Goal: Task Accomplishment & Management: Complete application form

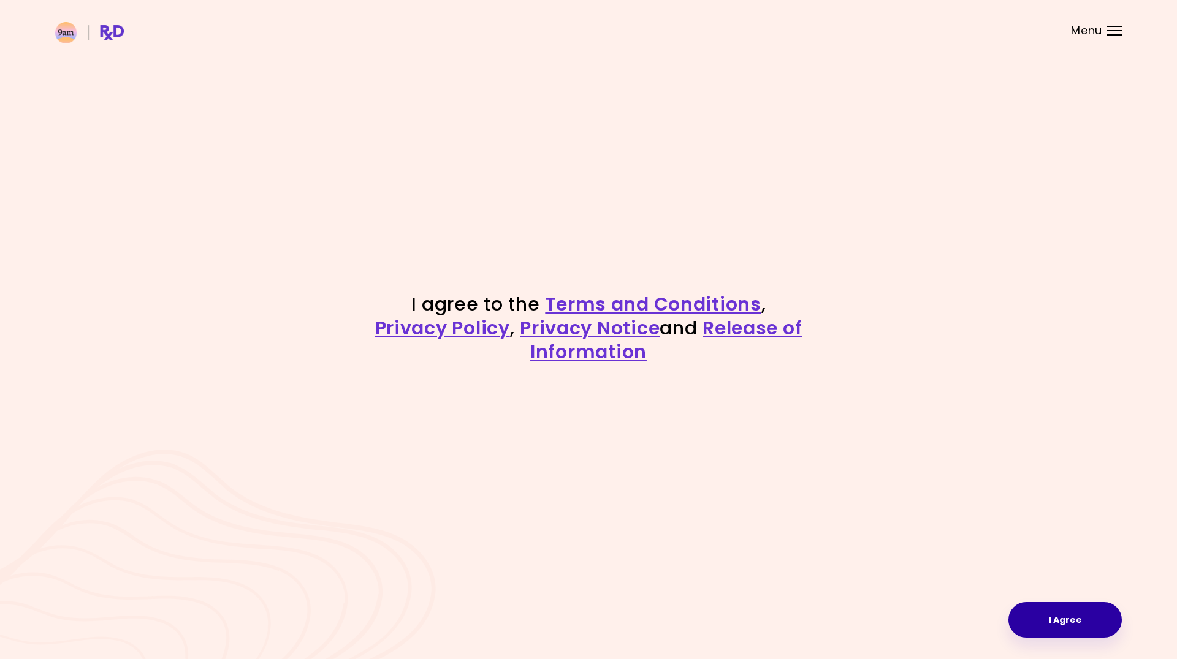
click at [1094, 615] on button "I Agree" at bounding box center [1064, 620] width 113 height 36
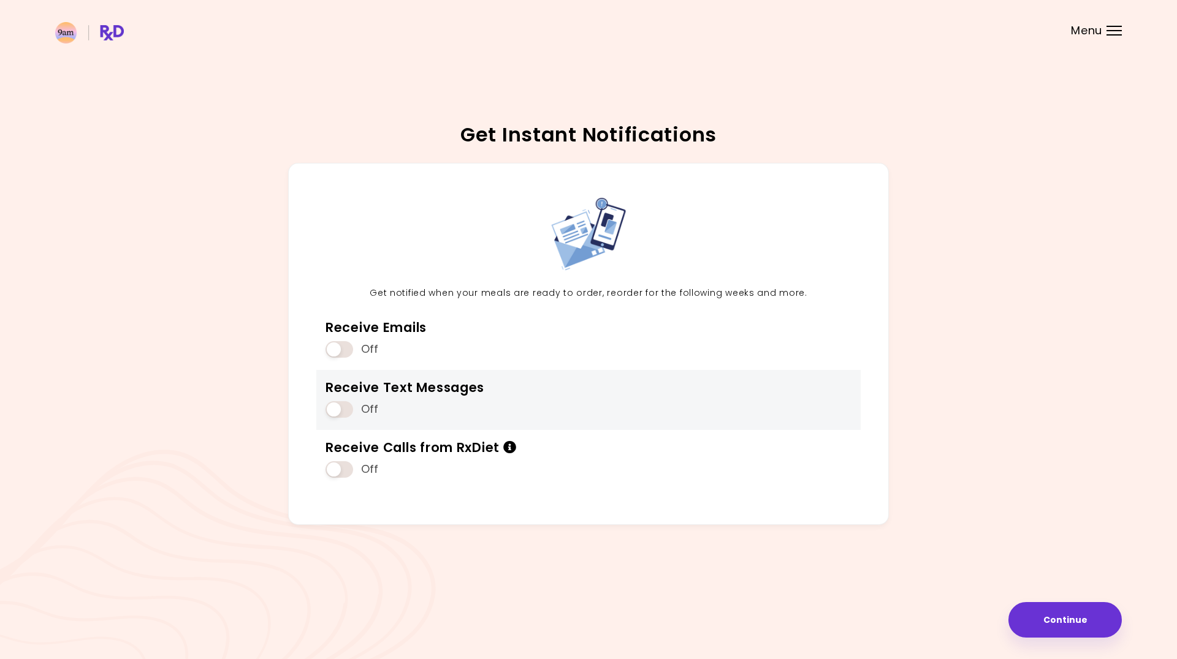
click at [351, 409] on span at bounding box center [339, 409] width 28 height 17
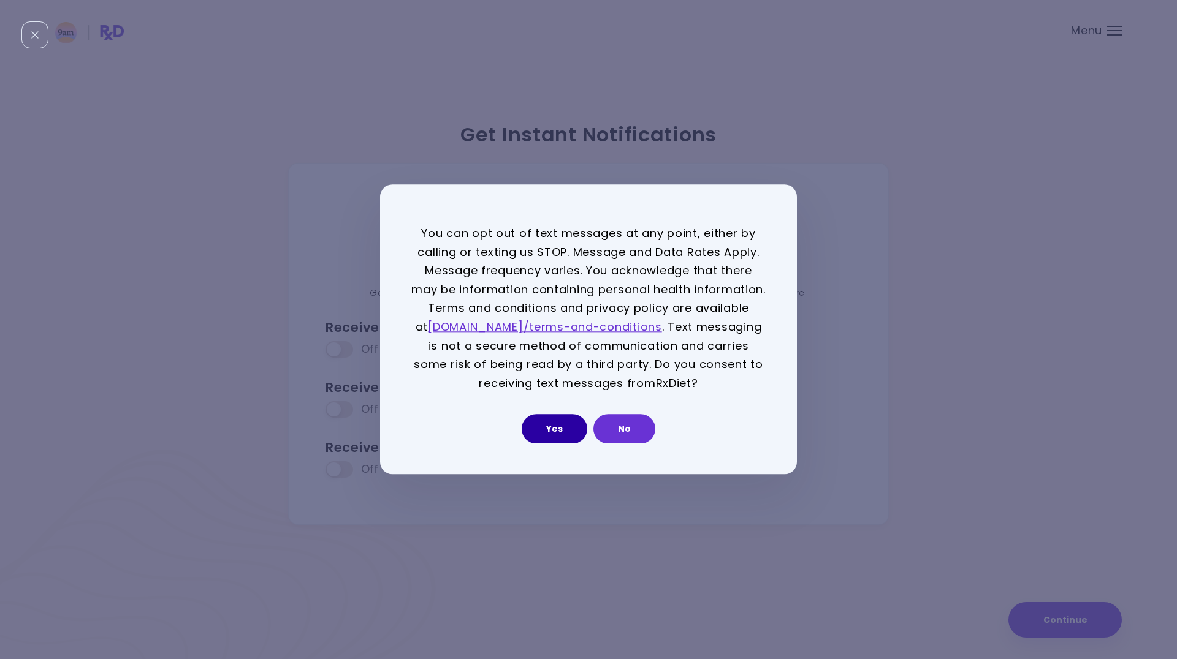
click at [547, 428] on button "Yes" at bounding box center [555, 429] width 66 height 29
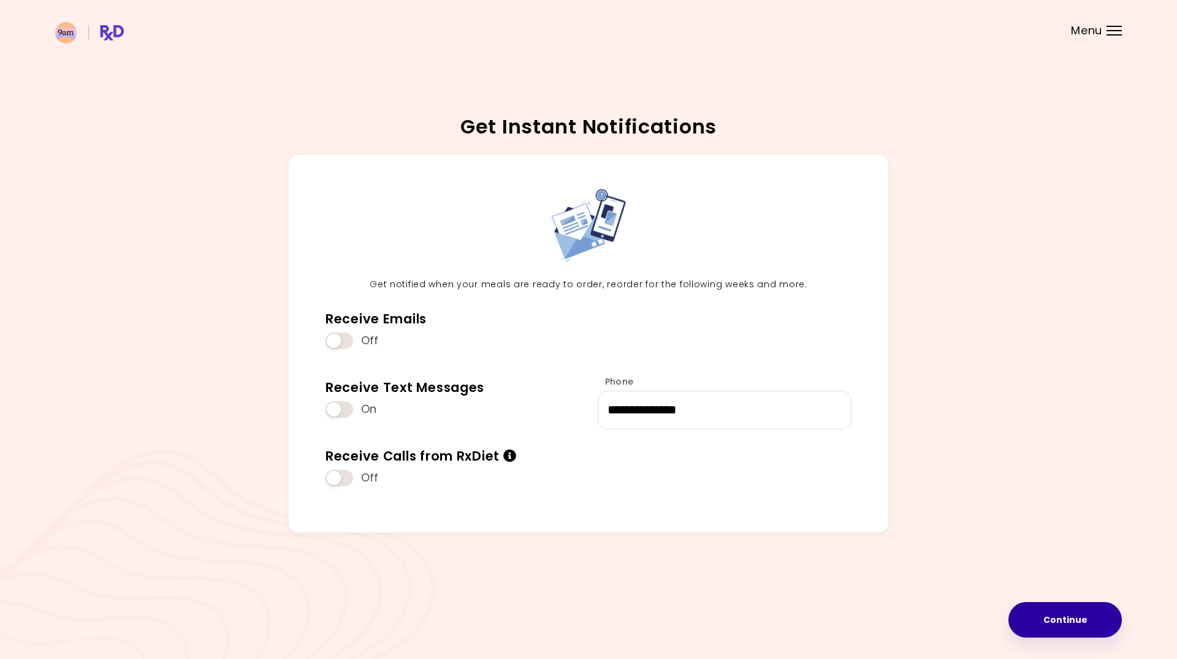
click at [1080, 621] on button "Continue" at bounding box center [1064, 620] width 113 height 36
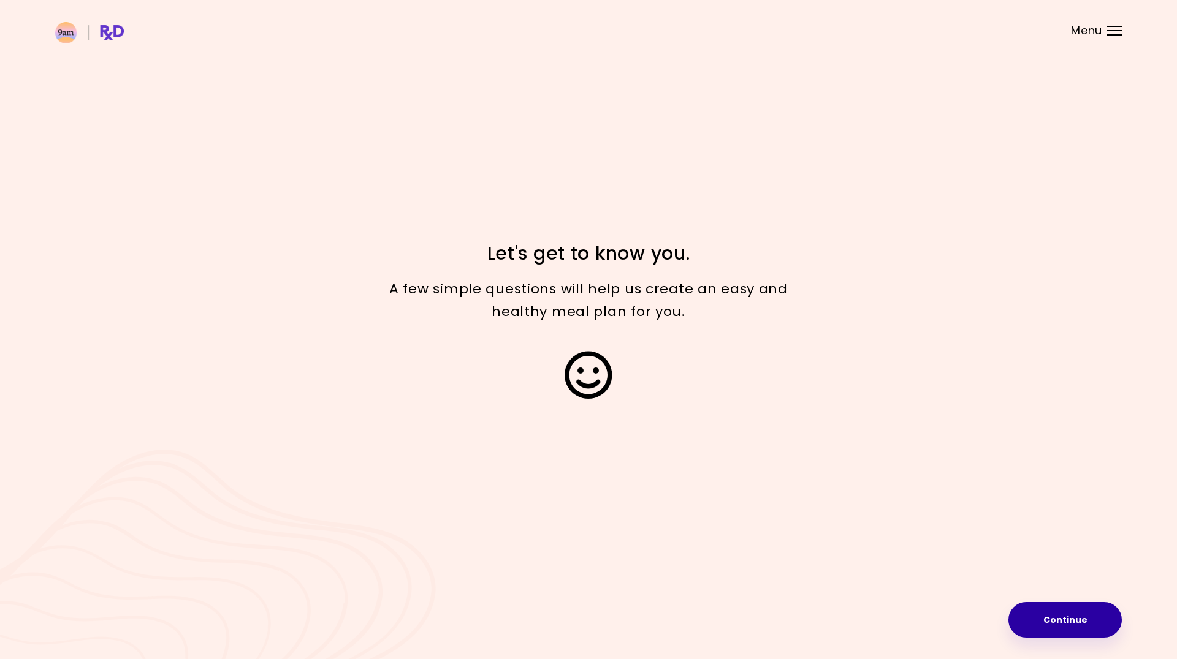
click at [1068, 612] on button "Continue" at bounding box center [1064, 620] width 113 height 36
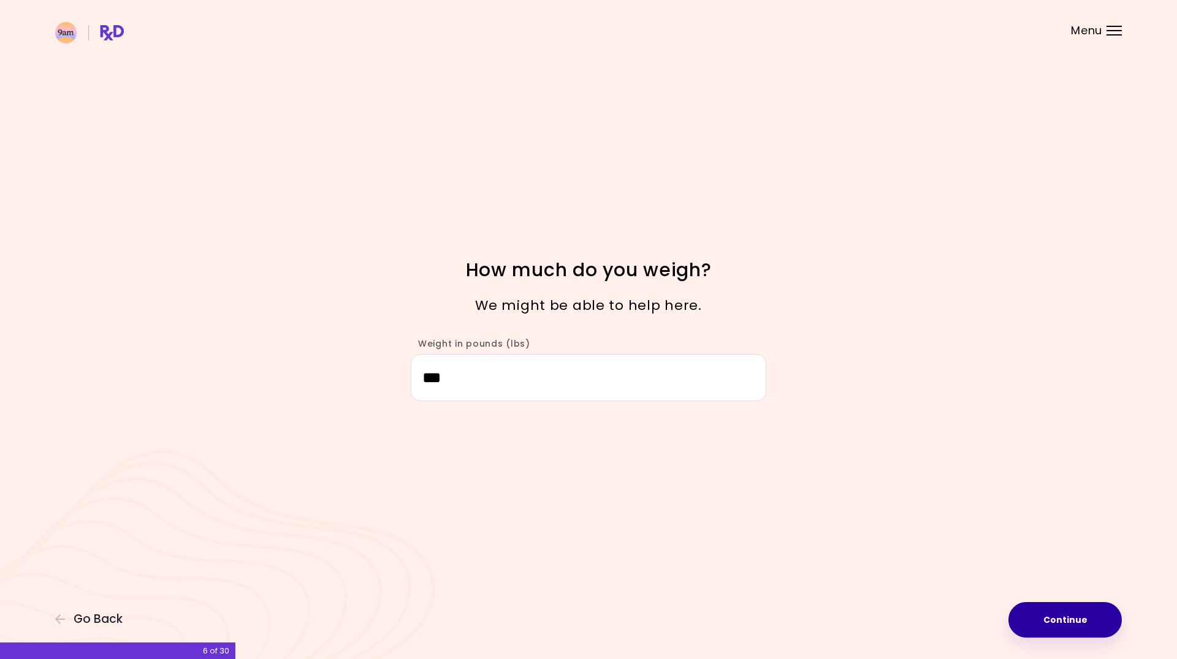
click at [1064, 624] on button "Continue" at bounding box center [1064, 620] width 113 height 36
select select "****"
click at [1061, 618] on button "Continue" at bounding box center [1064, 620] width 113 height 36
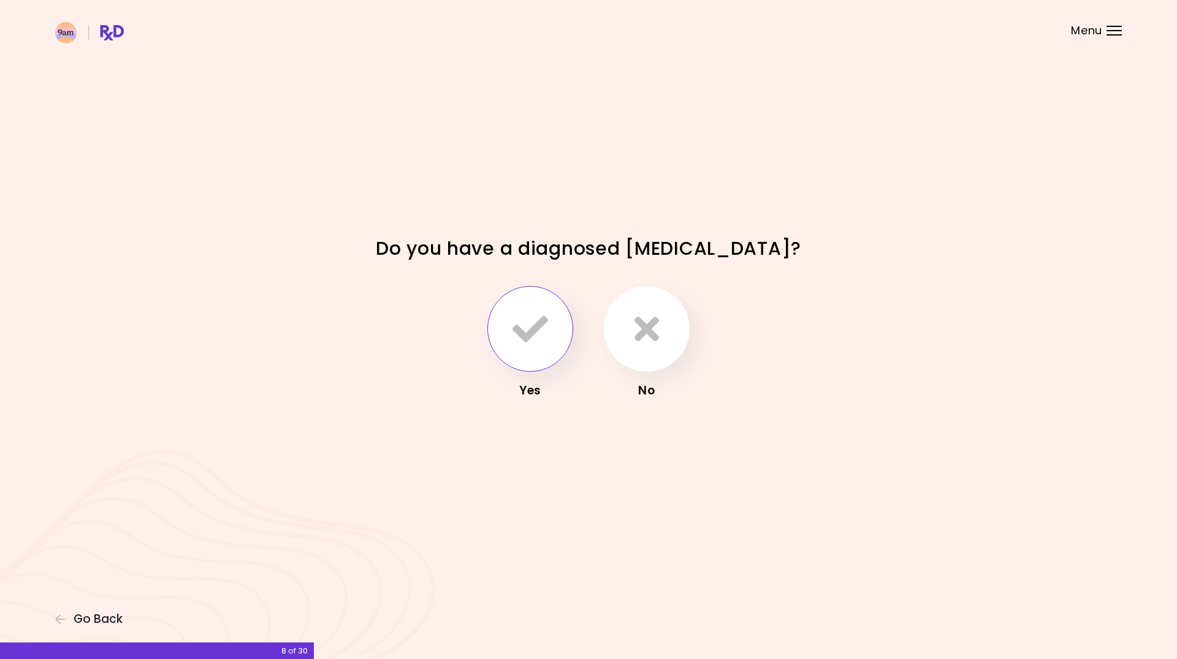
click at [539, 338] on icon "button" at bounding box center [530, 329] width 36 height 36
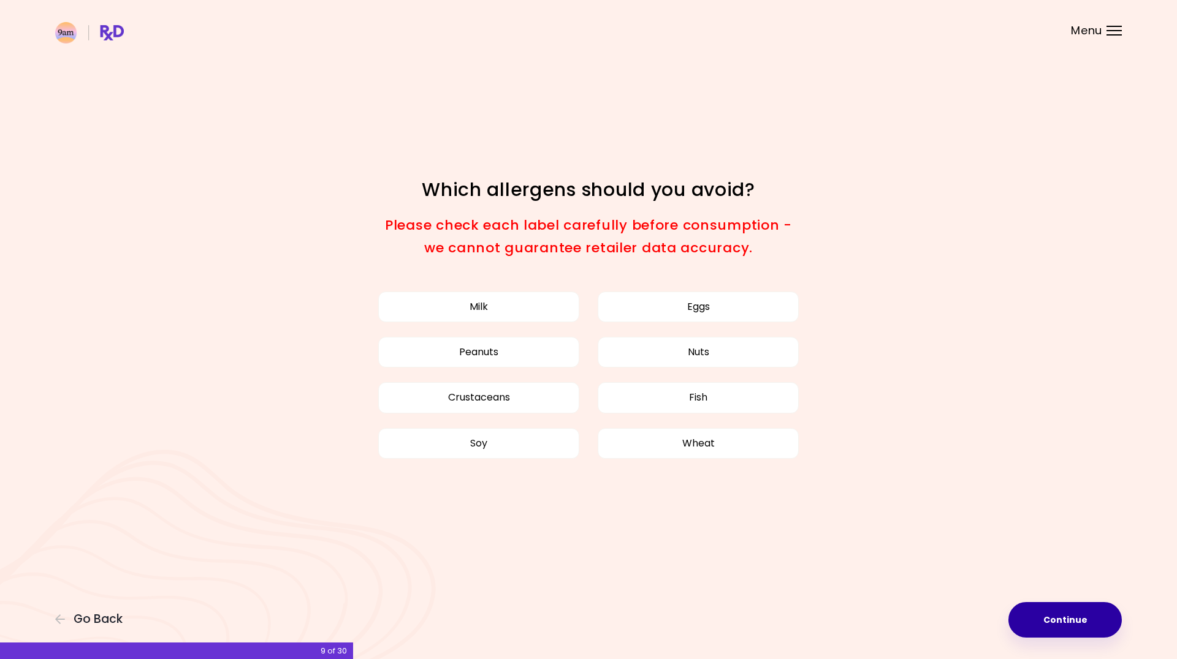
click at [1085, 618] on button "Continue" at bounding box center [1064, 620] width 113 height 36
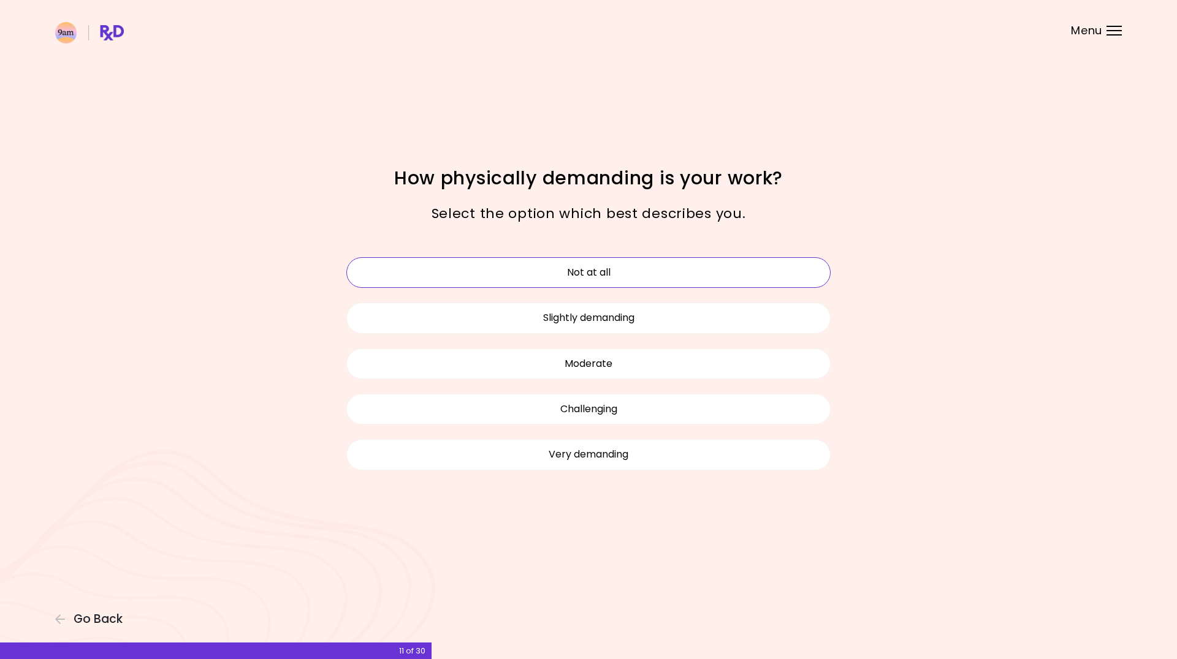
click at [561, 278] on button "Not at all" at bounding box center [588, 272] width 484 height 31
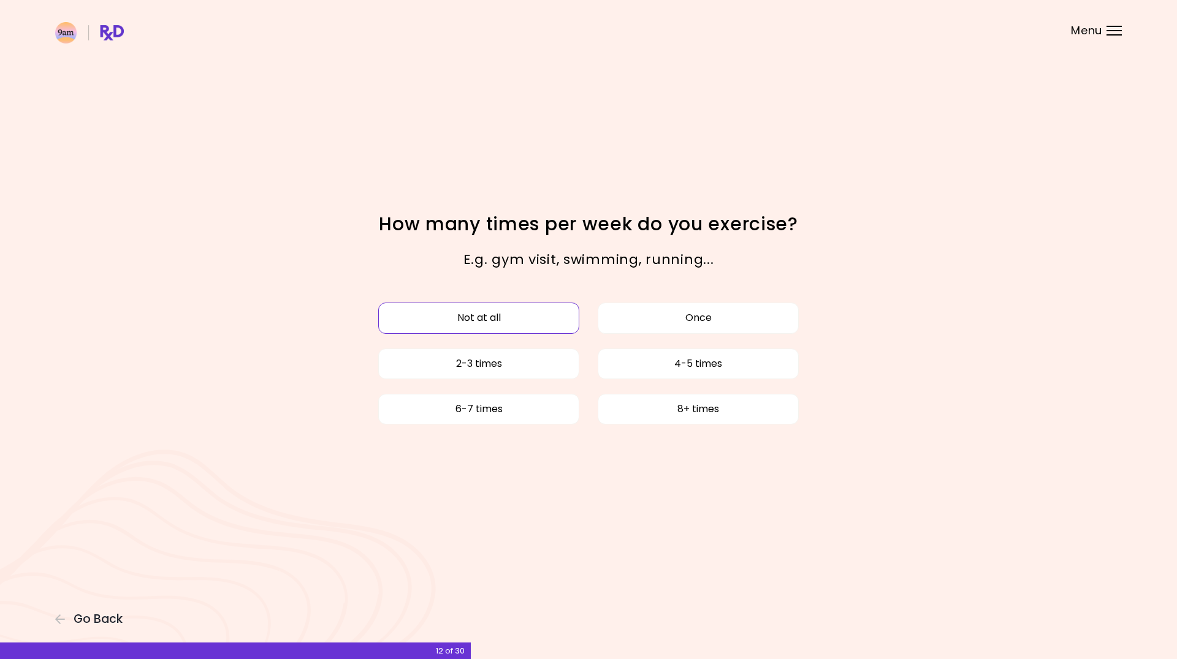
click at [492, 313] on button "Not at all" at bounding box center [478, 318] width 201 height 31
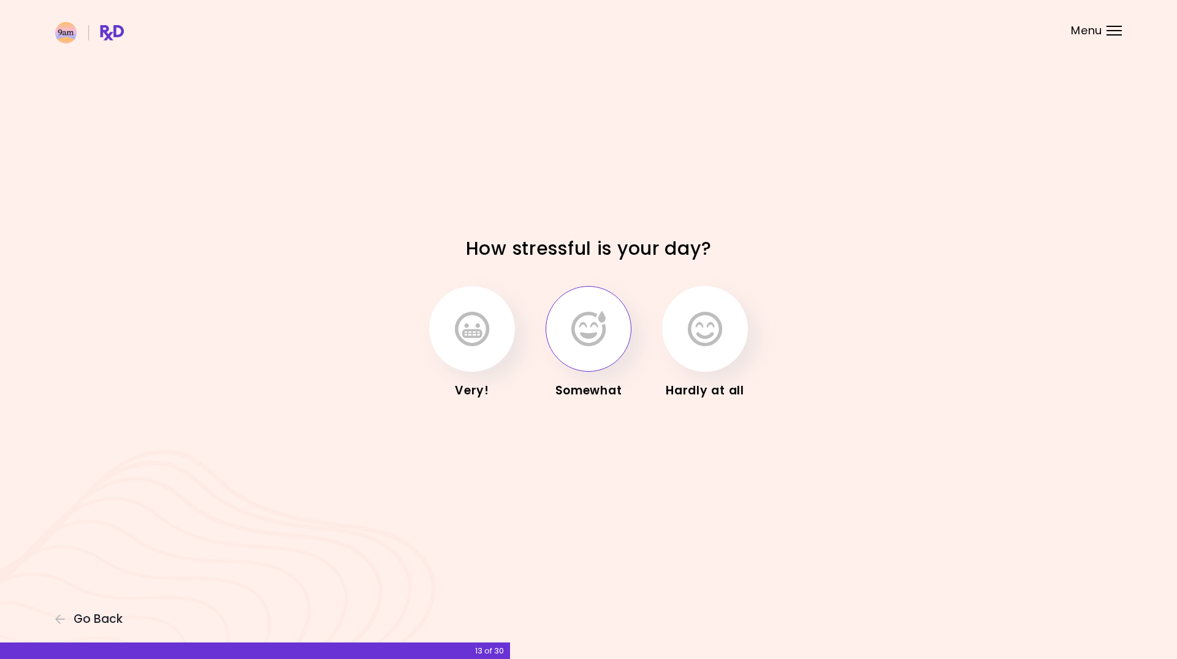
click at [573, 328] on icon "button" at bounding box center [588, 329] width 34 height 36
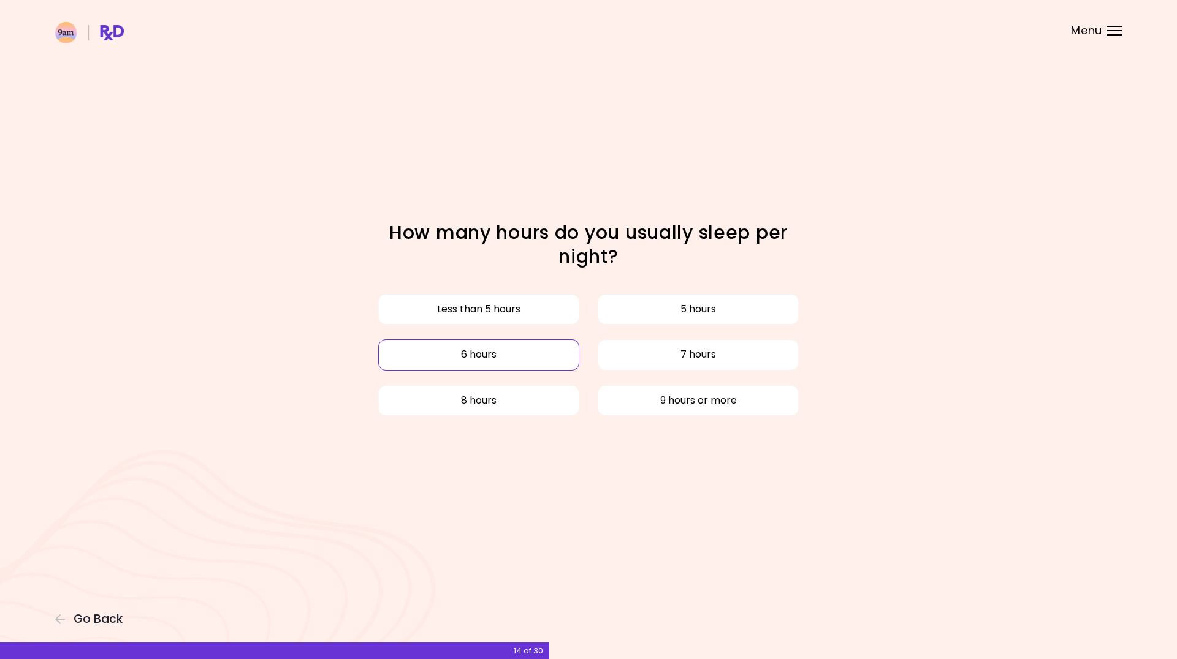
click at [542, 351] on button "6 hours" at bounding box center [478, 355] width 201 height 31
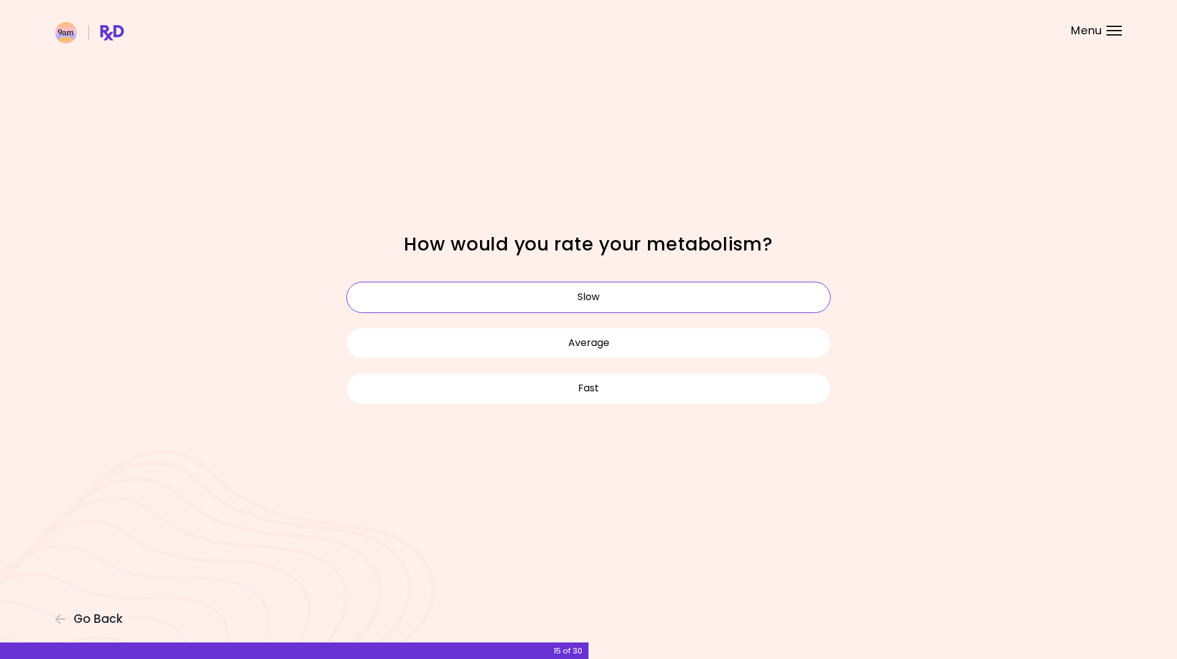
click at [525, 294] on button "Slow" at bounding box center [588, 297] width 484 height 31
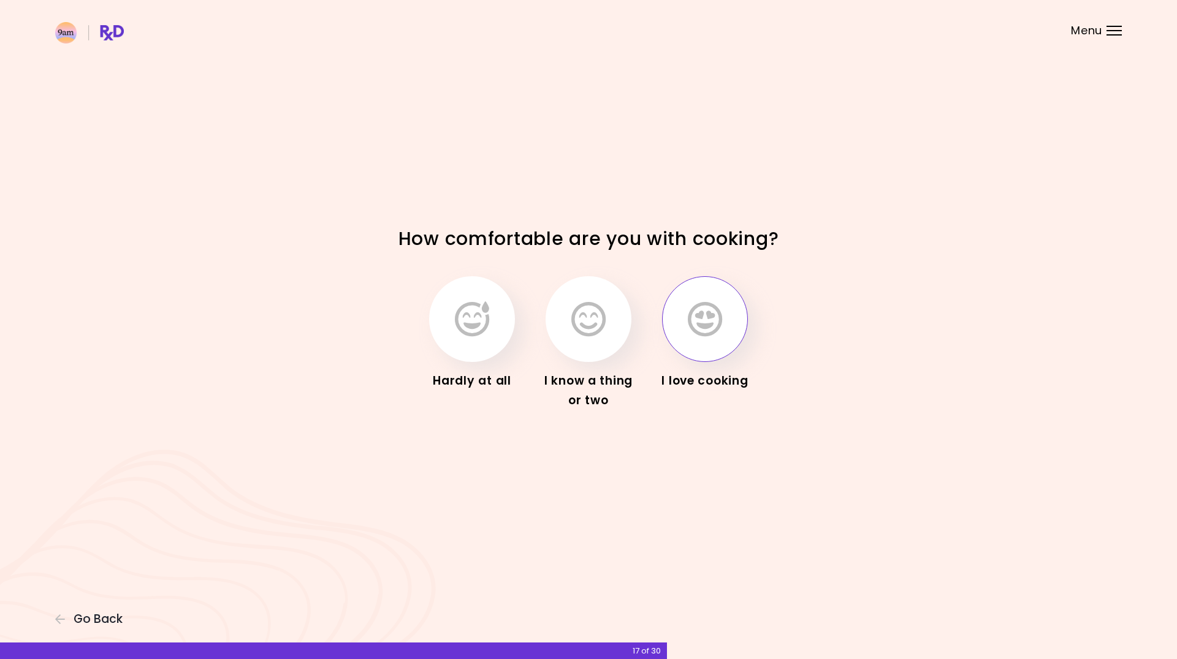
click at [693, 320] on icon "button" at bounding box center [705, 320] width 34 height 36
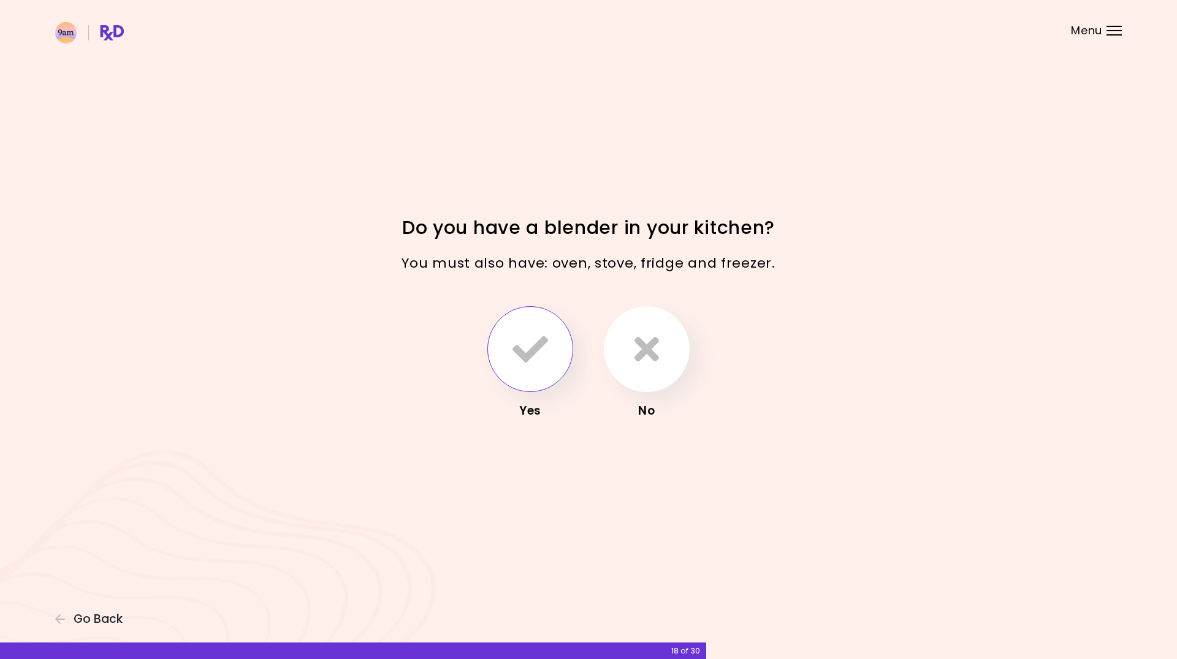
click at [515, 348] on icon "button" at bounding box center [530, 350] width 36 height 36
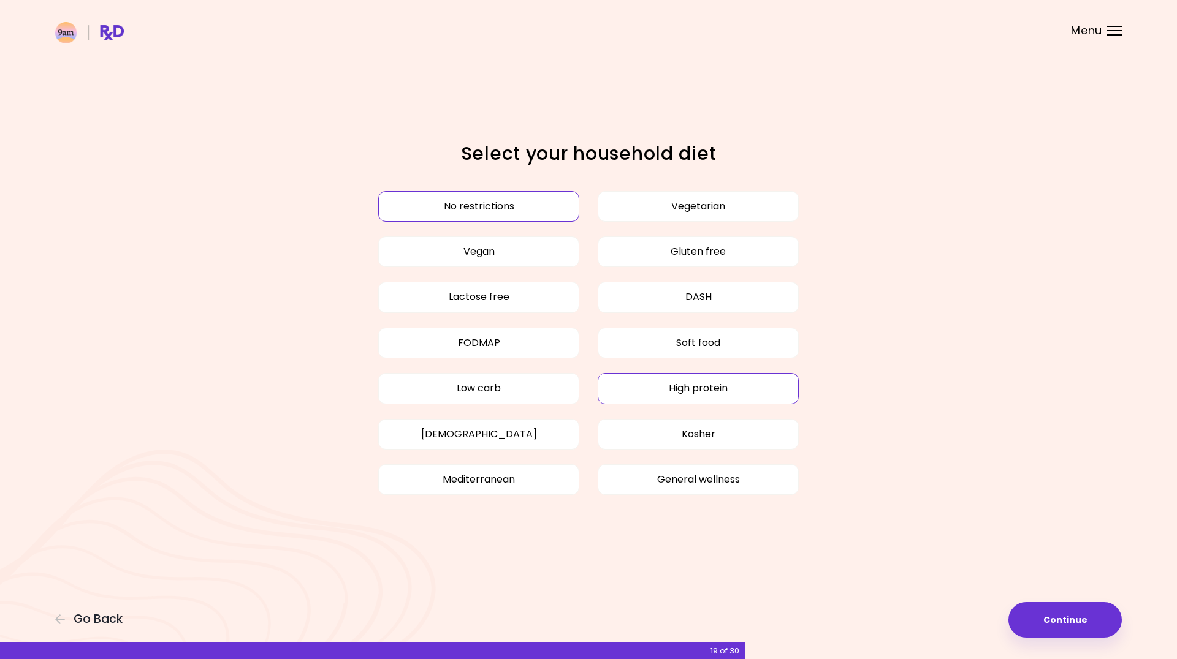
click at [623, 392] on button "High protein" at bounding box center [698, 388] width 201 height 31
click at [626, 484] on button "General wellness" at bounding box center [698, 480] width 201 height 31
click at [1068, 620] on button "Continue" at bounding box center [1064, 620] width 113 height 36
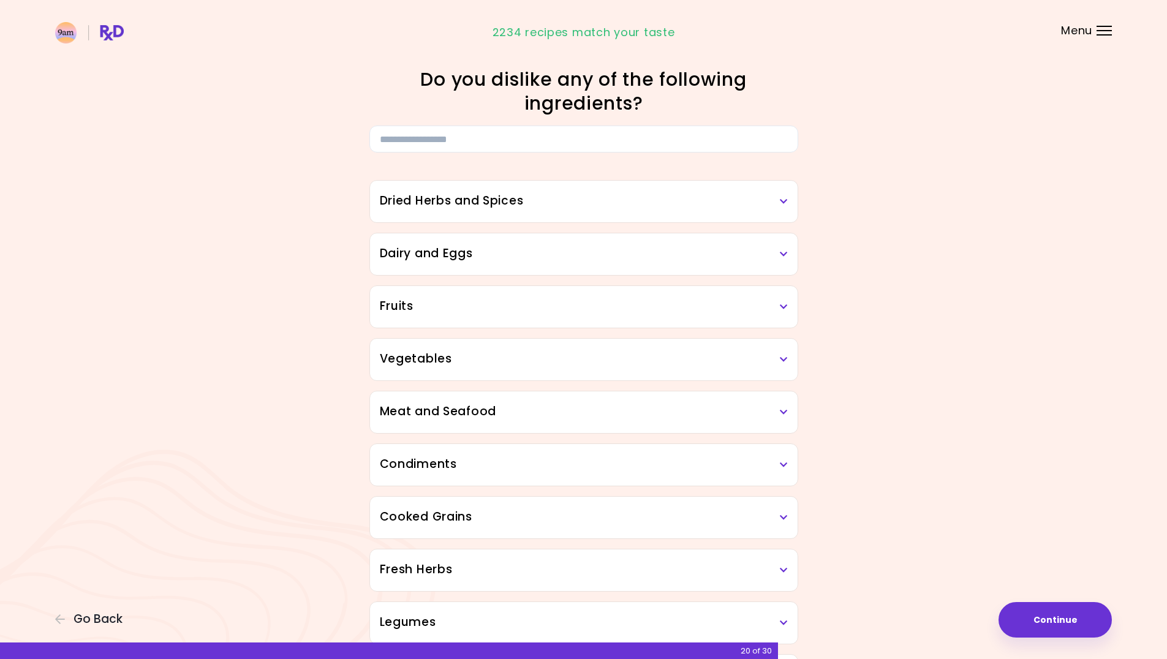
click at [497, 252] on h3 "Dairy and Eggs" at bounding box center [584, 254] width 408 height 18
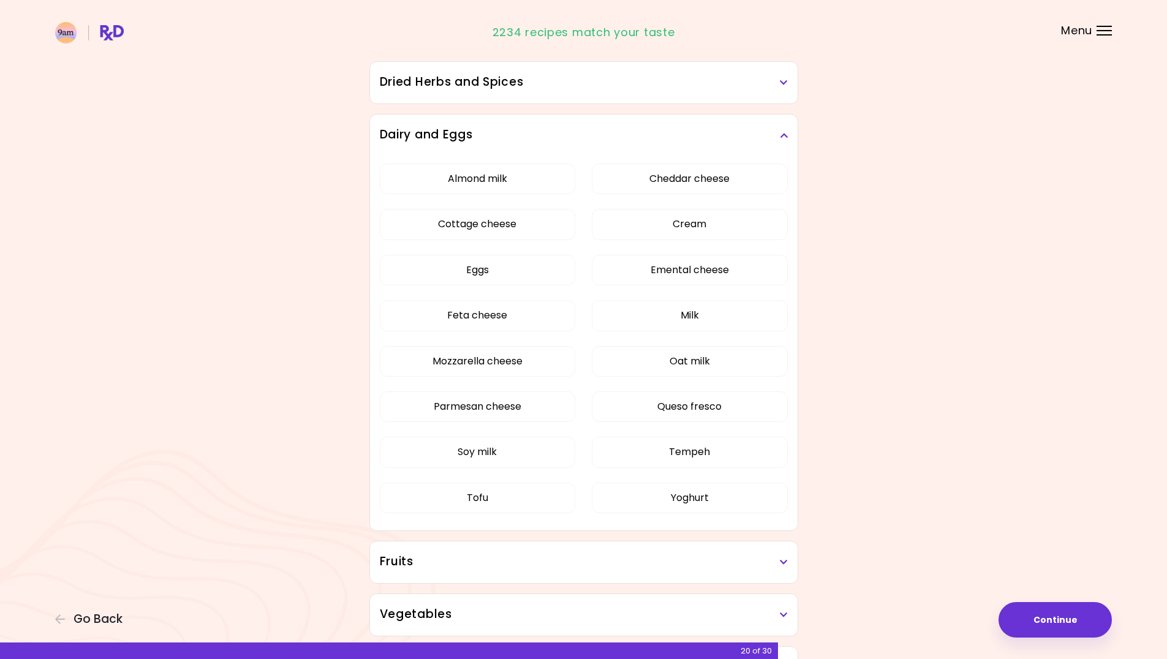
scroll to position [123, 0]
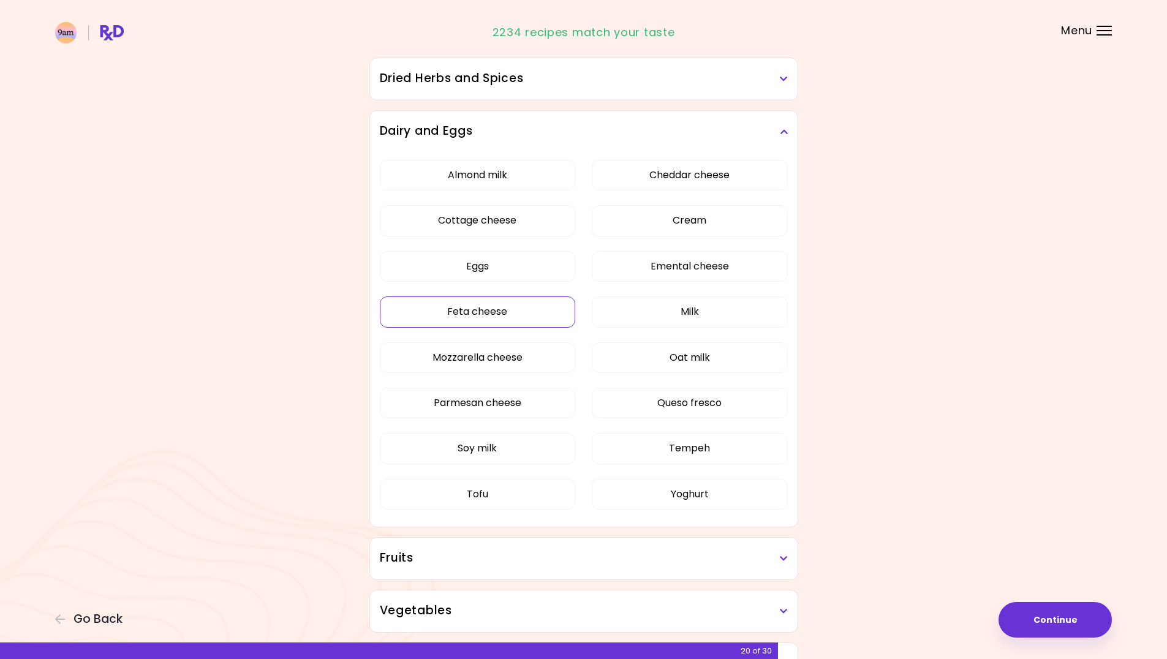
click at [508, 312] on button "Feta cheese" at bounding box center [478, 312] width 196 height 31
click at [525, 489] on button "Tofu" at bounding box center [478, 494] width 196 height 31
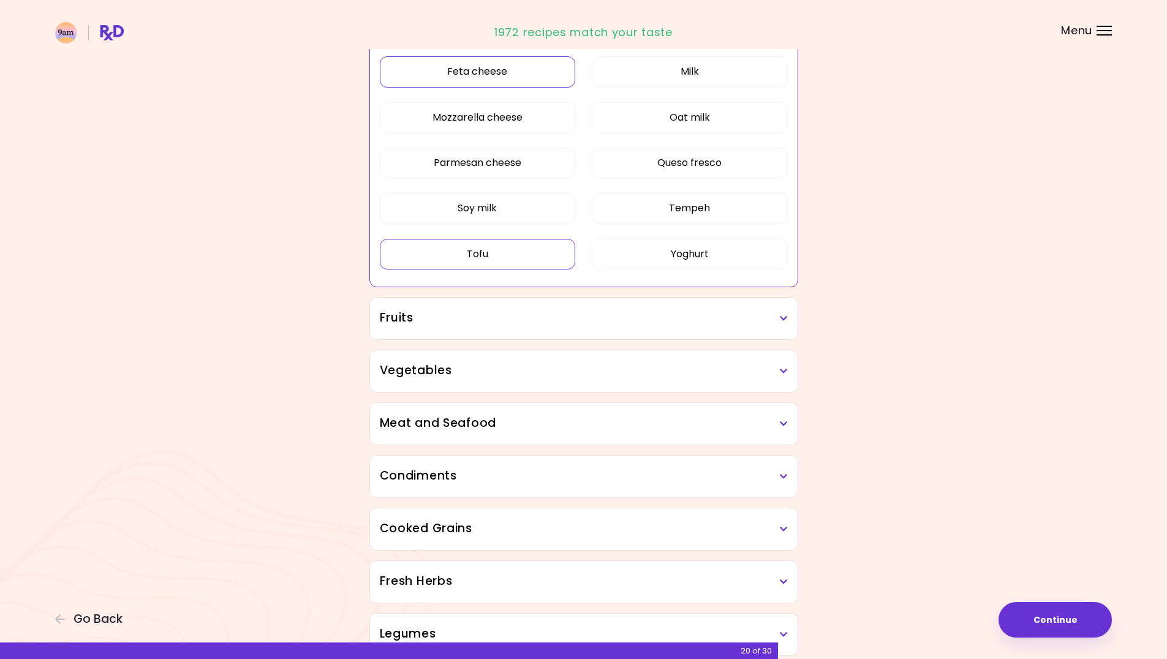
scroll to position [368, 0]
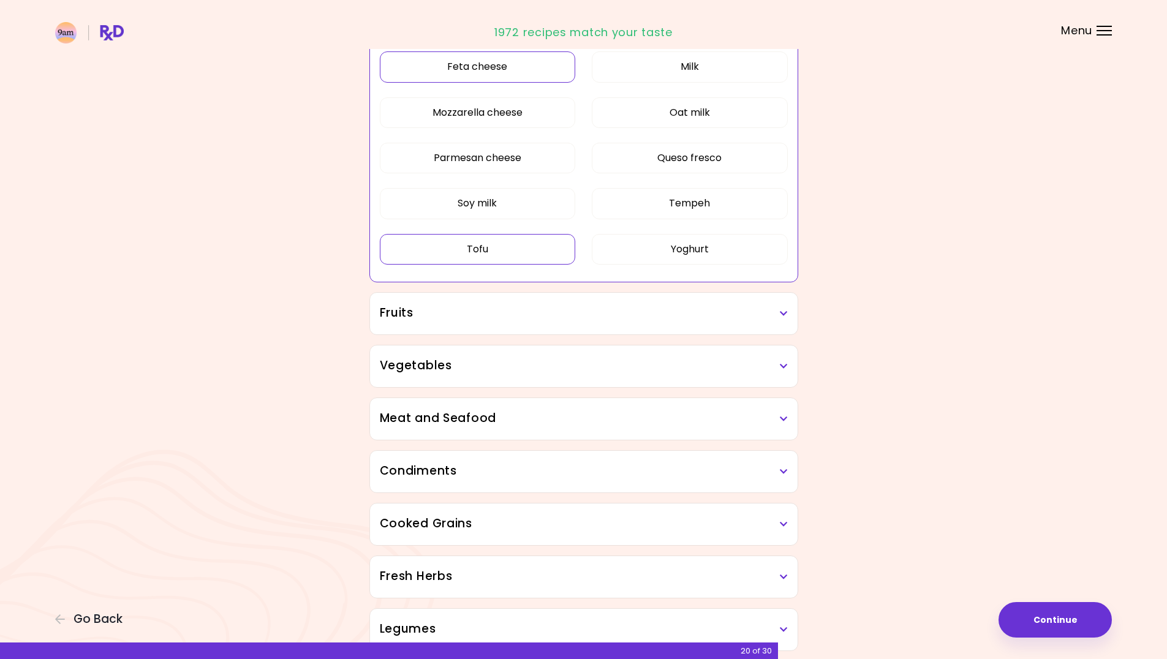
click at [576, 313] on h3 "Fruits" at bounding box center [584, 314] width 408 height 18
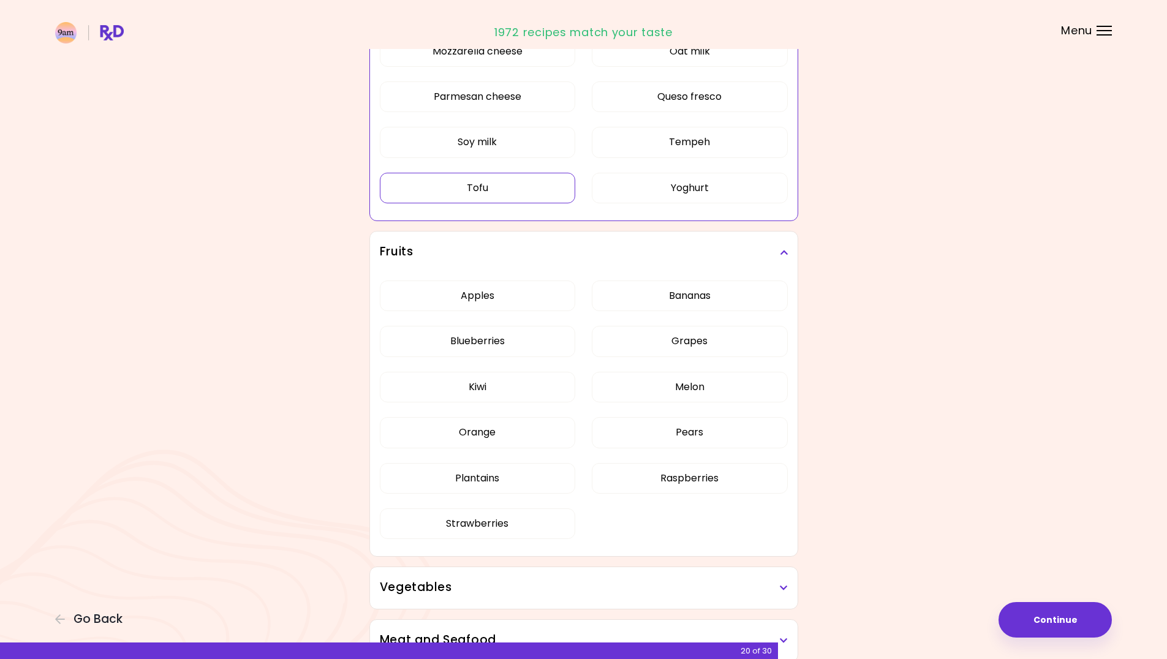
scroll to position [490, 0]
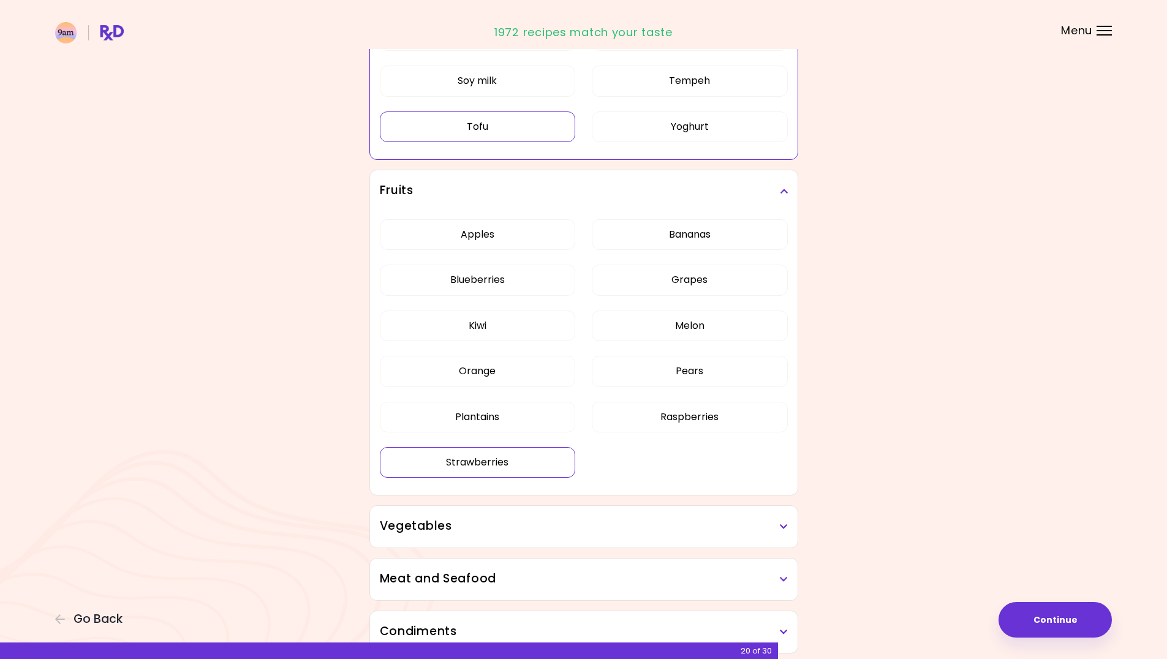
click at [455, 469] on div "Dried Herbs and Spices Adobo Annatto seeds Chilli Cinnamon Cumin [PERSON_NAME] …" at bounding box center [583, 421] width 441 height 1519
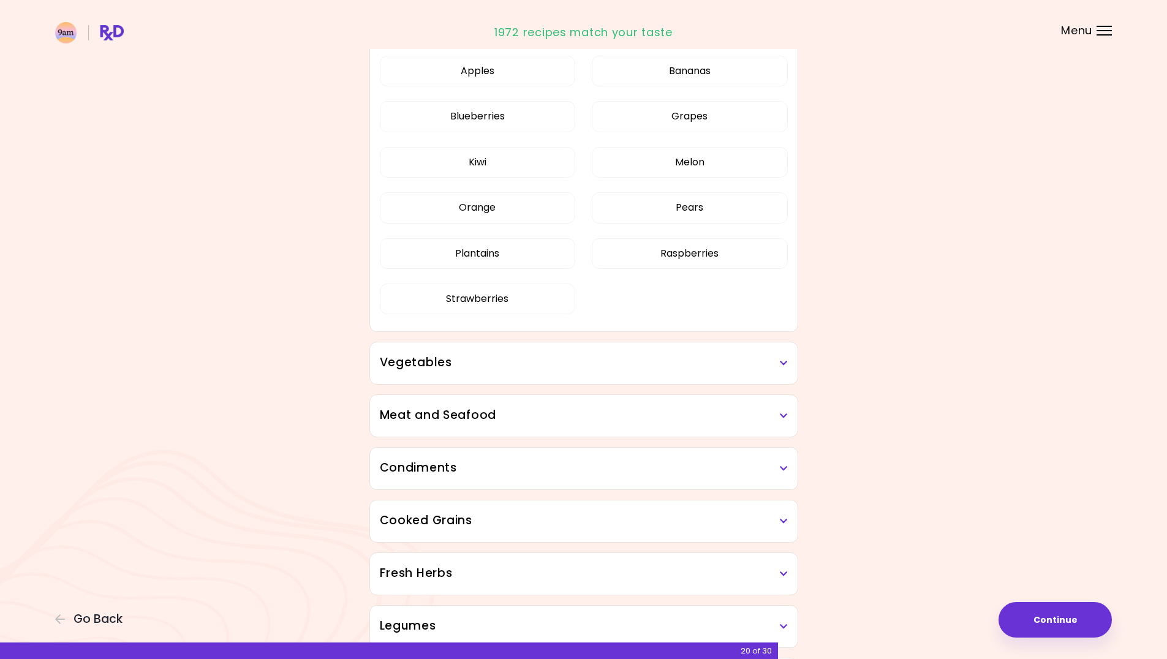
scroll to position [245, 0]
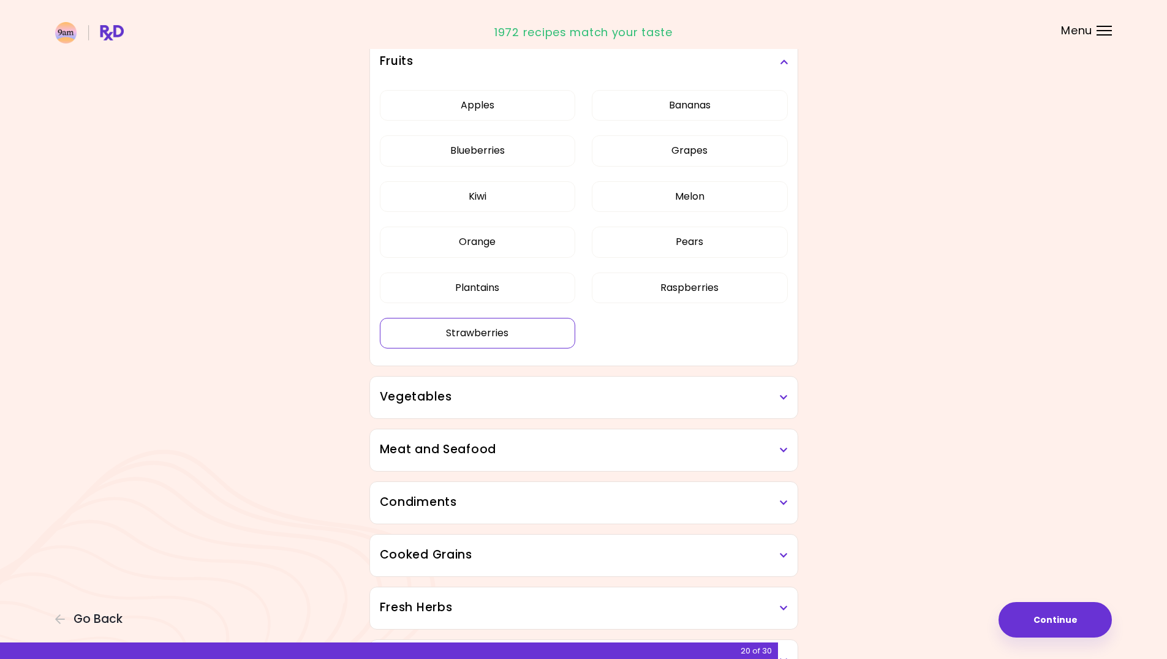
click at [438, 333] on button "Strawberries" at bounding box center [478, 333] width 196 height 31
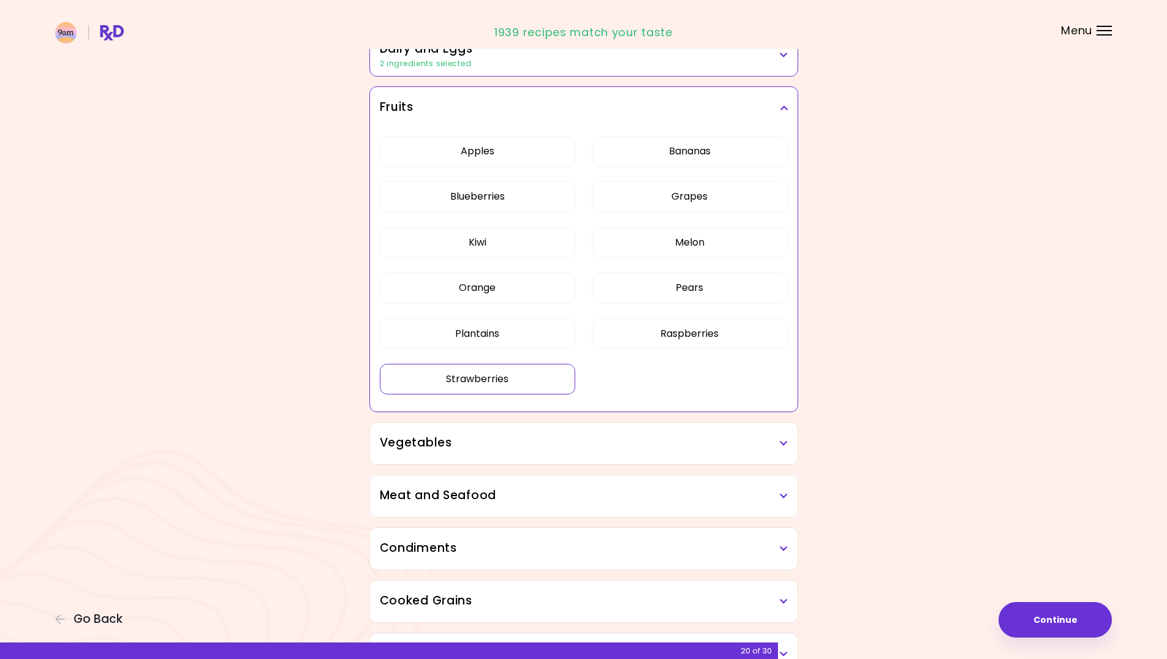
scroll to position [61, 0]
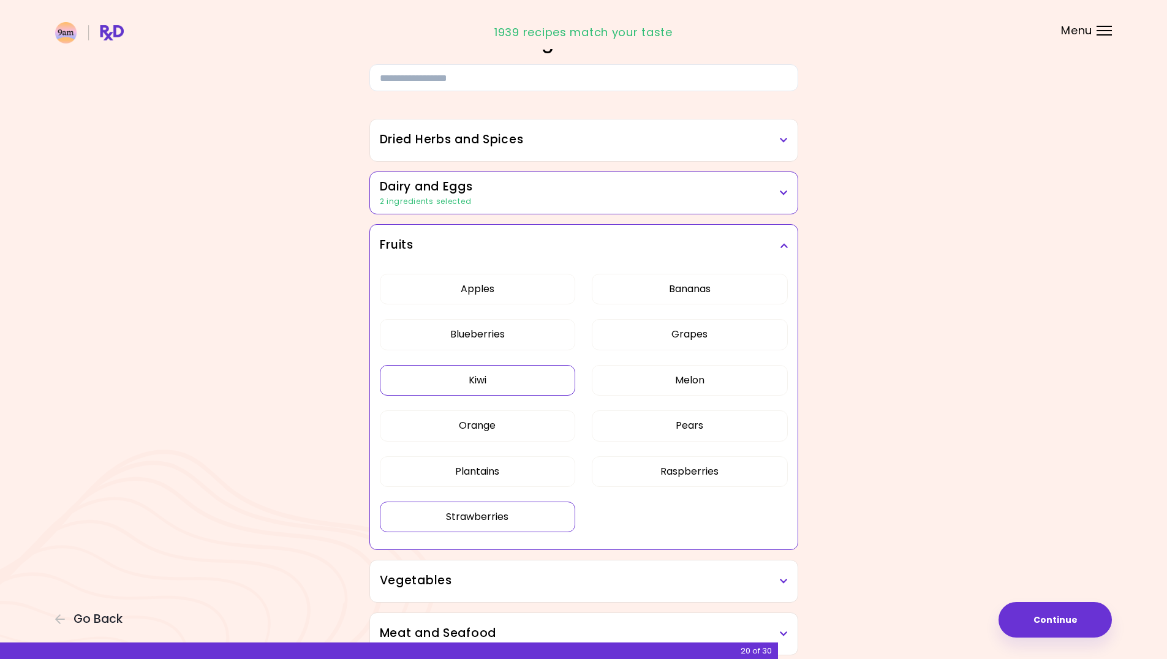
click at [422, 382] on button "Kiwi" at bounding box center [478, 380] width 196 height 31
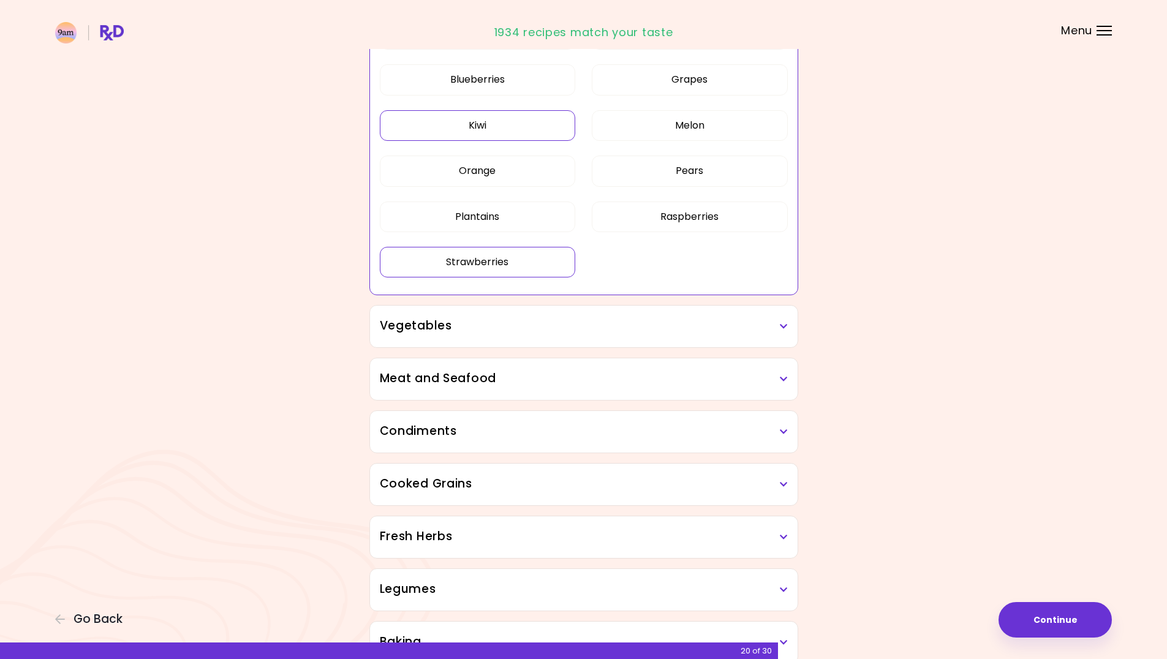
scroll to position [368, 0]
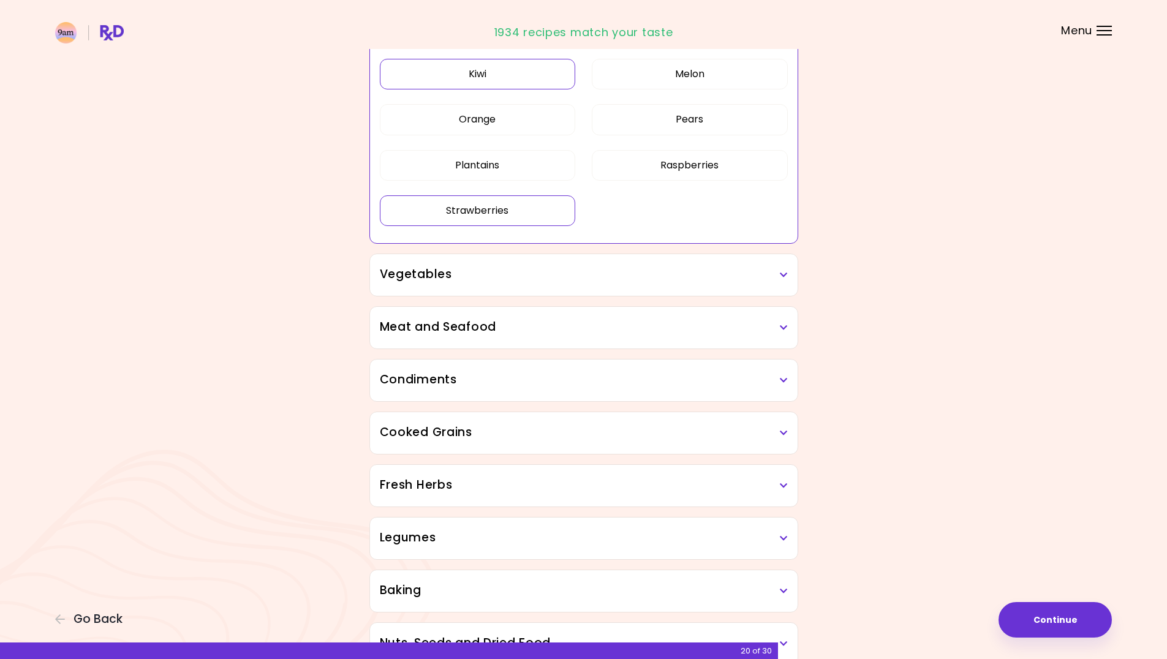
click at [413, 278] on h3 "Vegetables" at bounding box center [584, 275] width 408 height 18
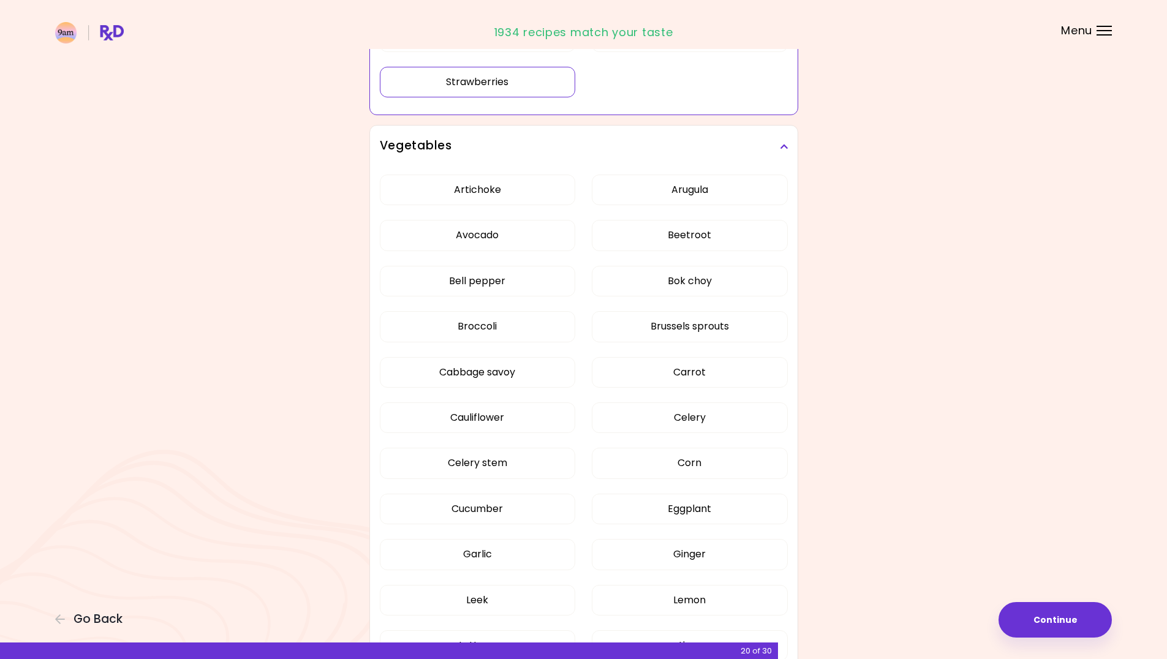
scroll to position [552, 0]
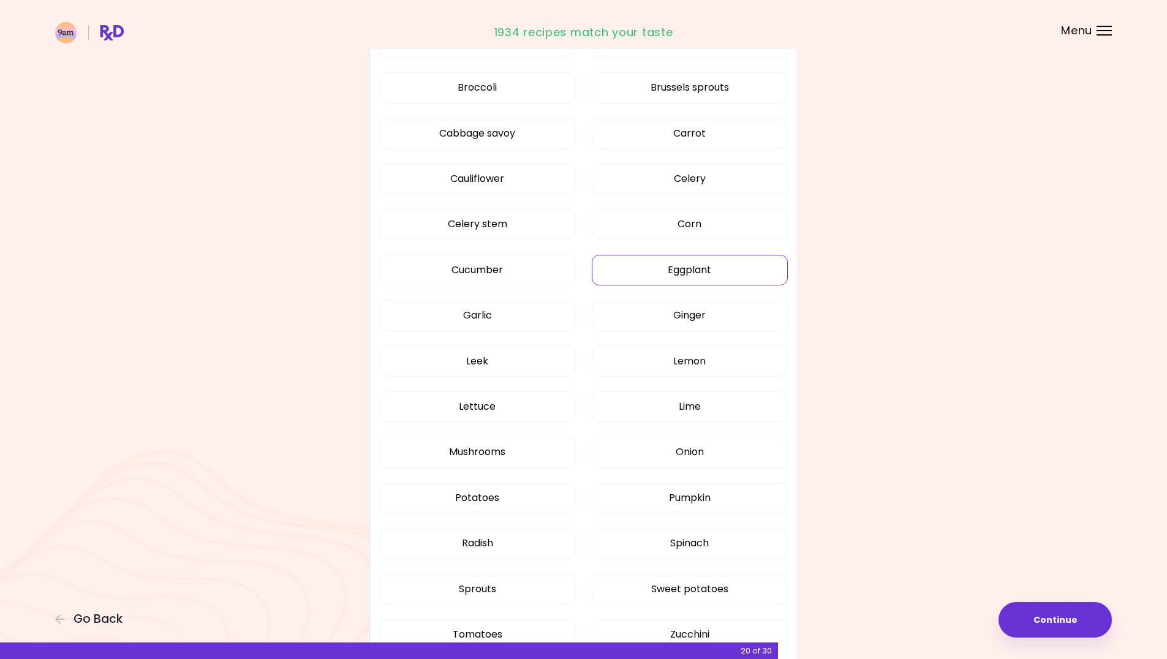
click at [683, 270] on button "Eggplant" at bounding box center [690, 270] width 196 height 31
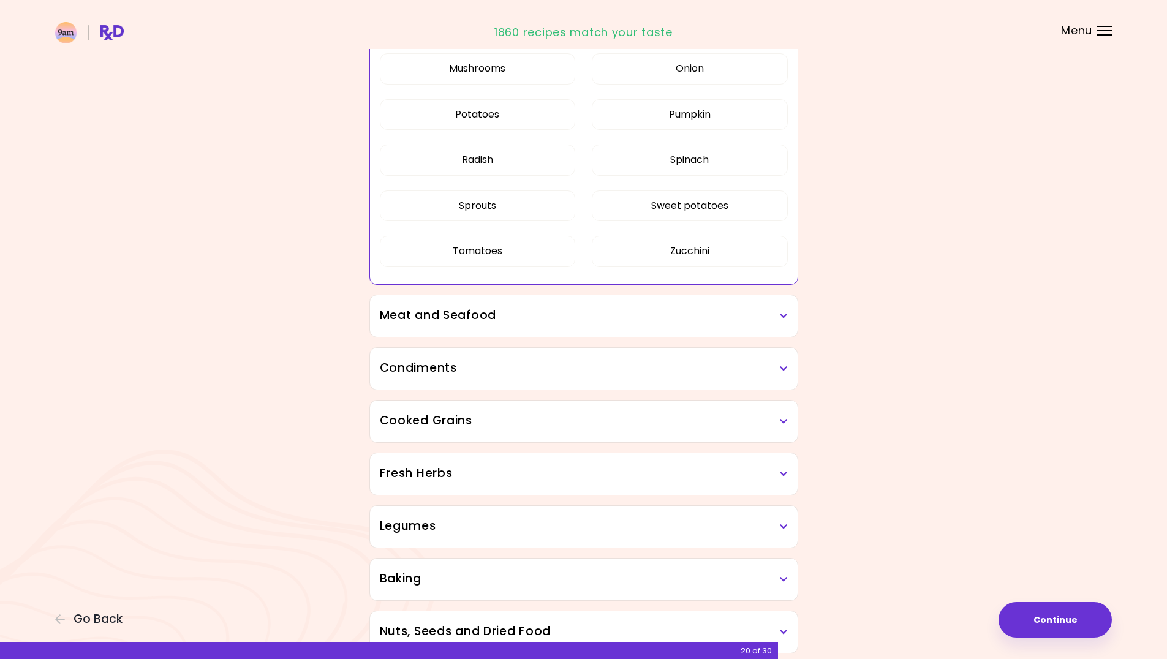
scroll to position [881, 0]
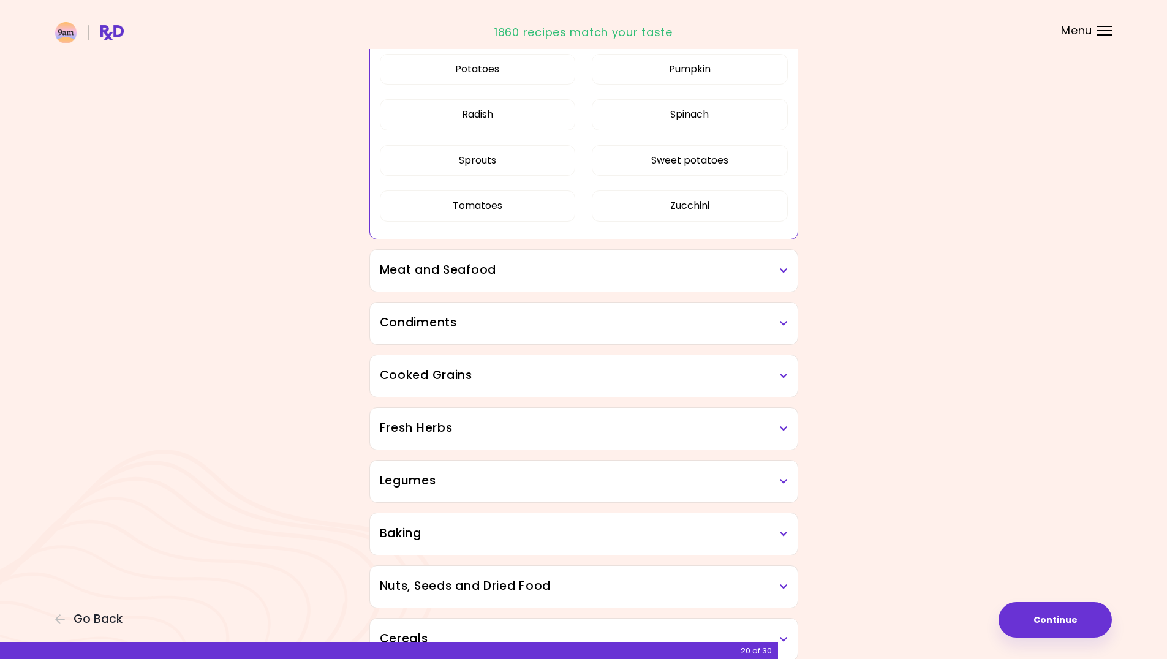
click at [613, 265] on h3 "Meat and Seafood" at bounding box center [584, 271] width 408 height 18
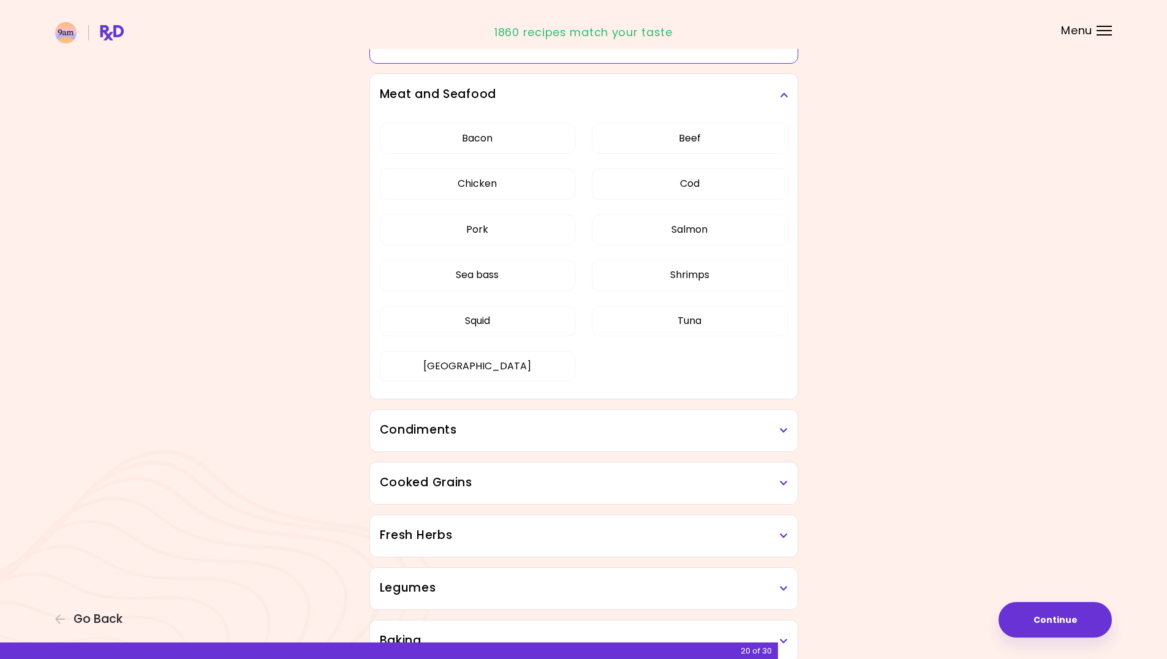
scroll to position [1065, 0]
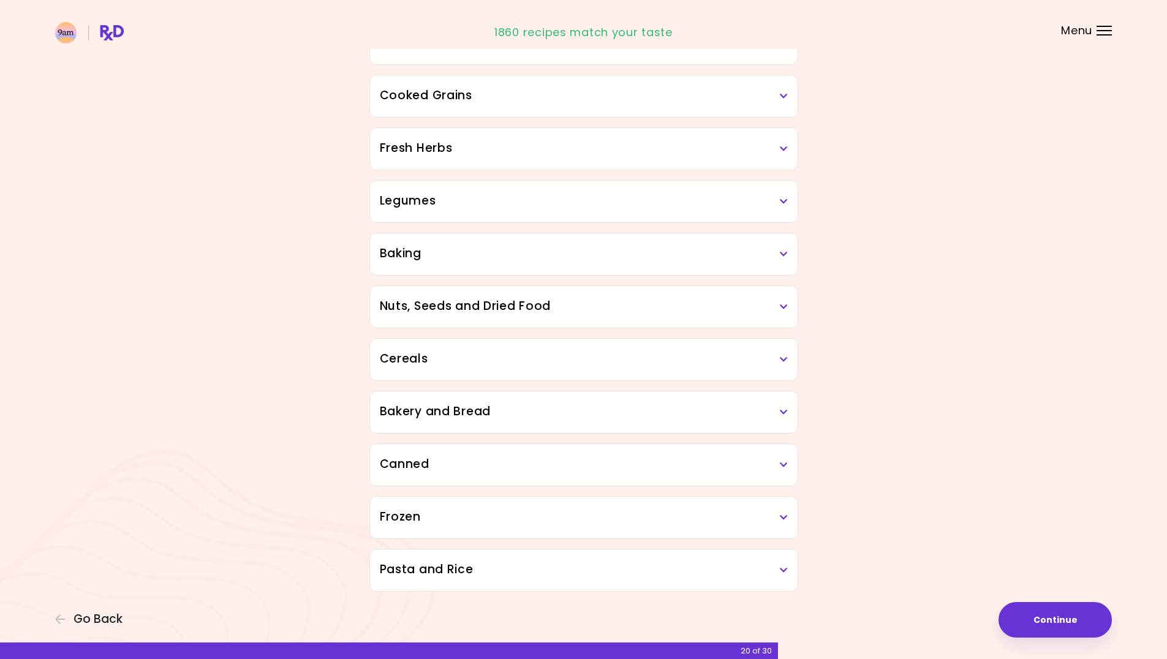
click at [659, 264] on div "Dried Herbs and Spices Adobo Annatto seeds Chilli Cinnamon Cumin [PERSON_NAME] …" at bounding box center [583, 20] width 441 height 1144
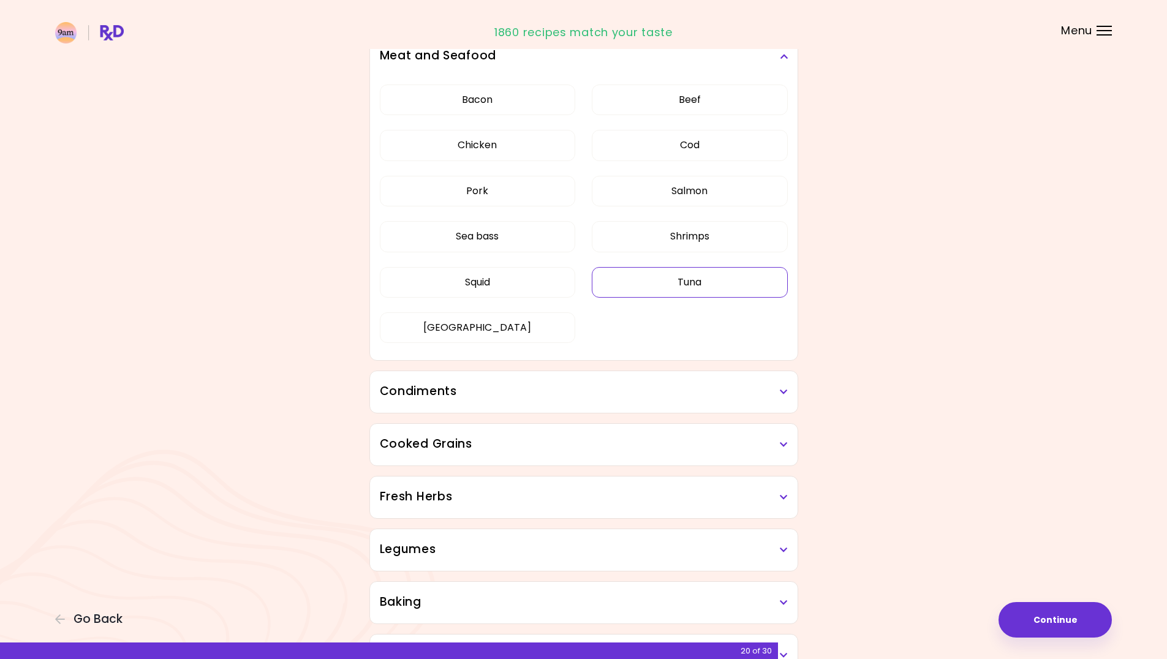
scroll to position [337, 0]
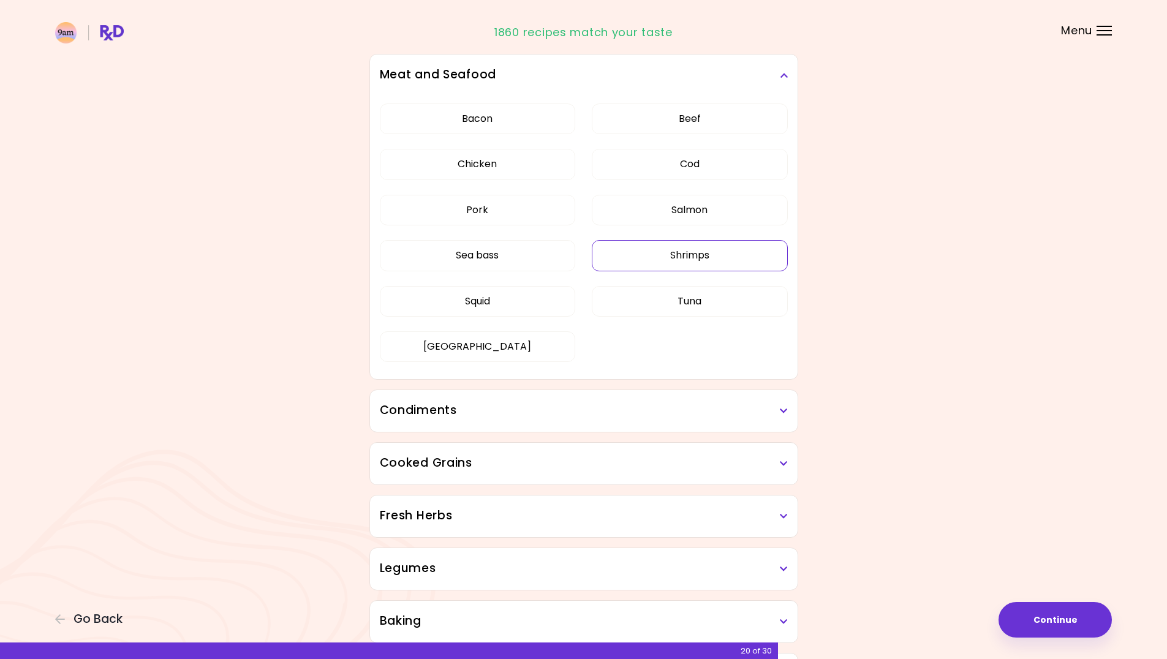
click at [627, 254] on button "Shrimps" at bounding box center [690, 255] width 196 height 31
click at [641, 297] on button "Tuna" at bounding box center [690, 301] width 196 height 31
click at [523, 306] on button "Squid" at bounding box center [478, 301] width 196 height 31
click at [683, 215] on button "Salmon" at bounding box center [690, 210] width 196 height 31
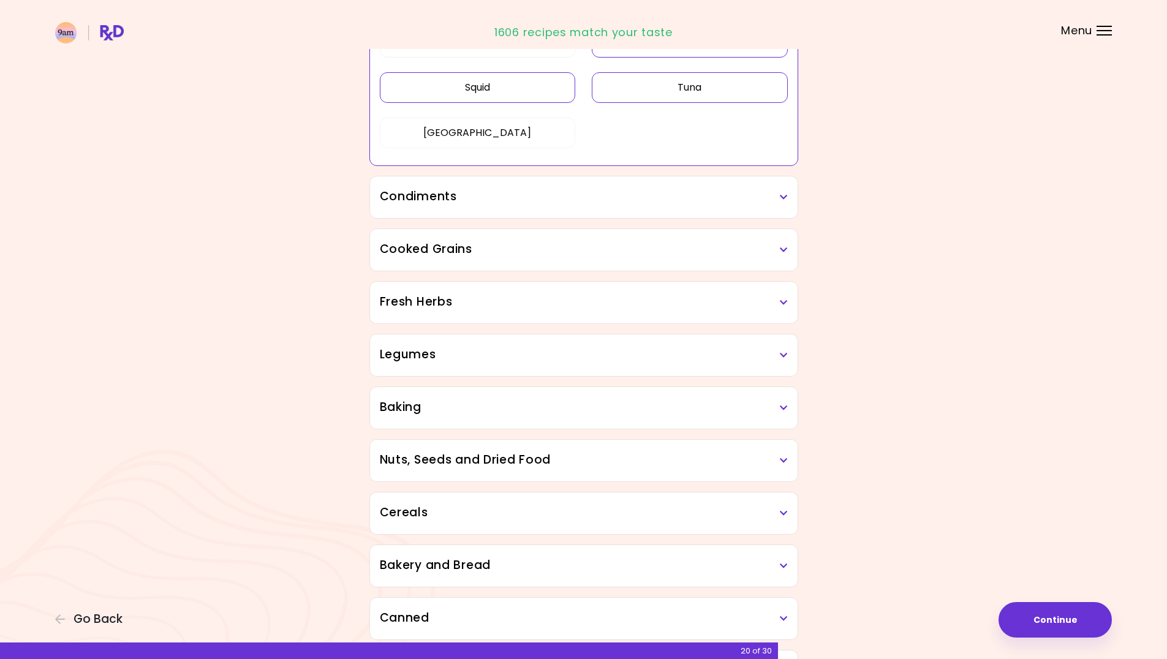
scroll to position [582, 0]
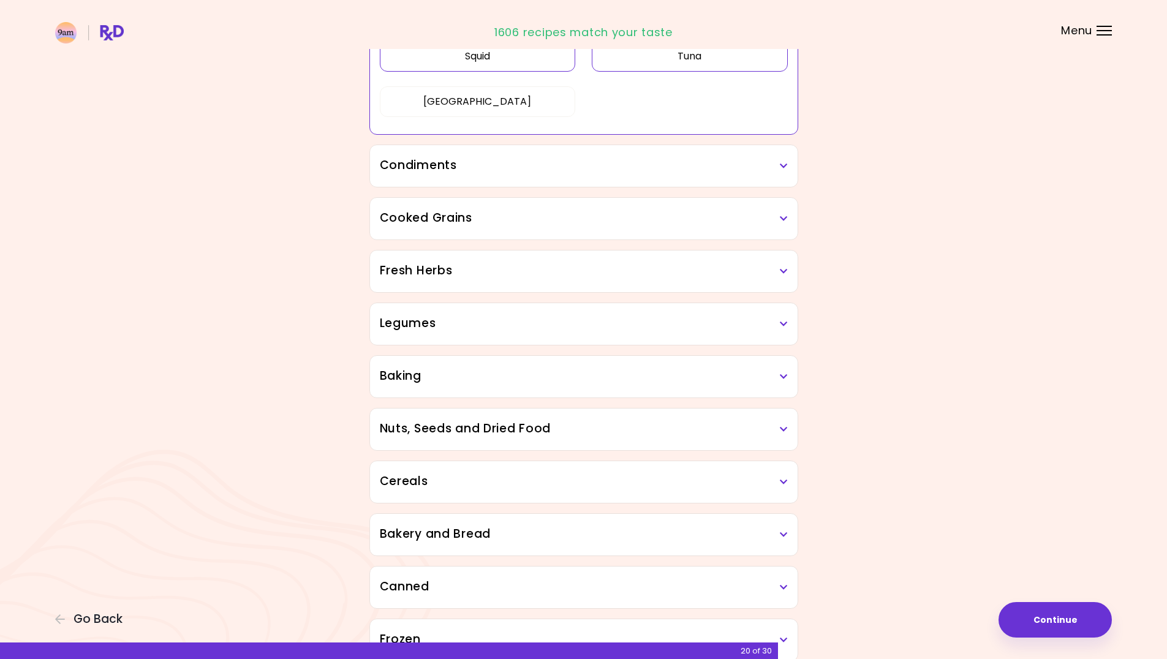
click at [493, 165] on h3 "Condiments" at bounding box center [584, 166] width 408 height 18
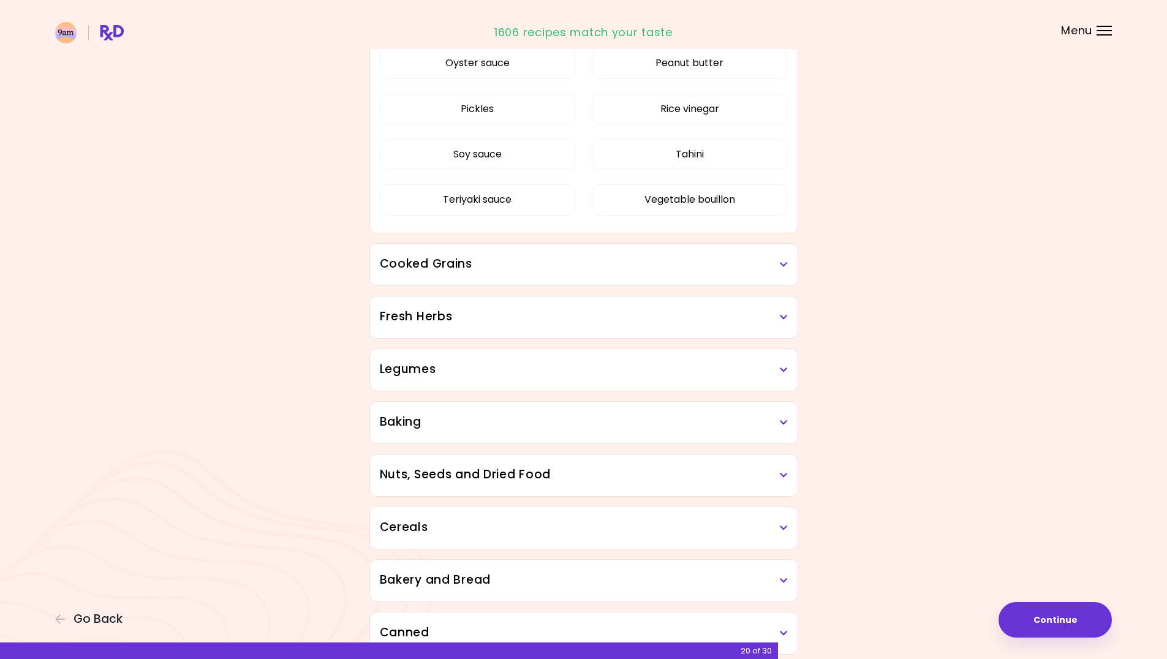
click at [629, 233] on div "Balsamic vinegar Barbeque sauce Hoisin sauce Honey Meat bouillon Mustard Oyster…" at bounding box center [584, 68] width 408 height 329
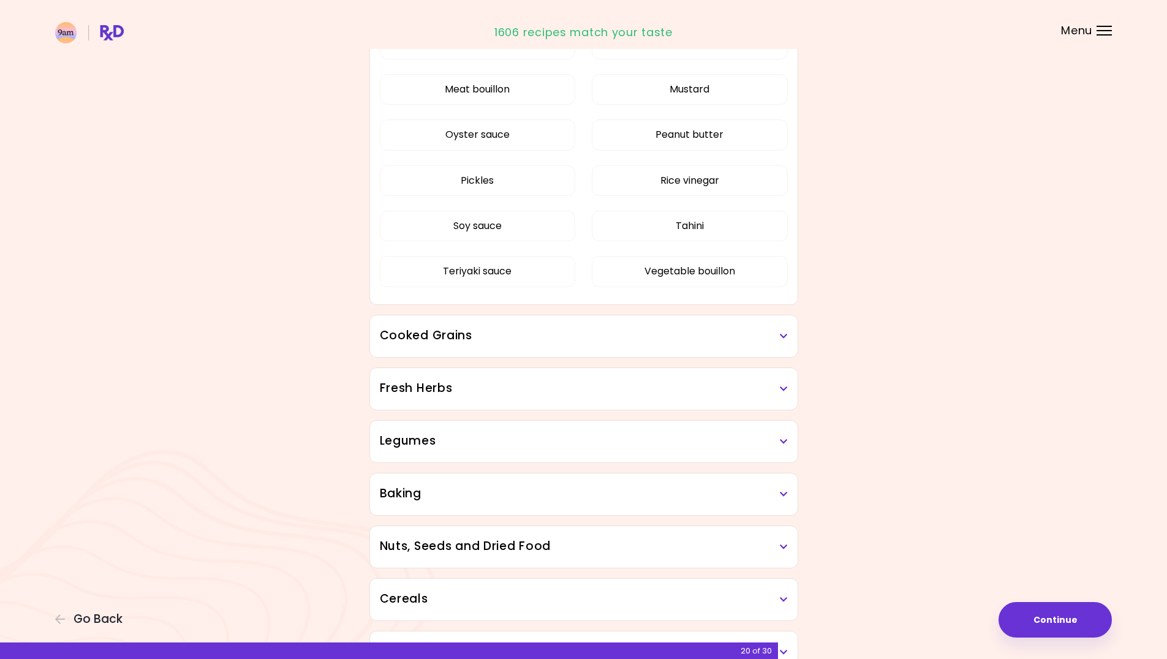
scroll to position [398, 0]
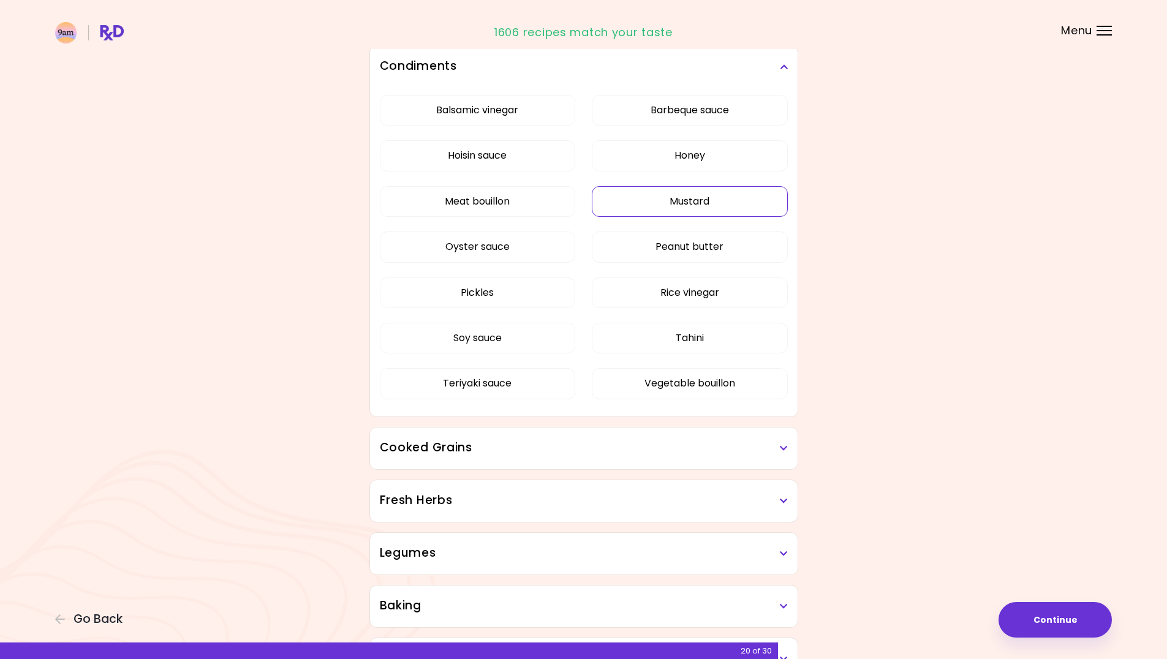
click at [622, 200] on button "Mustard" at bounding box center [690, 201] width 196 height 31
click at [519, 241] on button "Oyster sauce" at bounding box center [478, 247] width 196 height 31
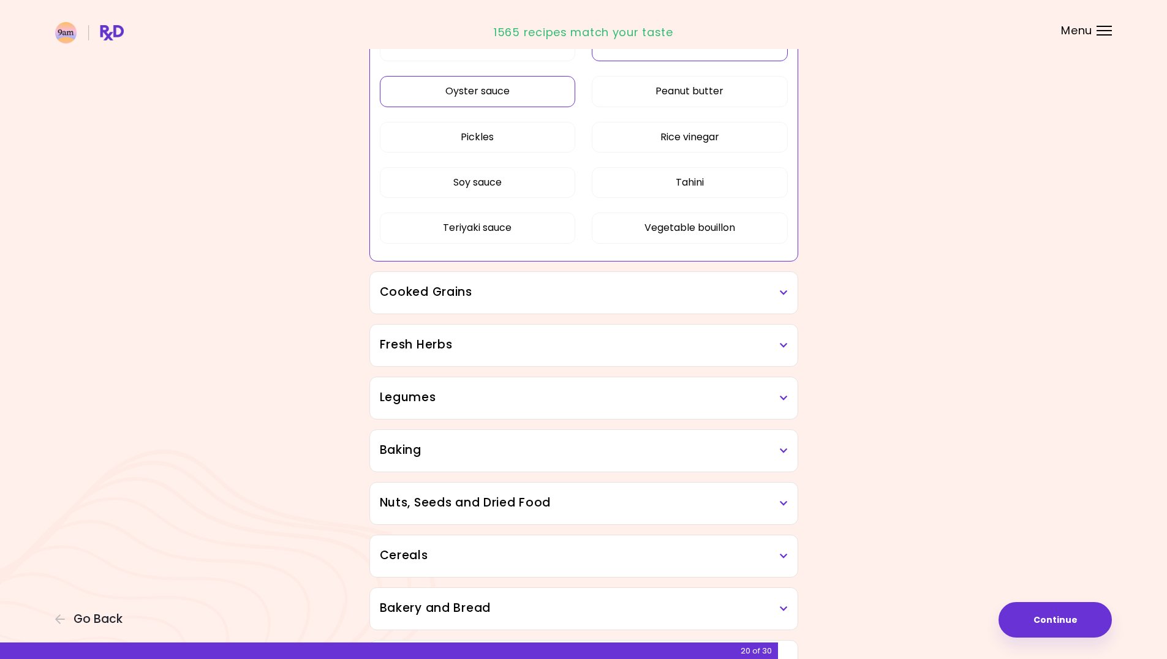
scroll to position [582, 0]
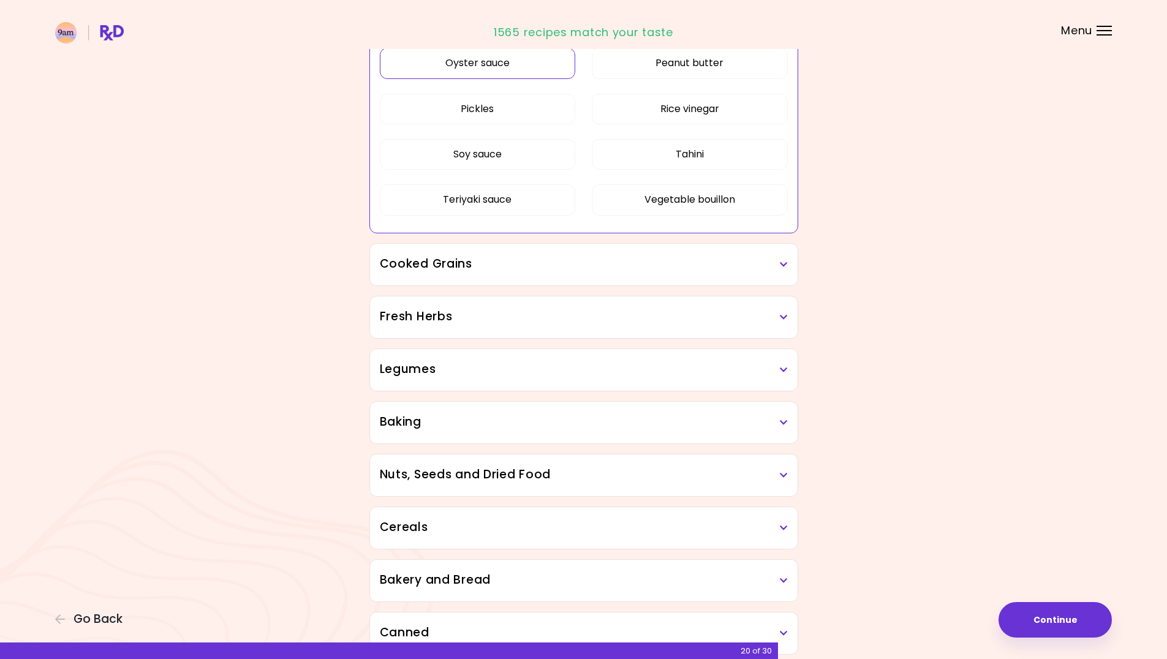
click at [387, 261] on h3 "Cooked Grains" at bounding box center [584, 265] width 408 height 18
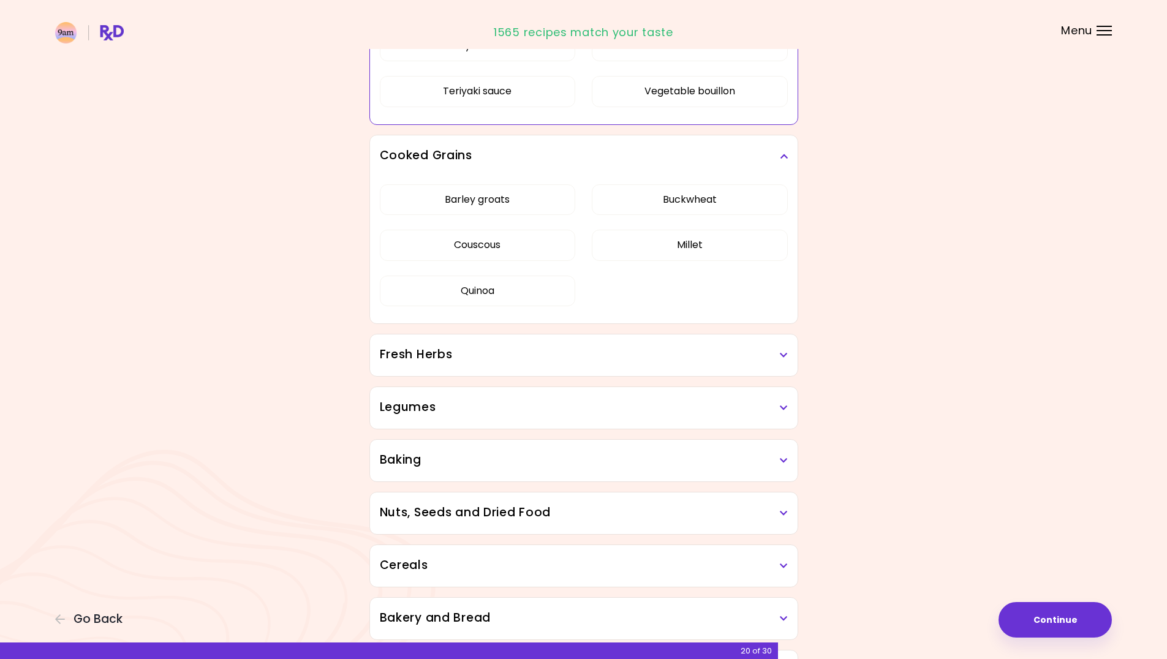
scroll to position [705, 0]
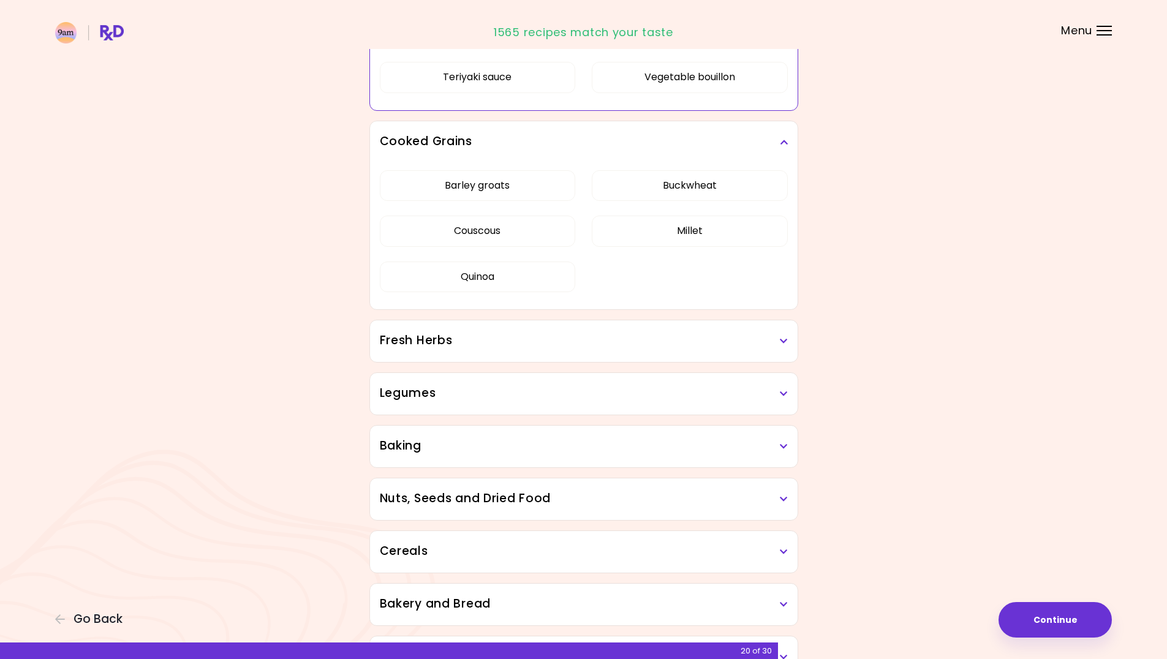
click at [389, 338] on h3 "Fresh Herbs" at bounding box center [584, 341] width 408 height 18
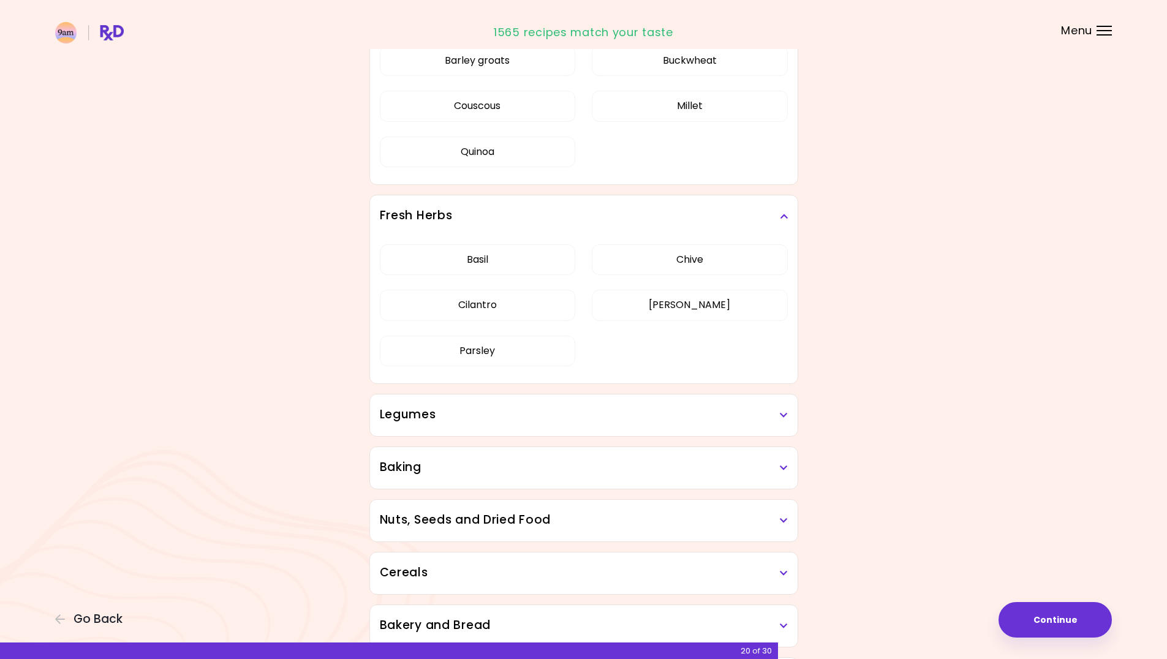
scroll to position [889, 0]
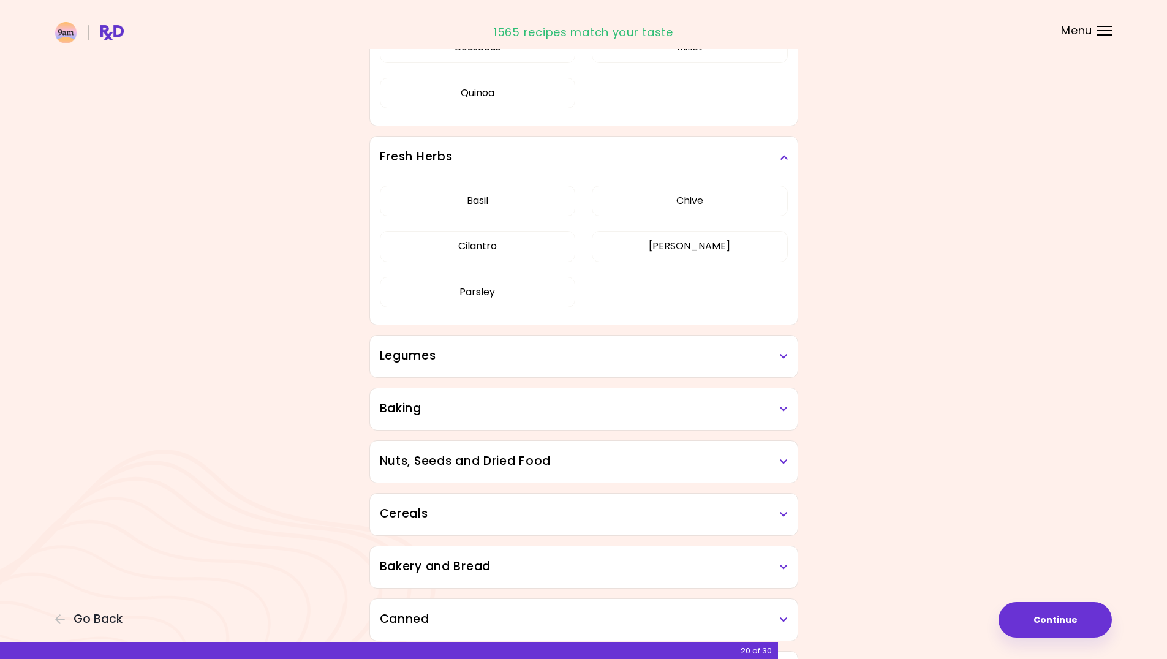
click at [384, 360] on h3 "Legumes" at bounding box center [584, 356] width 408 height 18
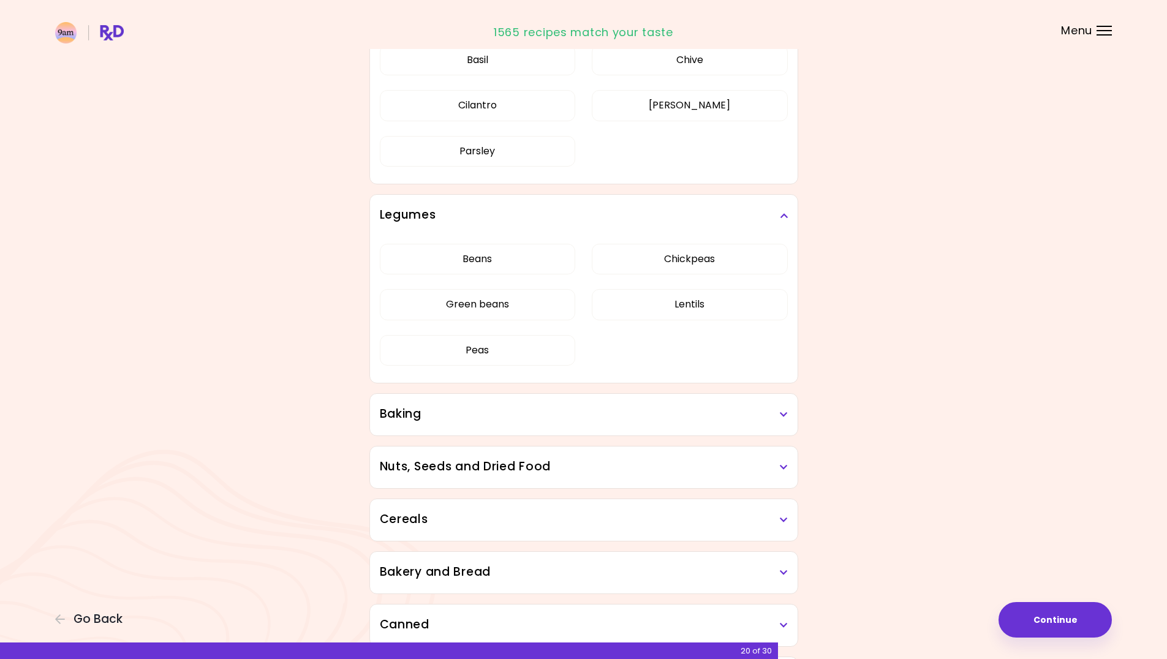
scroll to position [1072, 0]
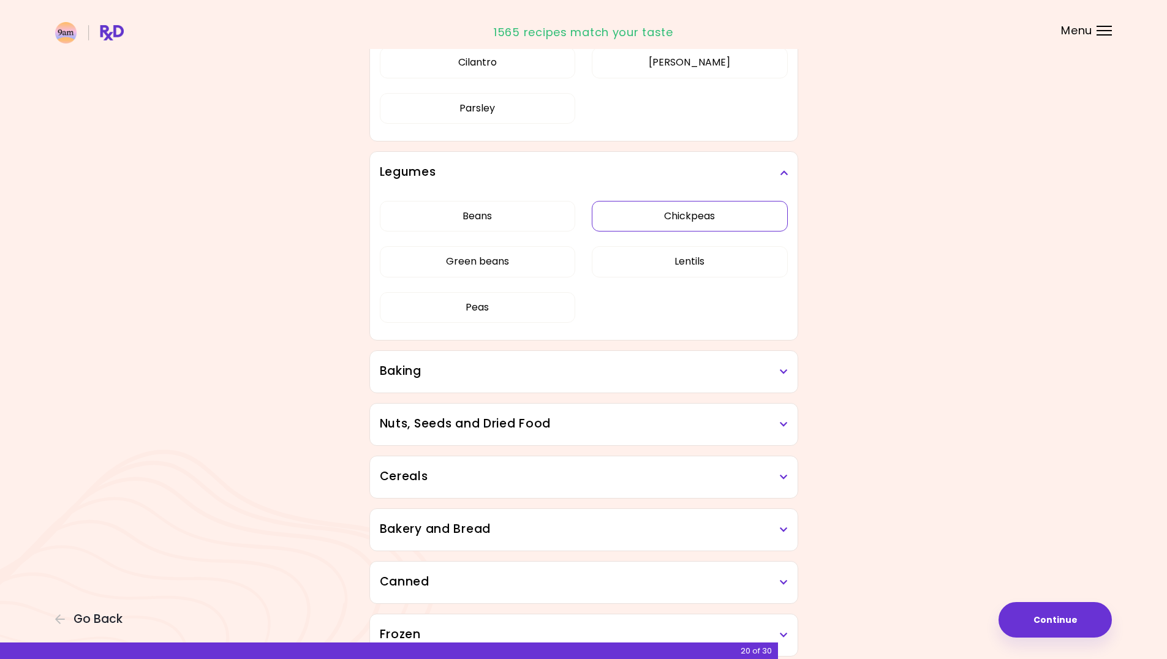
click at [634, 211] on div "Beans Chickpeas Green beans Lentils Peas" at bounding box center [584, 267] width 408 height 146
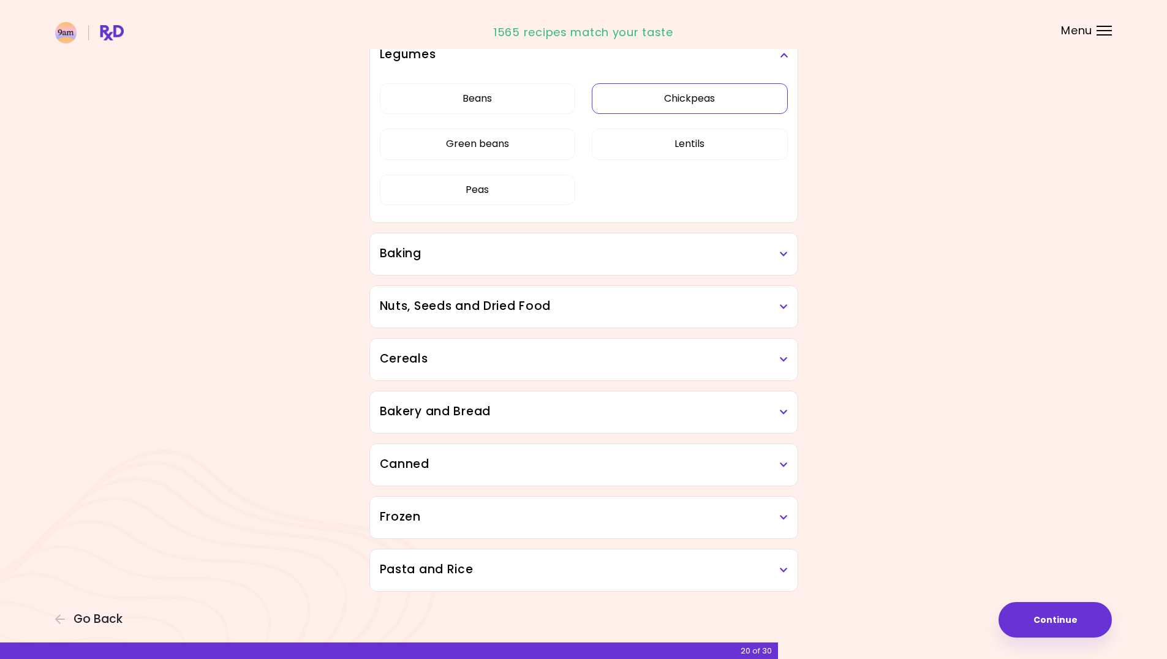
scroll to position [568, 0]
click at [657, 92] on button "Chickpeas" at bounding box center [690, 98] width 196 height 31
click at [416, 245] on div "Baking" at bounding box center [584, 254] width 428 height 42
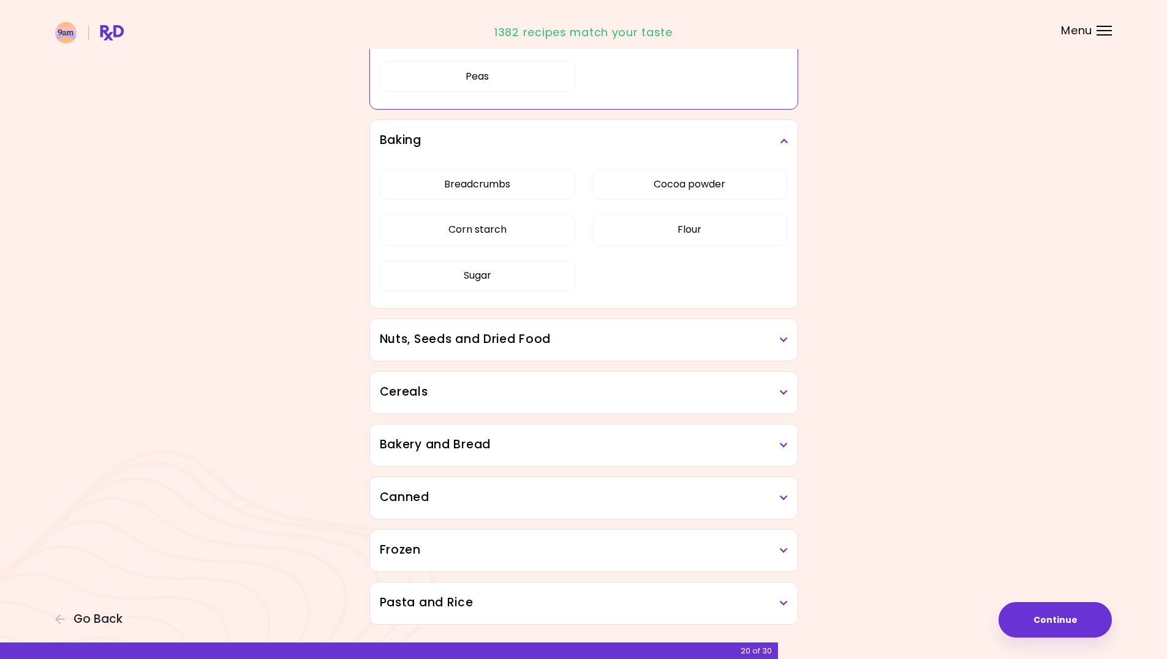
scroll to position [691, 0]
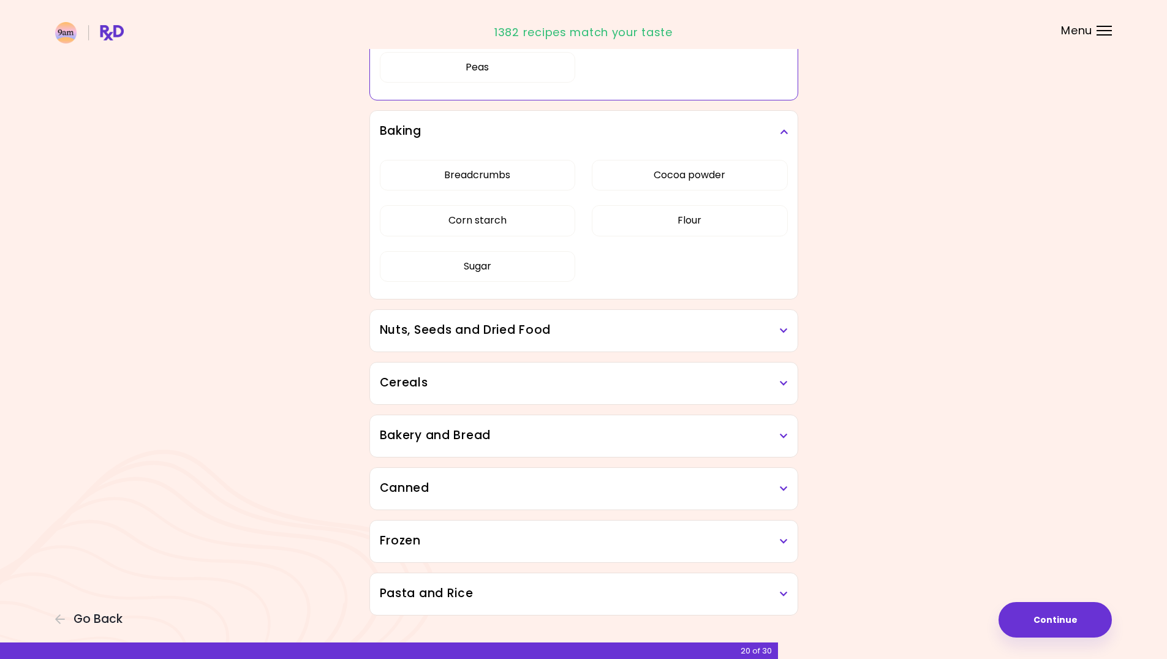
click at [389, 328] on h3 "Nuts, Seeds and Dried Food" at bounding box center [584, 331] width 408 height 18
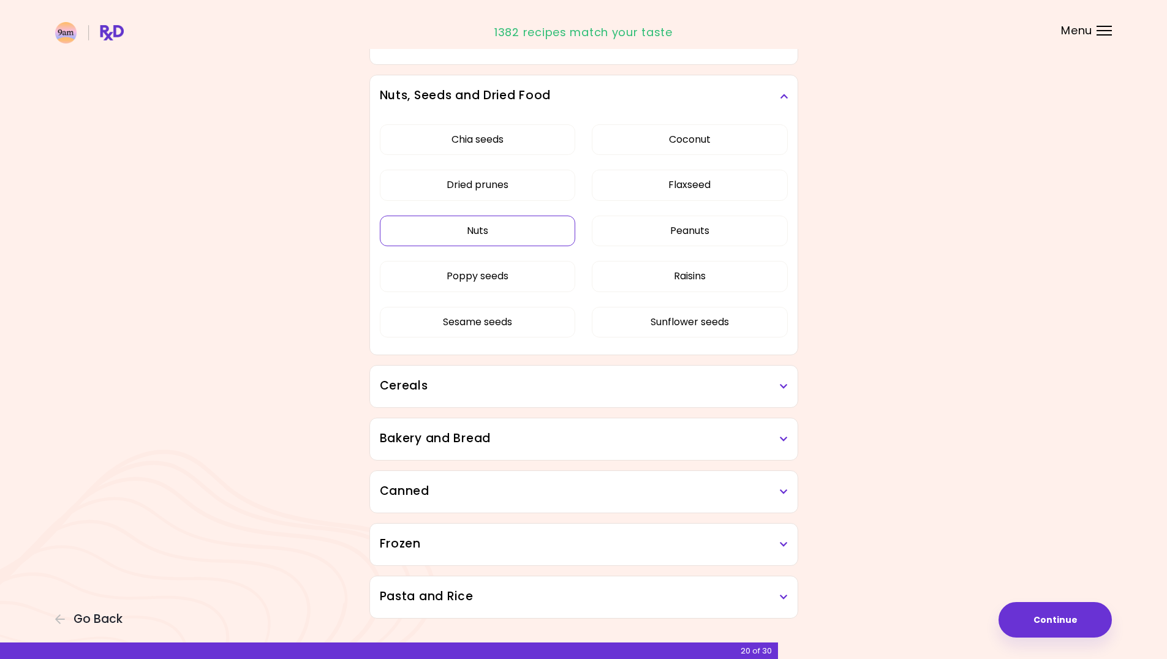
scroll to position [952, 0]
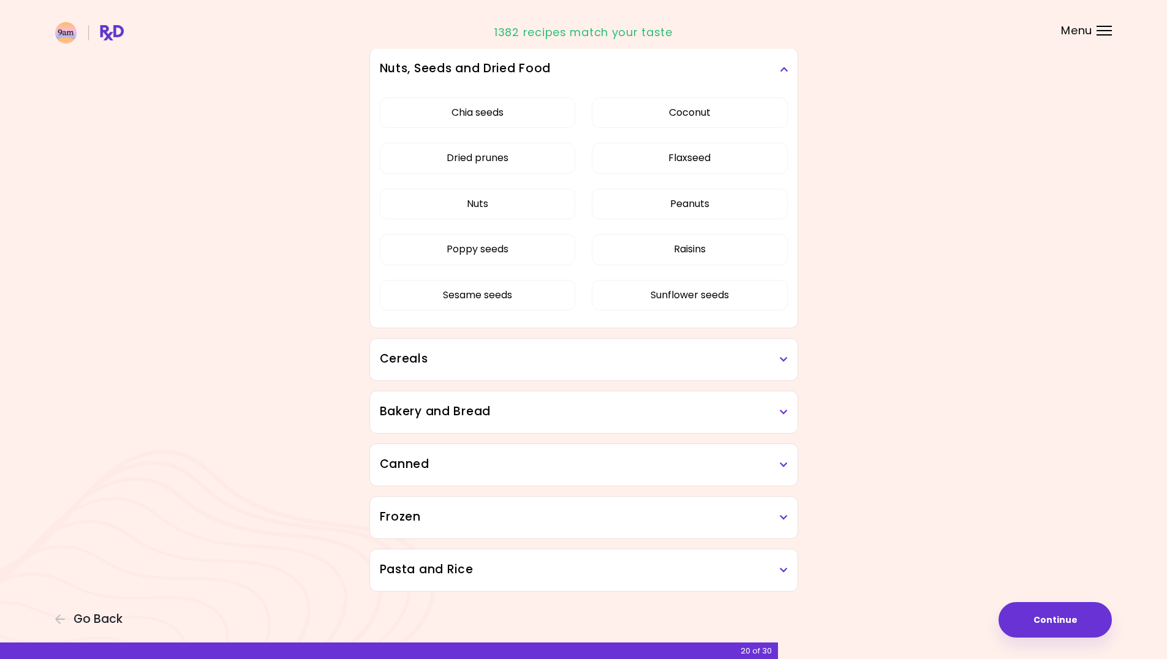
click at [392, 353] on h3 "Cereals" at bounding box center [584, 360] width 408 height 18
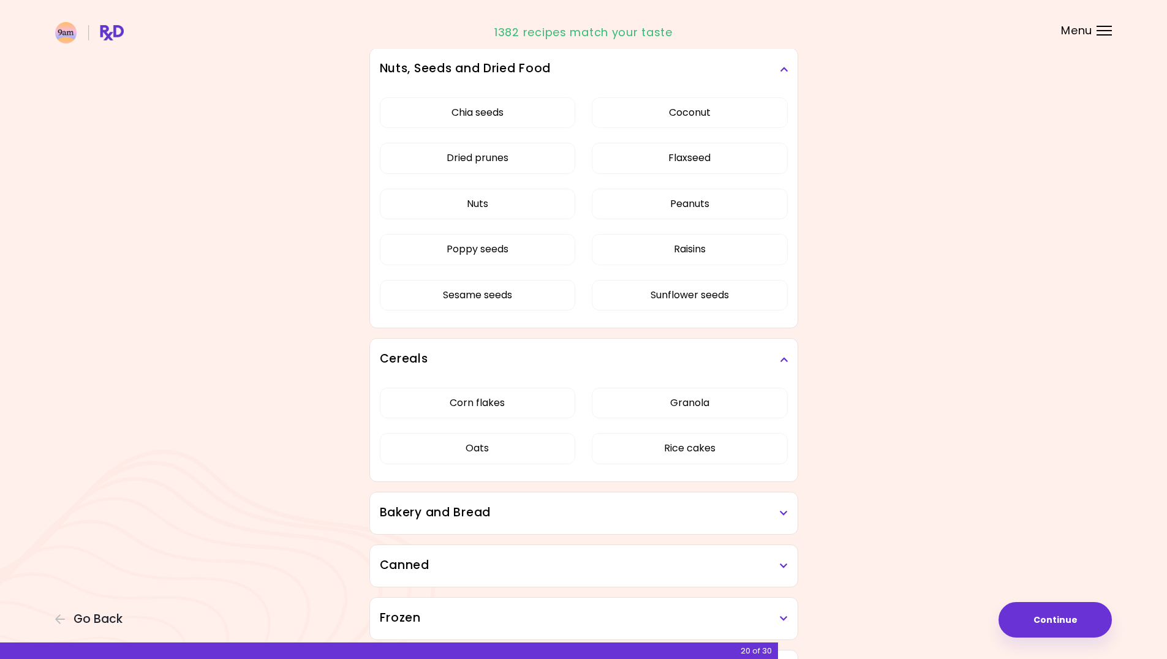
scroll to position [1053, 0]
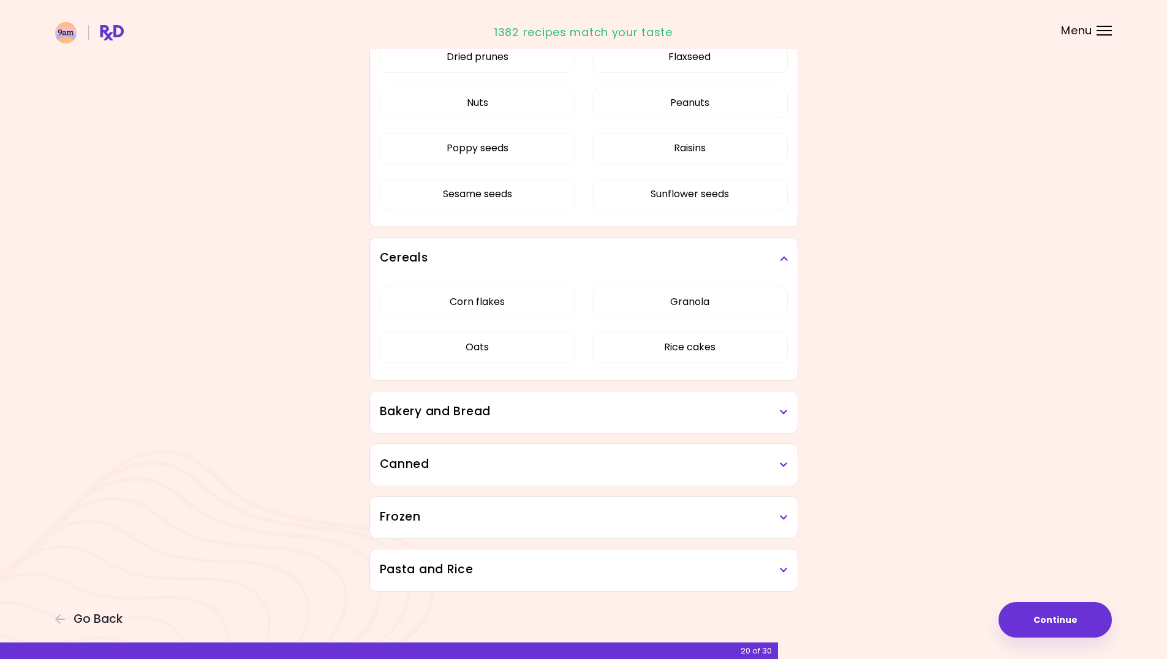
click at [395, 412] on h3 "Bakery and Bread" at bounding box center [584, 412] width 408 height 18
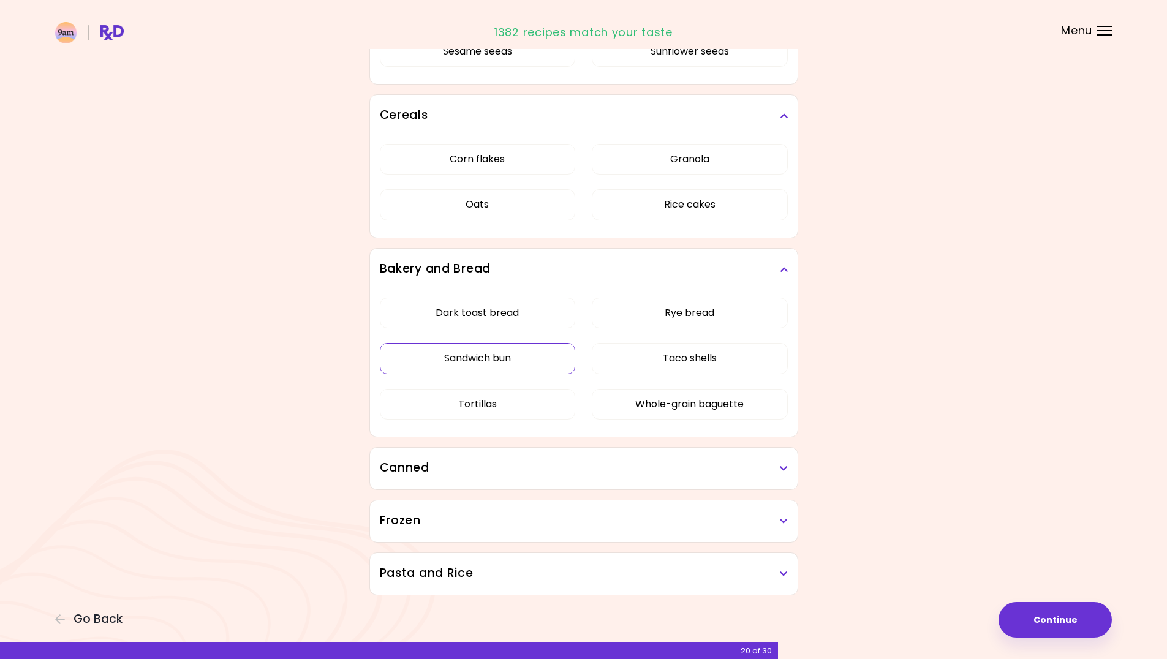
scroll to position [1200, 0]
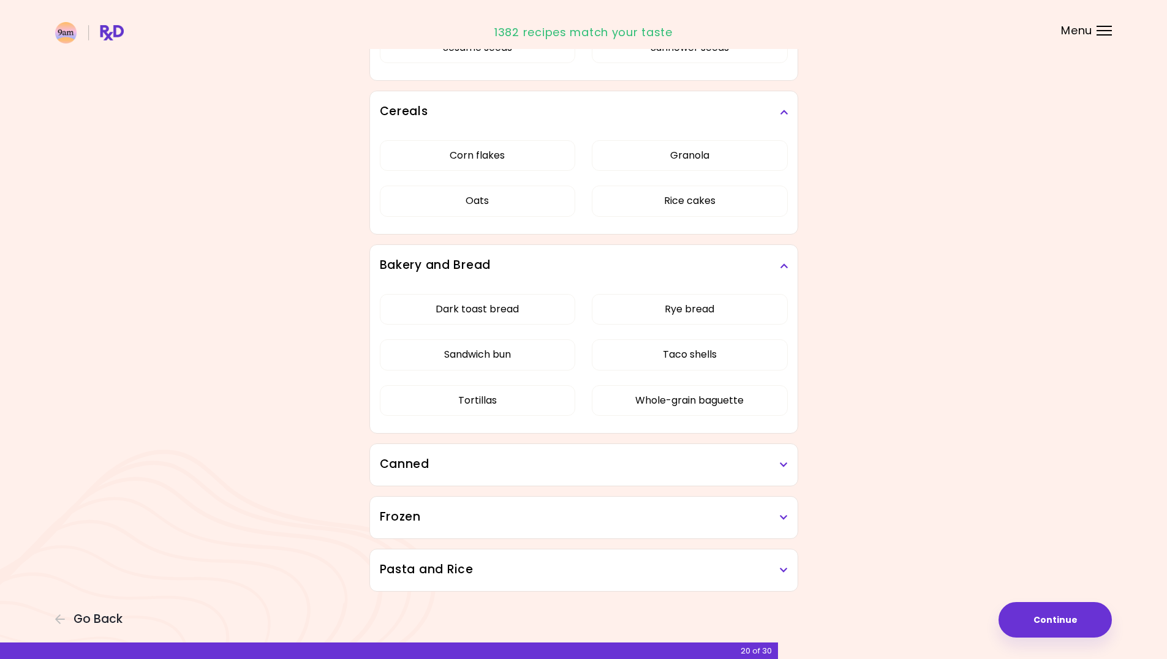
click at [447, 459] on h3 "Canned" at bounding box center [584, 465] width 408 height 18
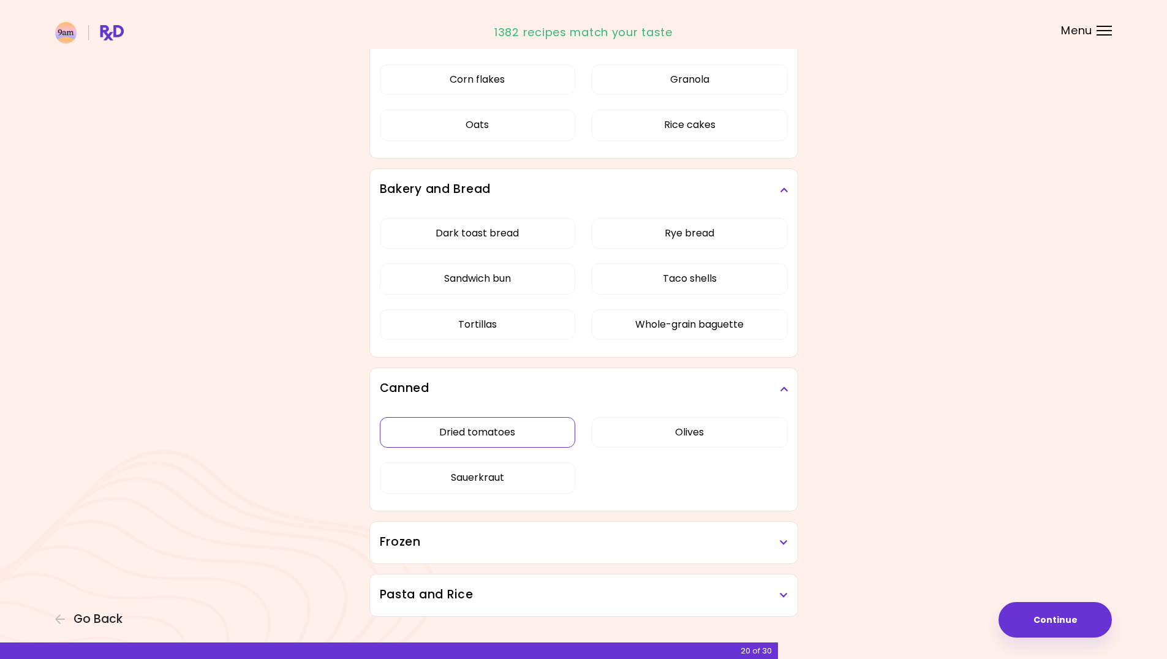
scroll to position [1301, 0]
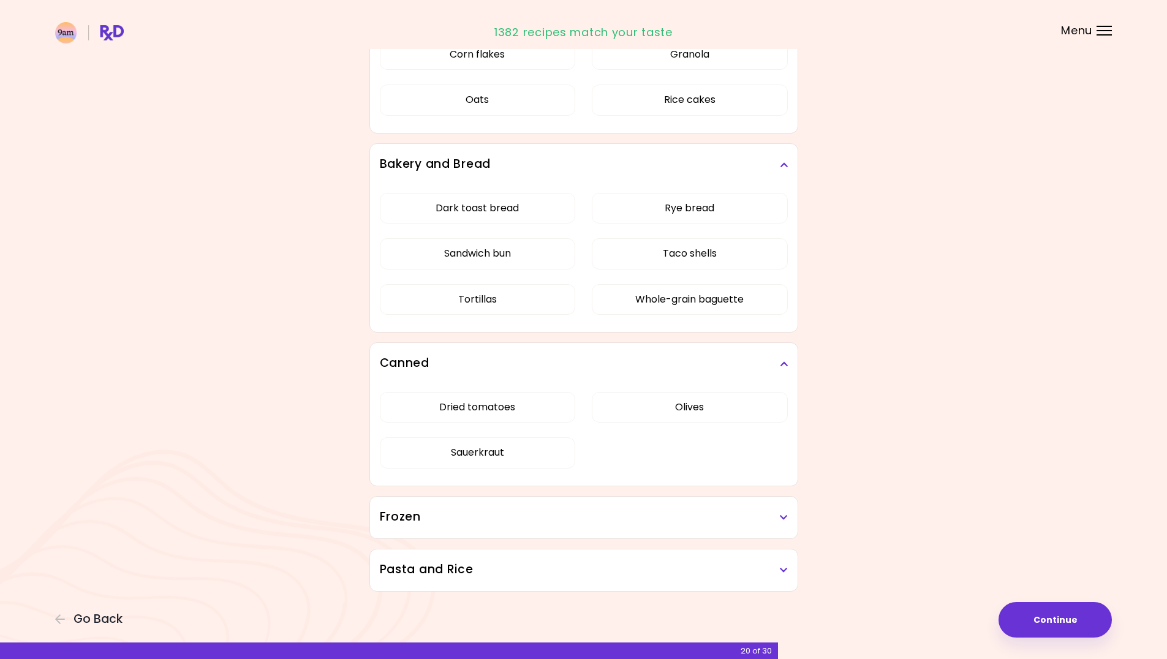
click at [398, 513] on h3 "Frozen" at bounding box center [584, 518] width 408 height 18
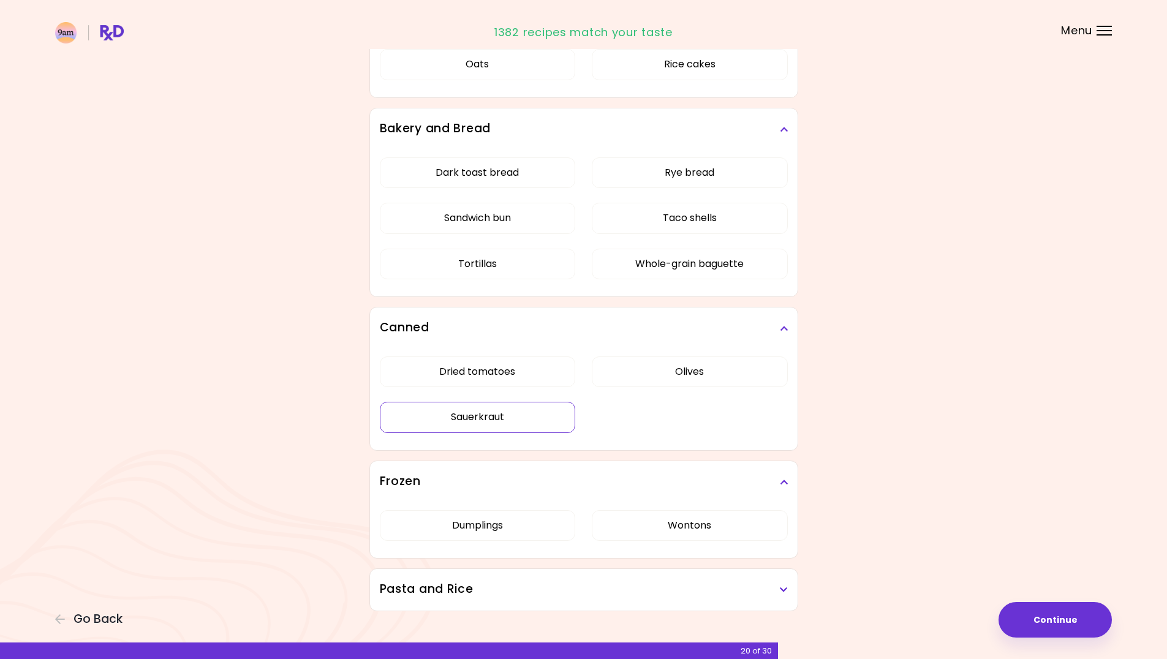
scroll to position [1356, 0]
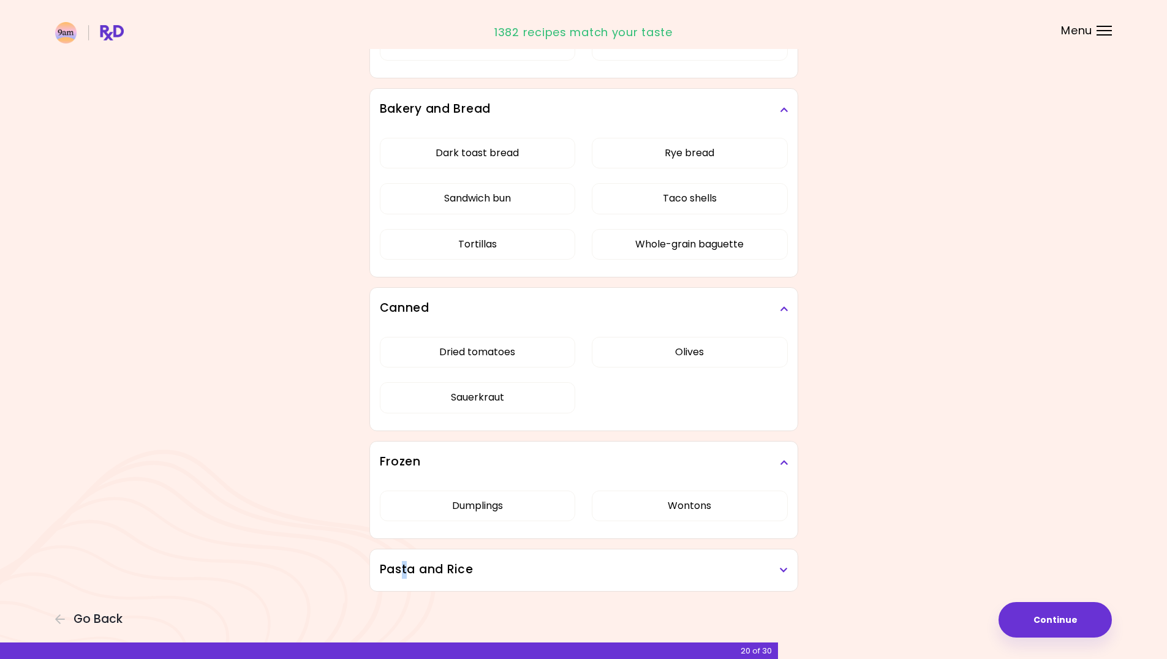
click at [404, 566] on h3 "Pasta and Rice" at bounding box center [584, 570] width 408 height 18
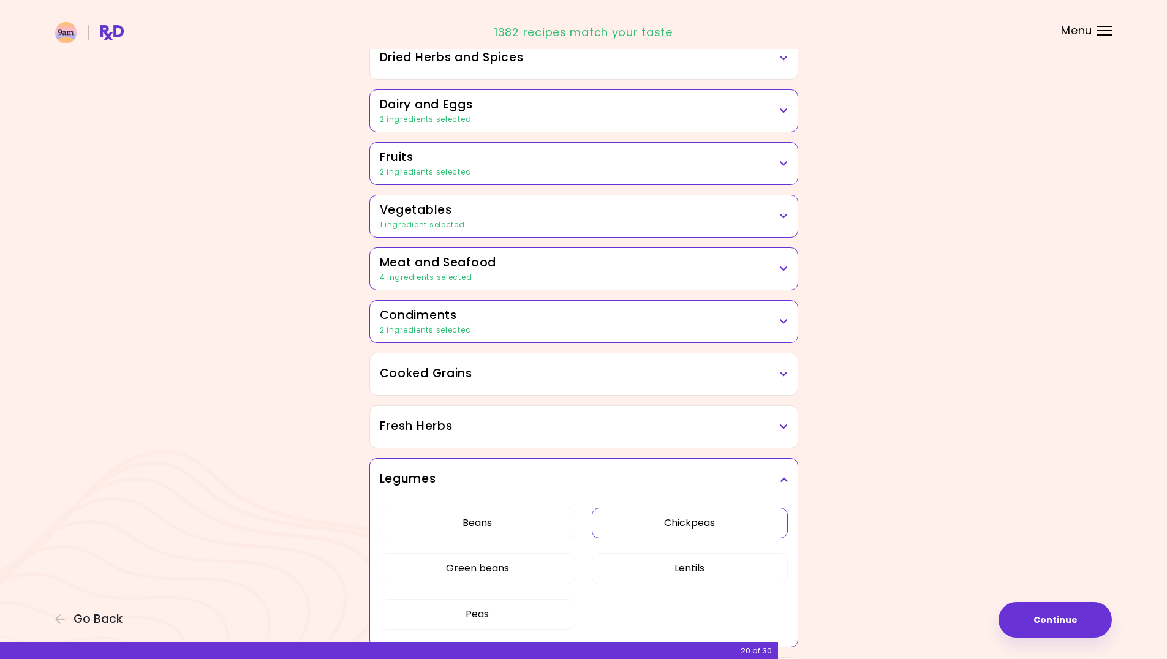
scroll to position [184, 0]
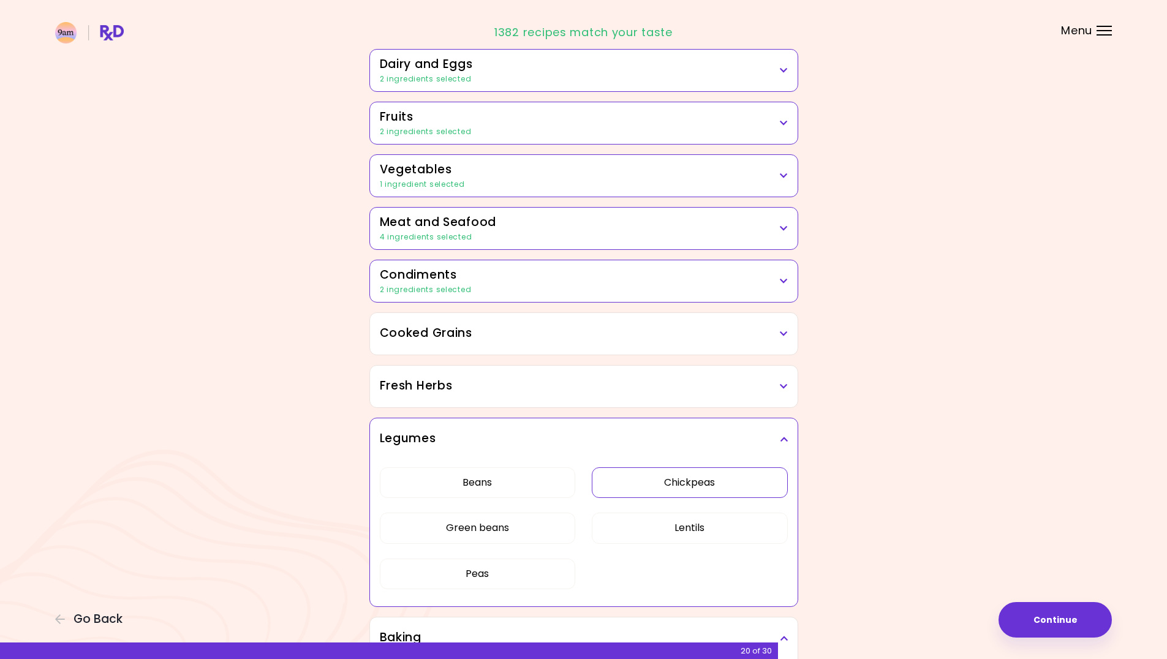
click at [395, 335] on h3 "Cooked Grains" at bounding box center [584, 334] width 408 height 18
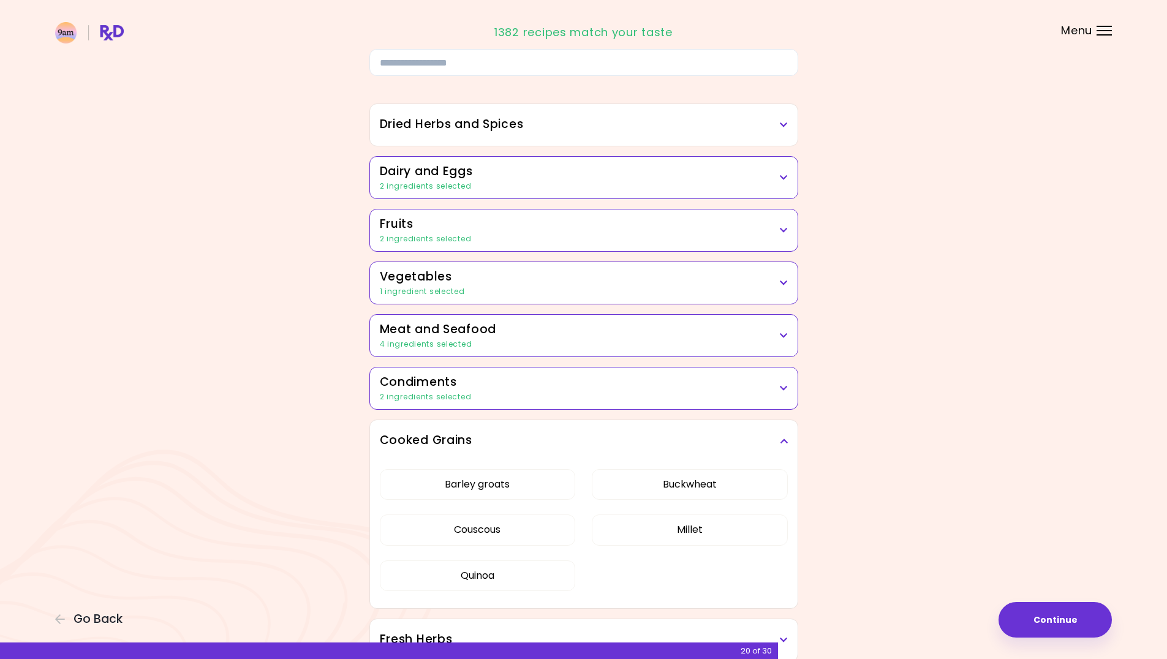
scroll to position [0, 0]
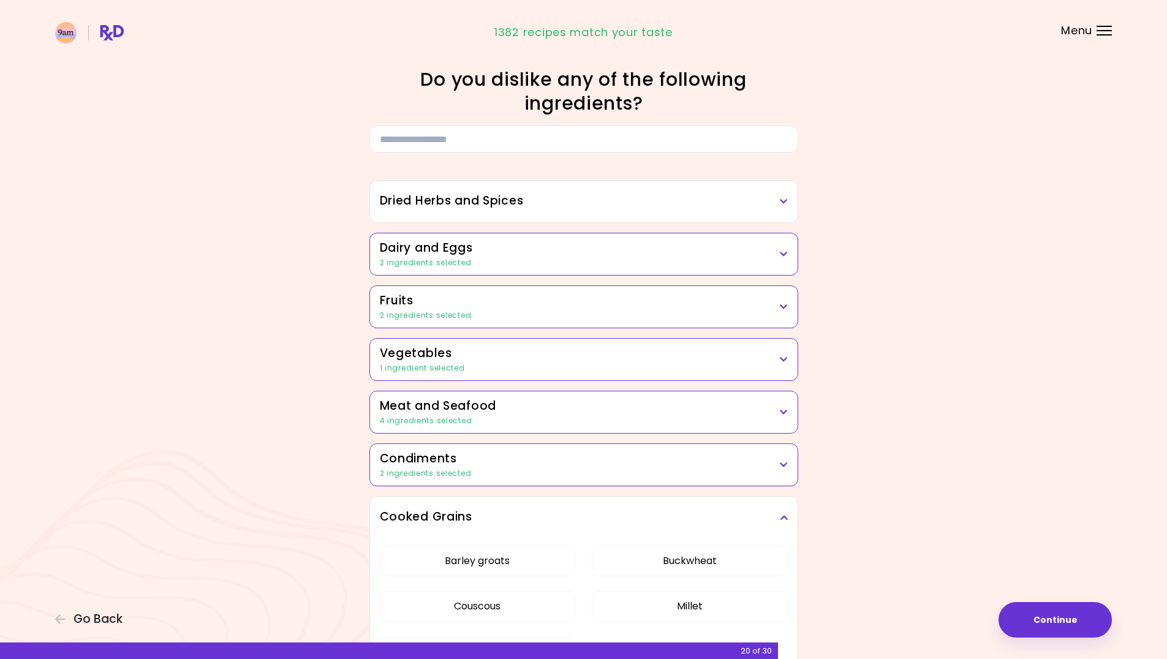
click at [404, 198] on h3 "Dried Herbs and Spices" at bounding box center [584, 201] width 408 height 18
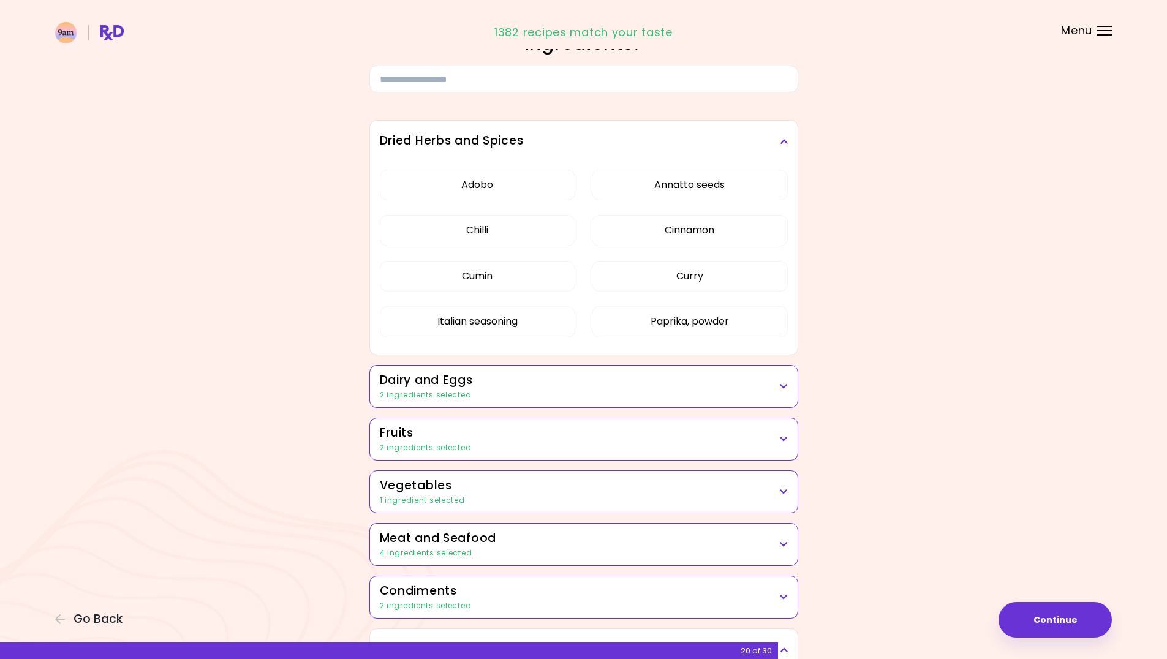
scroll to position [245, 0]
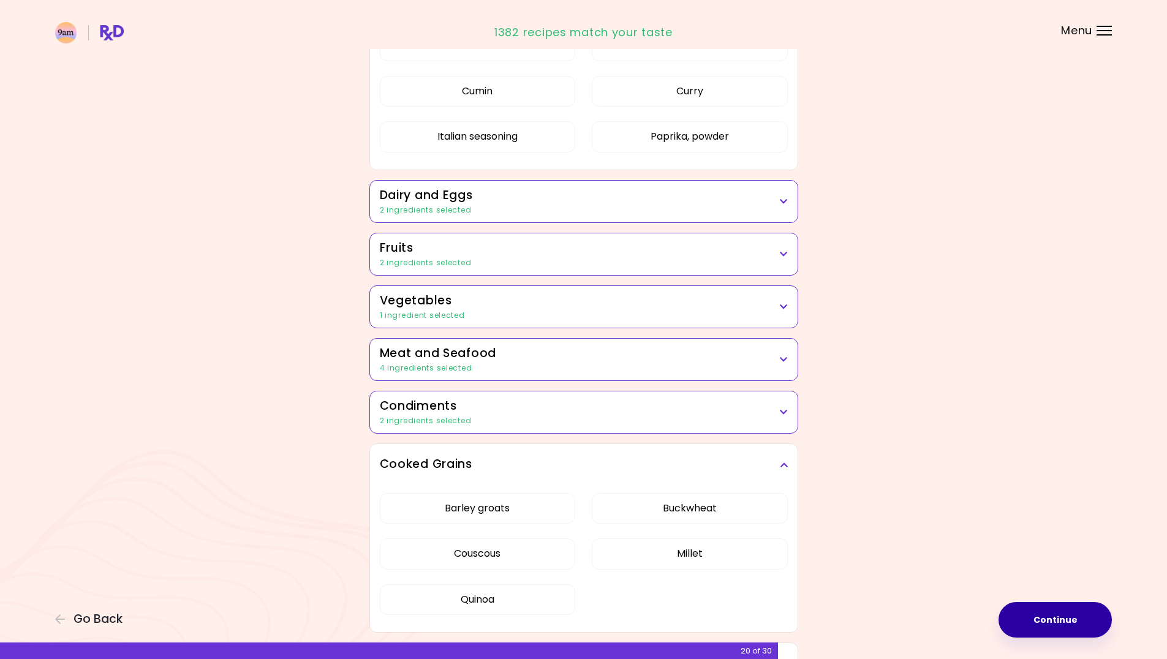
click at [1055, 620] on button "Continue" at bounding box center [1055, 620] width 113 height 36
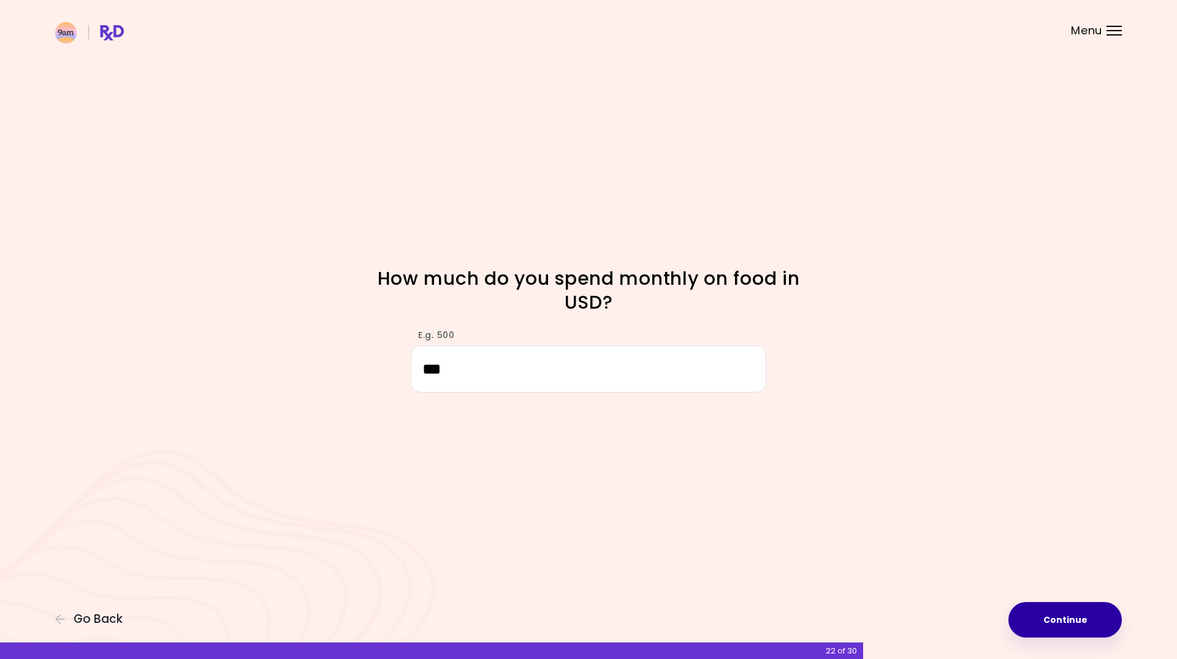
type input "***"
click at [1069, 617] on button "Continue" at bounding box center [1064, 620] width 113 height 36
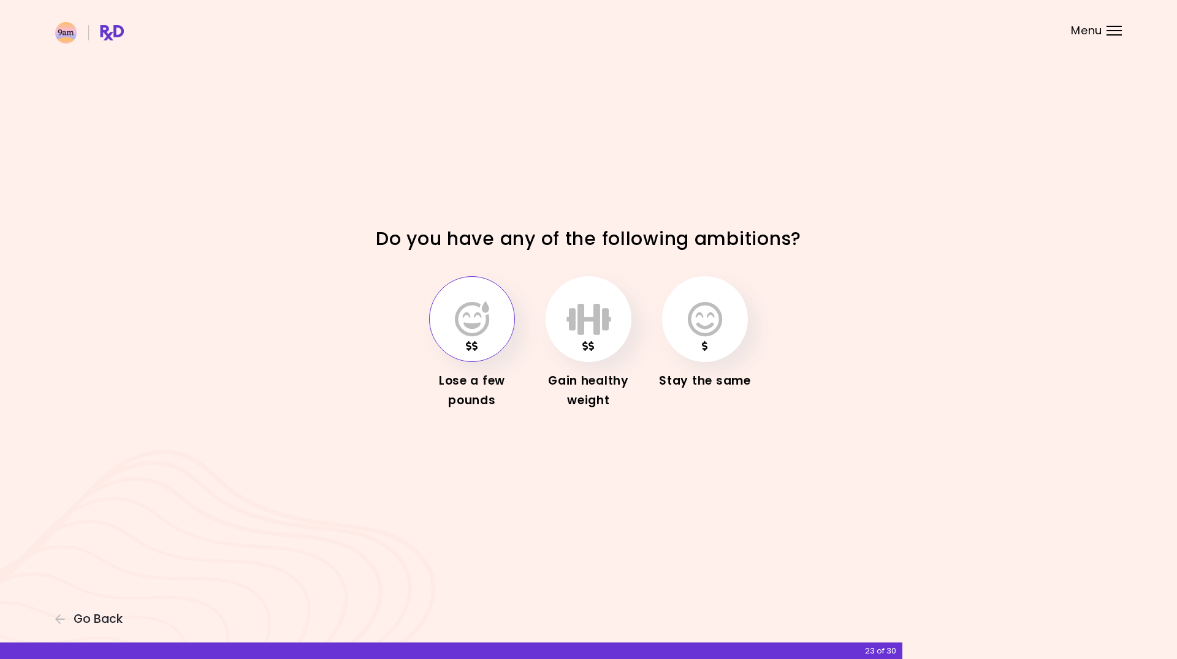
click at [455, 312] on icon "button" at bounding box center [472, 320] width 34 height 36
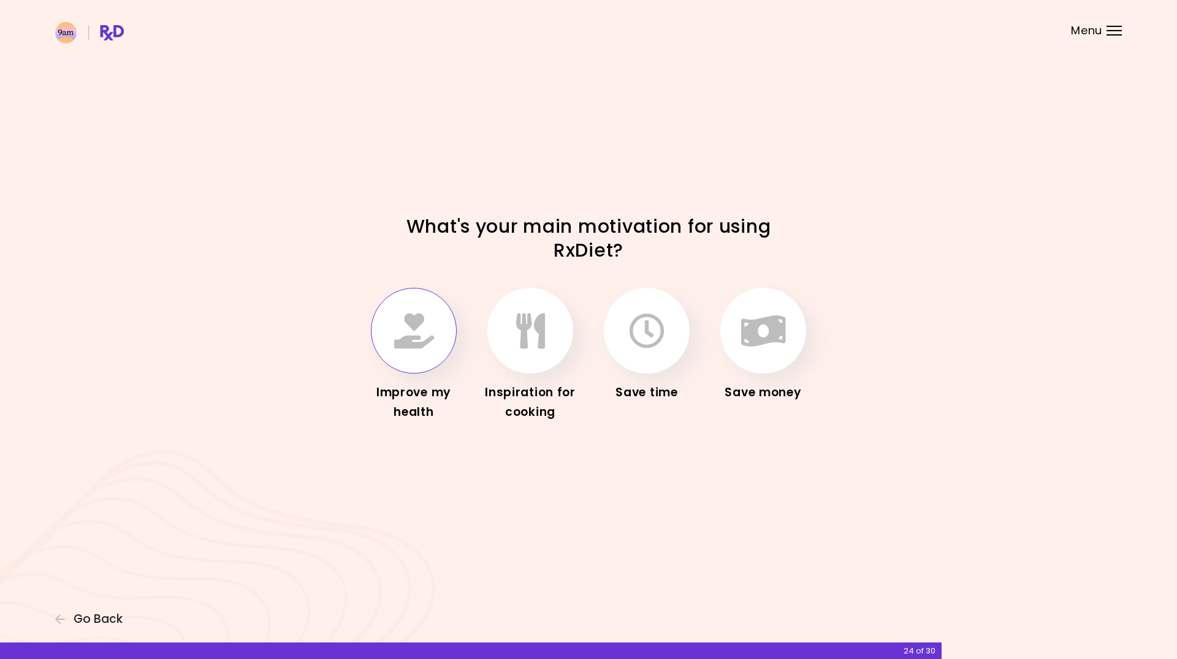
click at [401, 319] on icon "button" at bounding box center [414, 331] width 40 height 36
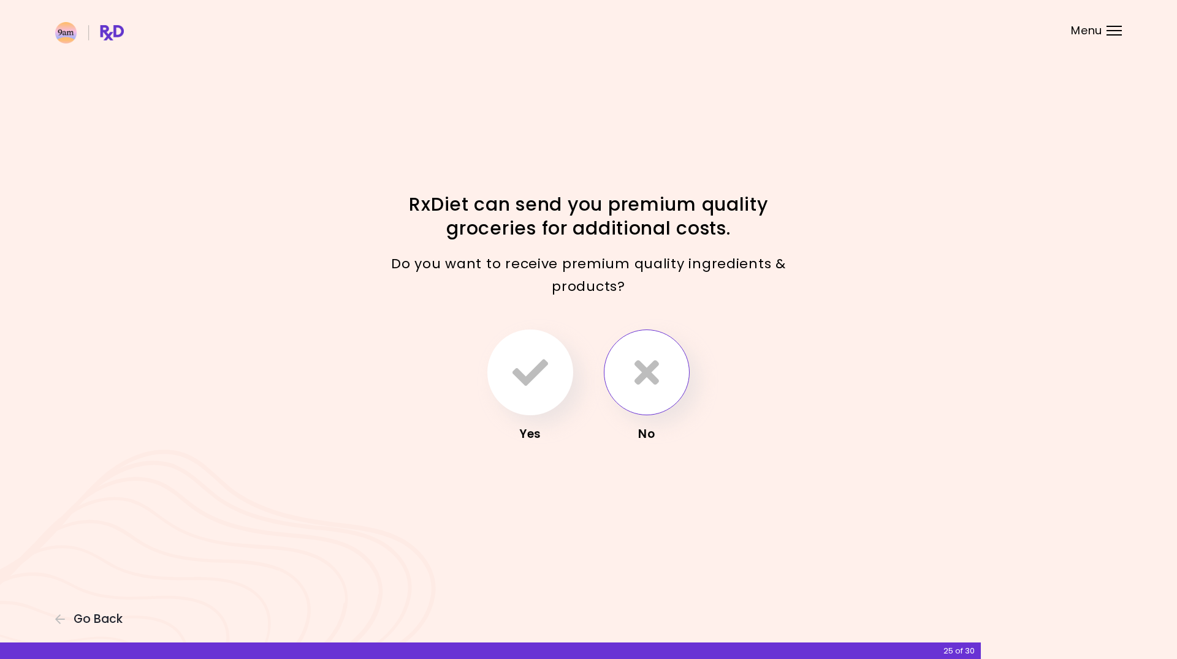
click at [642, 370] on icon "button" at bounding box center [646, 373] width 25 height 36
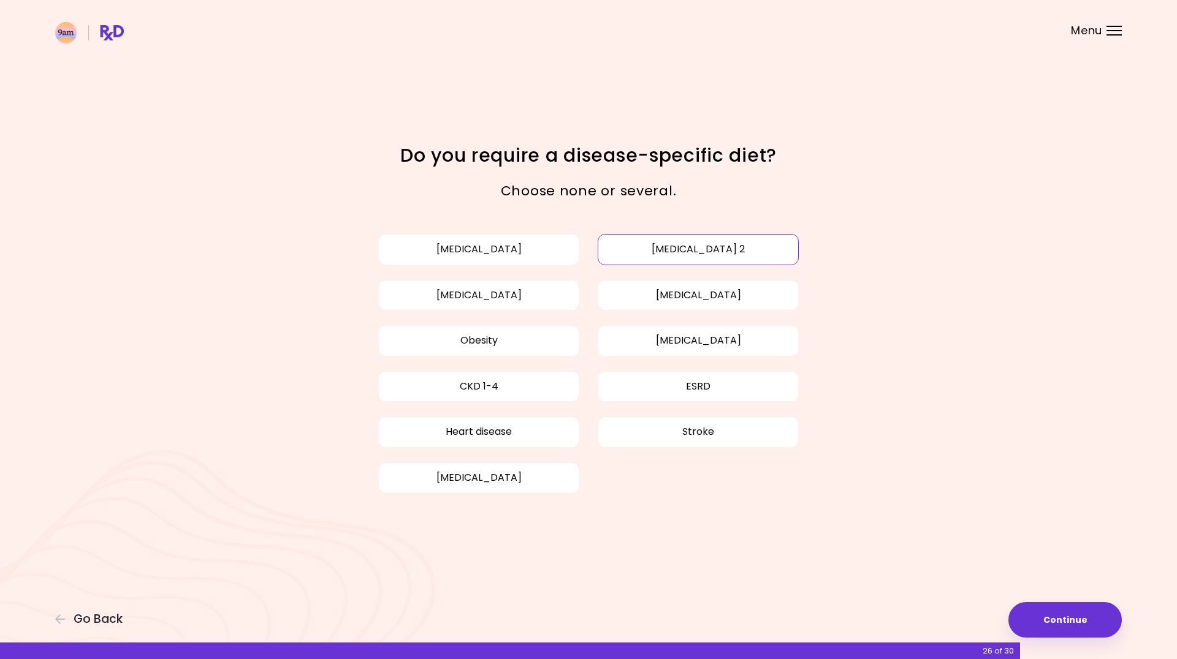
click at [666, 252] on button "[MEDICAL_DATA] 2" at bounding box center [698, 249] width 201 height 31
click at [437, 343] on button "Obesity" at bounding box center [478, 340] width 201 height 31
click at [407, 428] on button "Heart disease" at bounding box center [478, 432] width 201 height 31
click at [408, 428] on button "Heart disease" at bounding box center [478, 432] width 201 height 31
click at [1084, 620] on button "Continue" at bounding box center [1064, 620] width 113 height 36
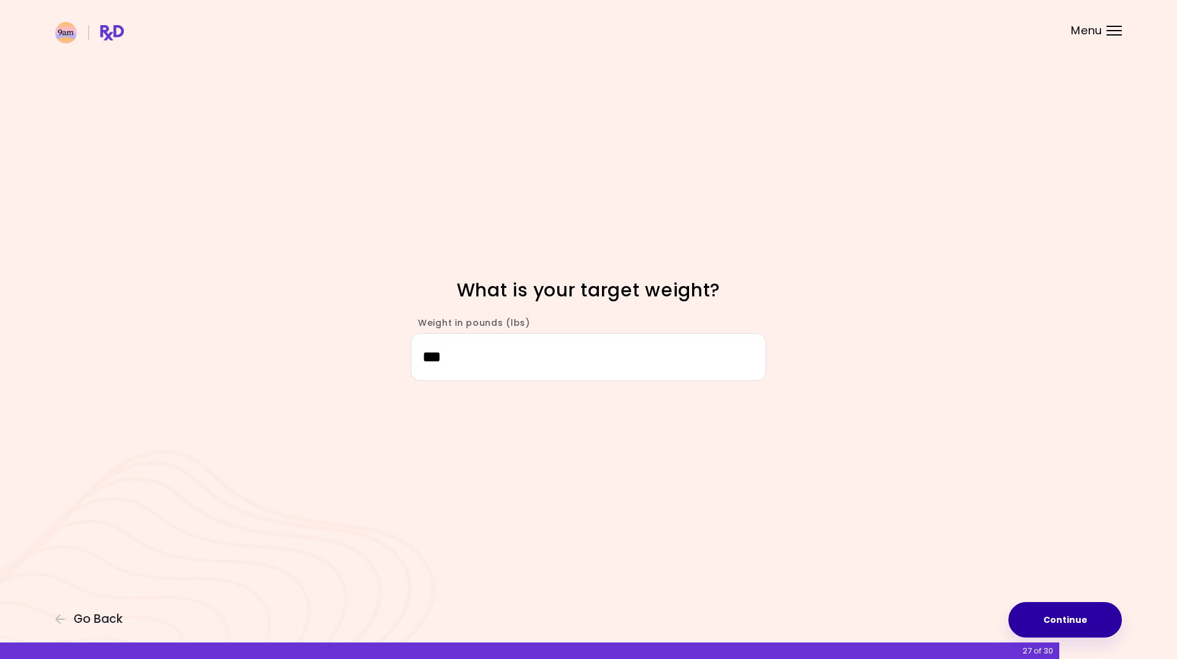
type input "***"
click at [1053, 618] on button "Continue" at bounding box center [1064, 620] width 113 height 36
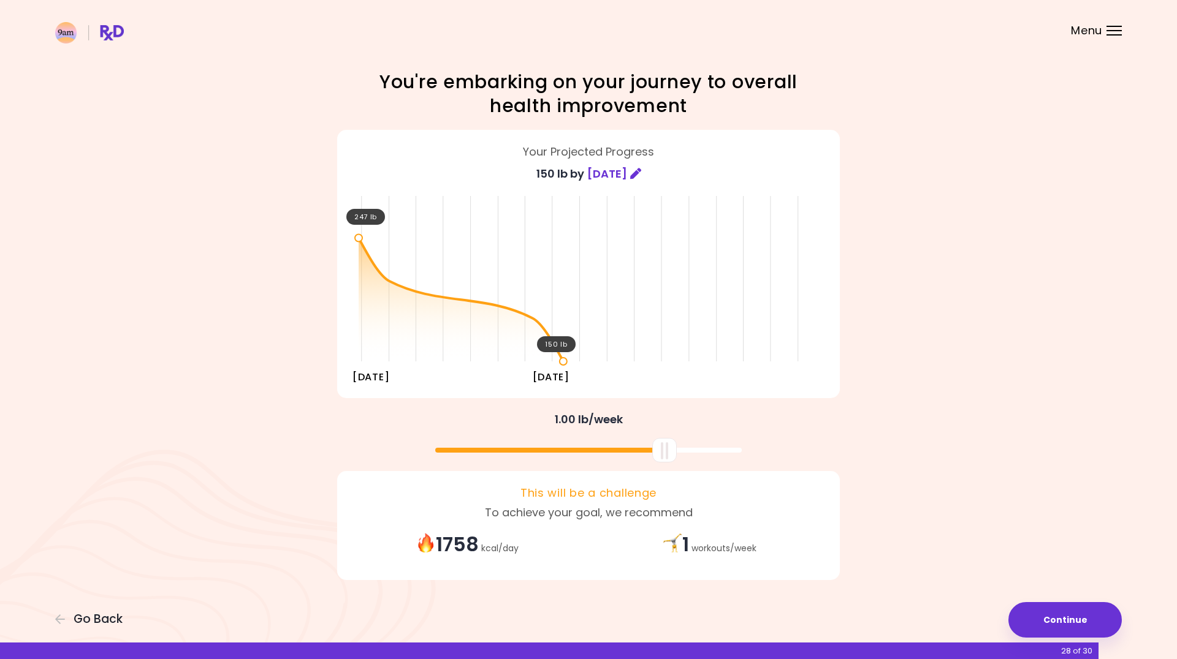
drag, startPoint x: 588, startPoint y: 460, endPoint x: 665, endPoint y: 454, distance: 76.9
click at [665, 454] on div at bounding box center [664, 450] width 25 height 25
click at [1069, 614] on button "Continue" at bounding box center [1064, 620] width 113 height 36
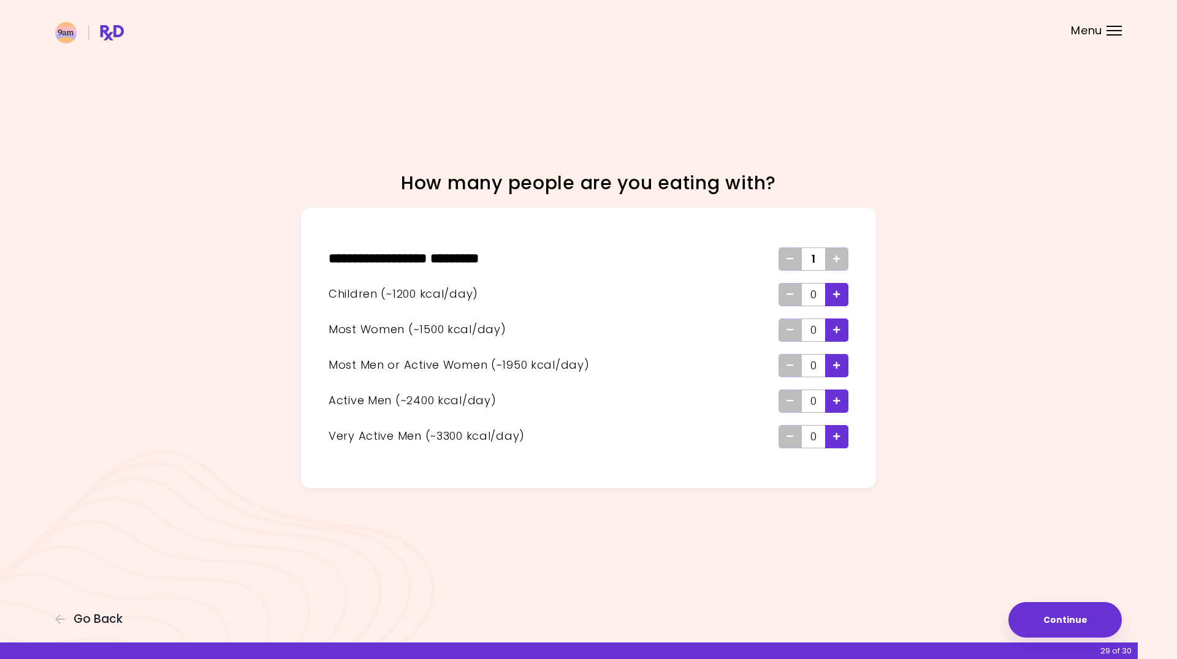
click at [836, 399] on icon "Add - Active Man" at bounding box center [836, 401] width 7 height 8
click at [1044, 620] on button "Continue" at bounding box center [1064, 620] width 113 height 36
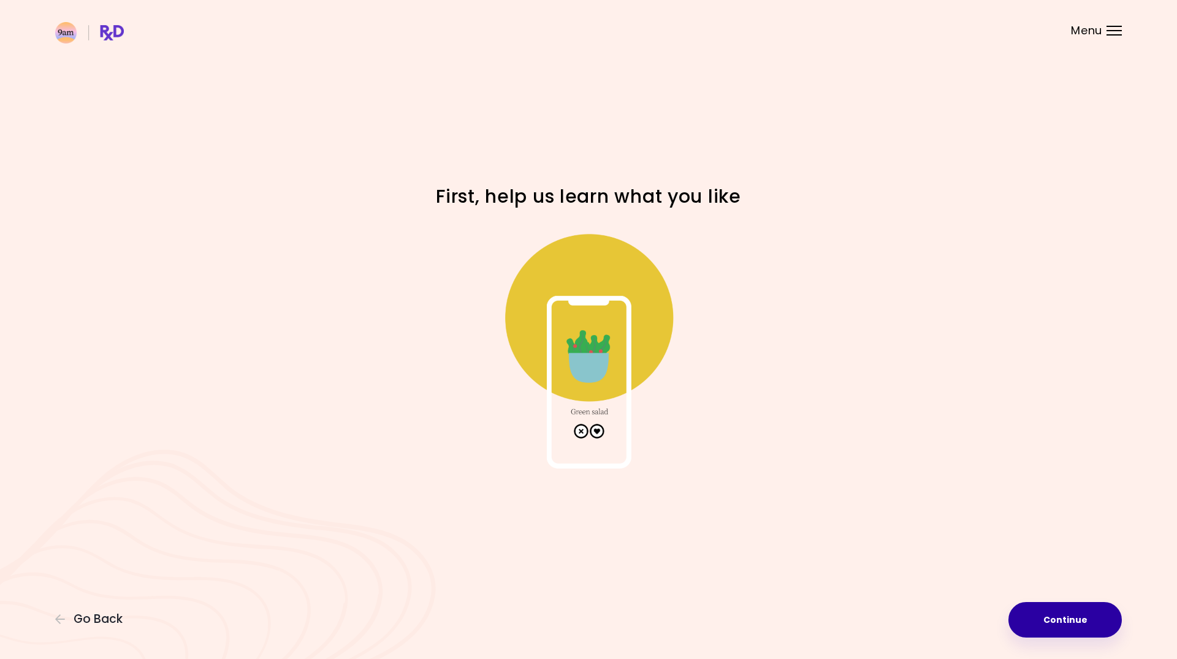
click at [1061, 616] on button "Continue" at bounding box center [1064, 620] width 113 height 36
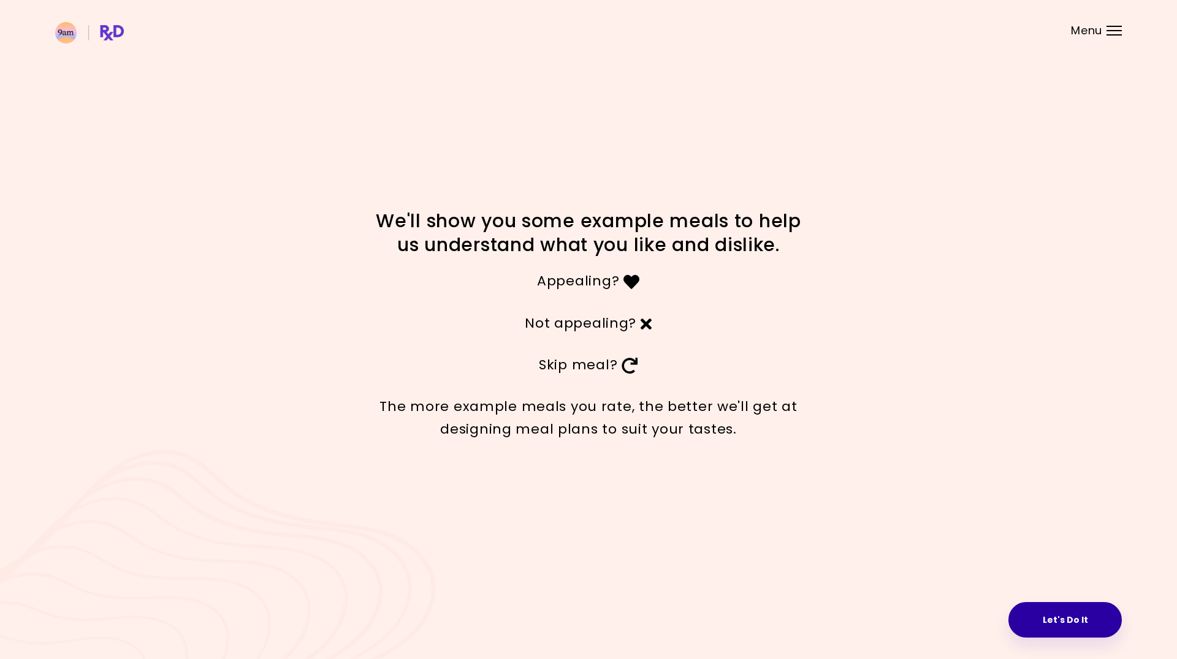
click at [1066, 617] on button "Let's Do It" at bounding box center [1064, 620] width 113 height 36
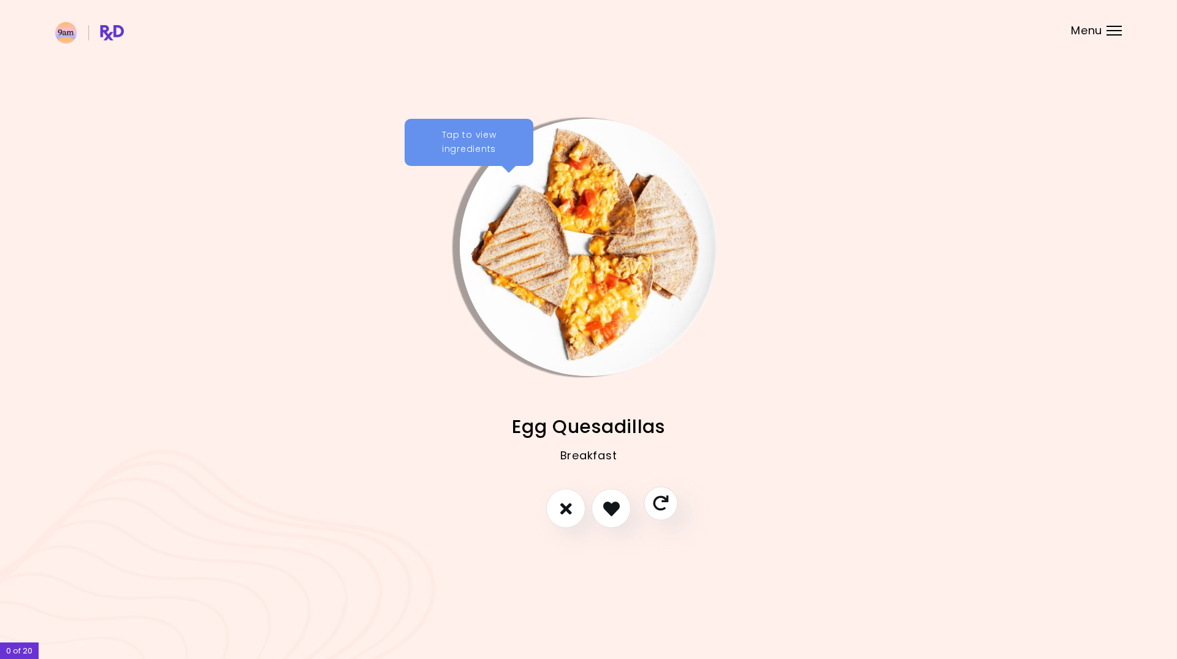
click at [659, 501] on icon "Skip" at bounding box center [660, 503] width 15 height 15
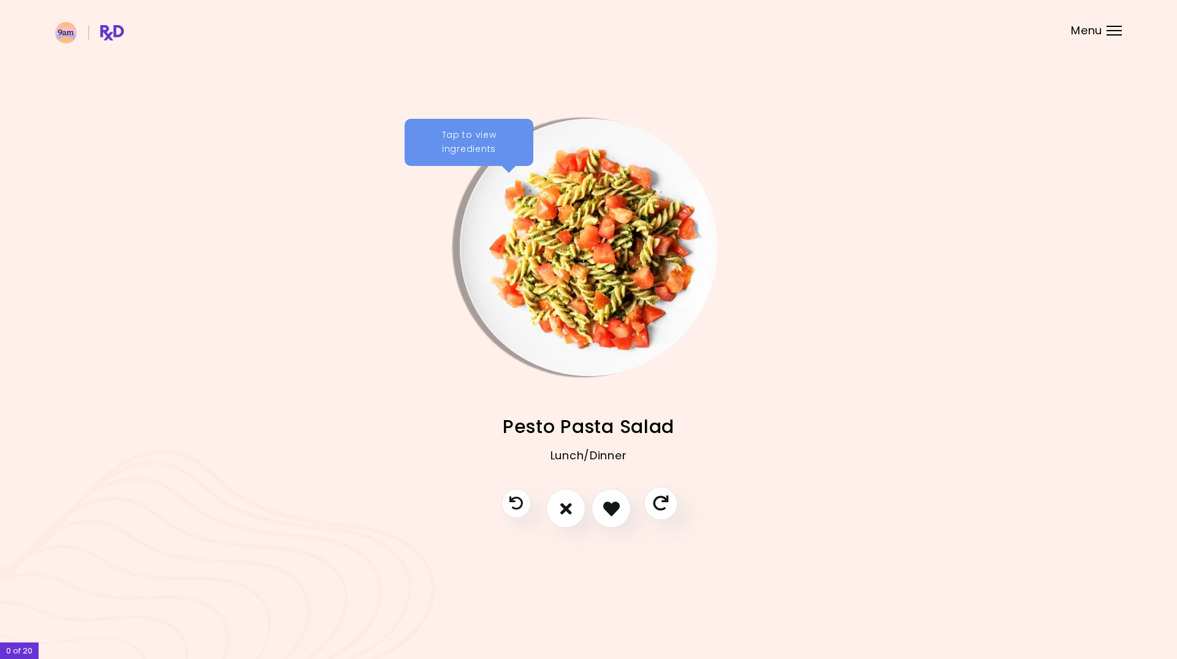
click at [661, 501] on icon "Skip" at bounding box center [660, 503] width 15 height 15
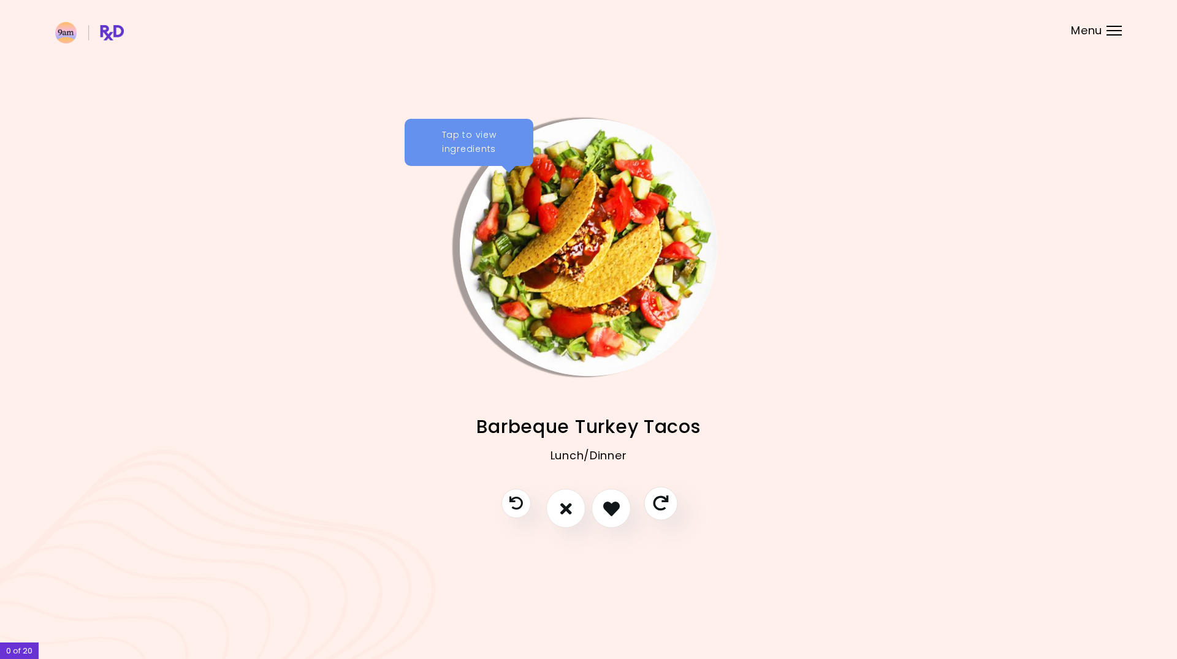
click at [661, 501] on icon "Skip" at bounding box center [660, 503] width 15 height 15
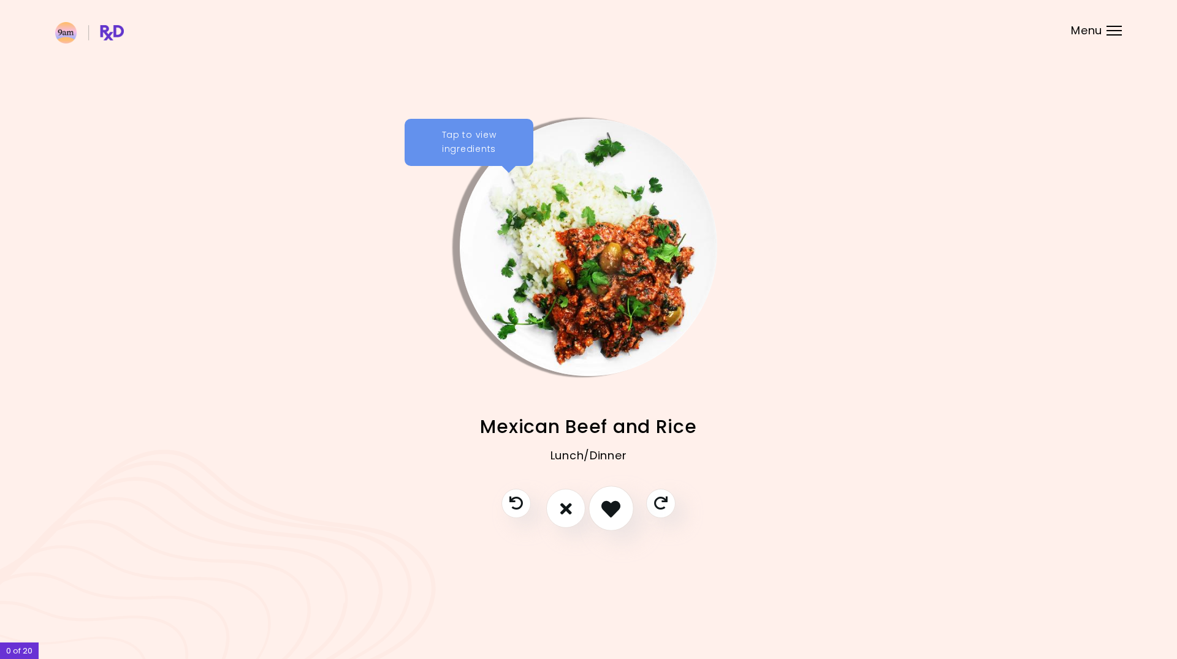
click at [607, 509] on icon "I like this recipe" at bounding box center [610, 508] width 19 height 19
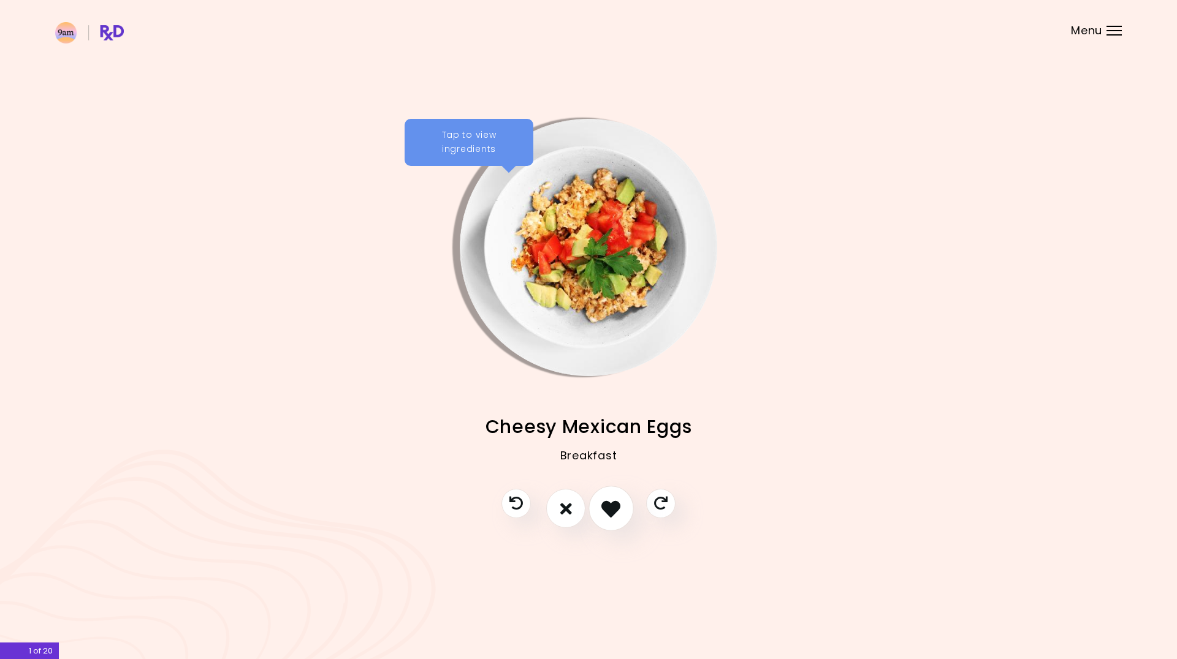
click at [612, 509] on icon "I like this recipe" at bounding box center [610, 508] width 19 height 19
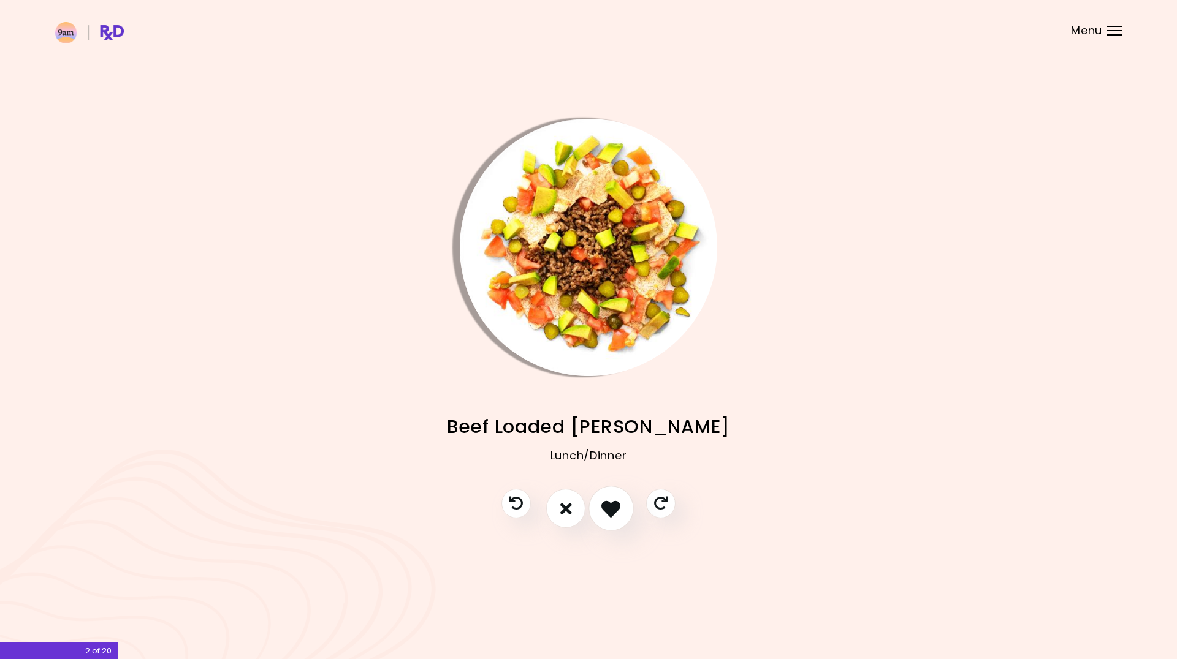
click at [613, 509] on icon "I like this recipe" at bounding box center [610, 508] width 19 height 19
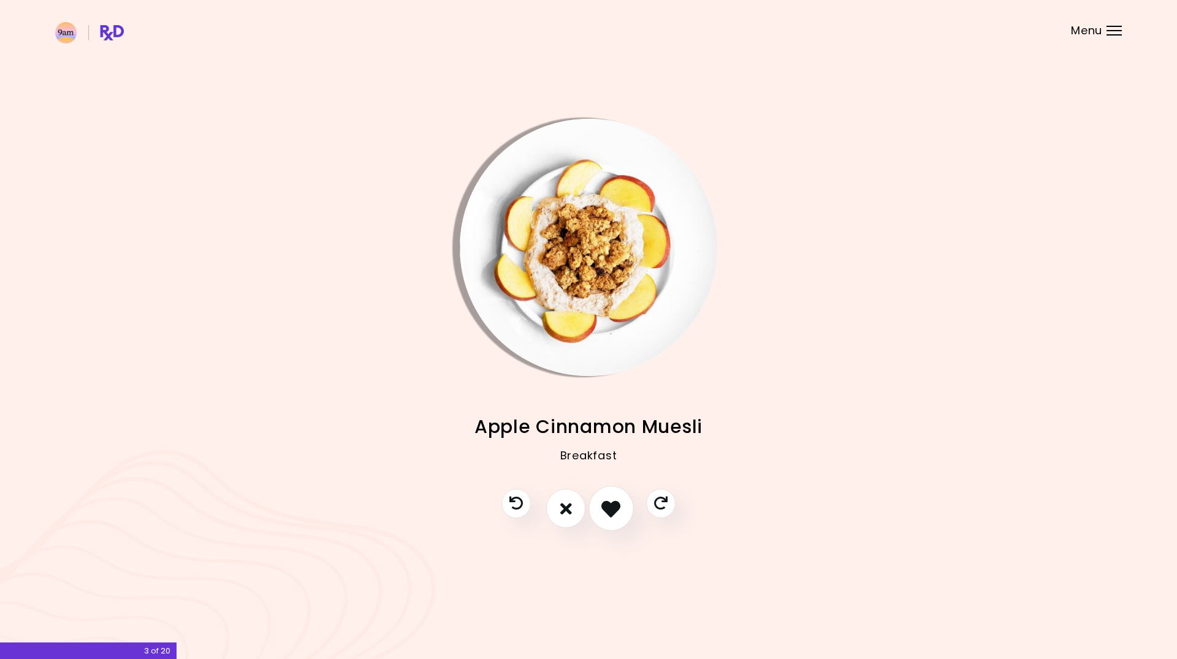
click at [613, 510] on icon "I like this recipe" at bounding box center [610, 508] width 19 height 19
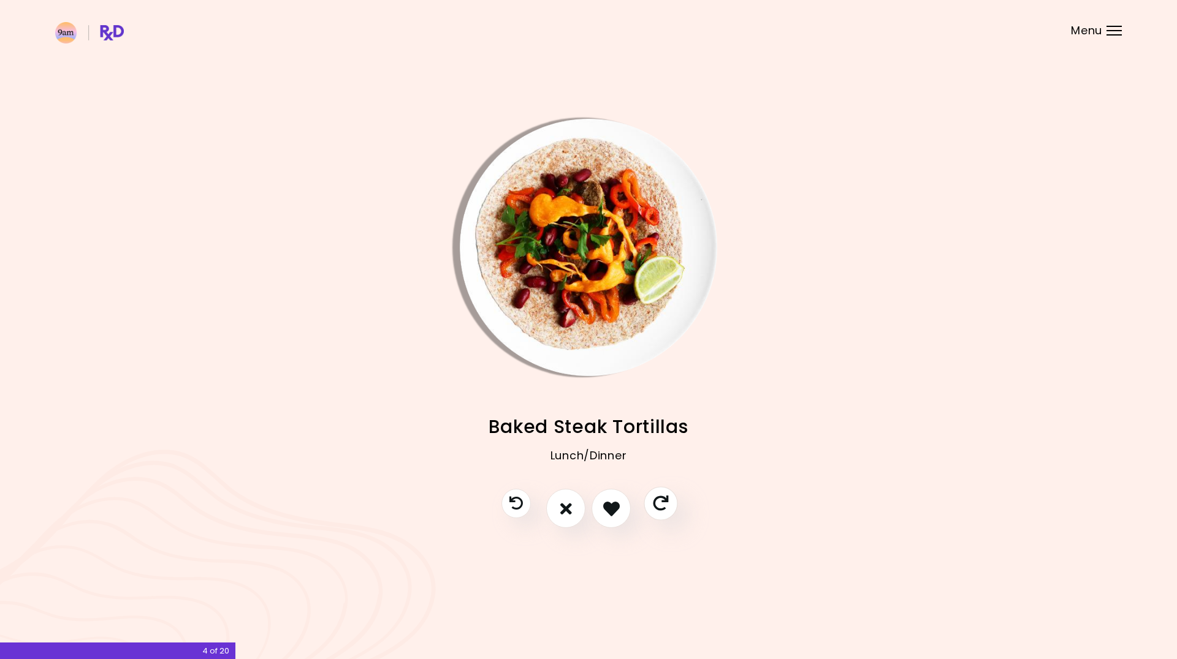
click at [659, 501] on icon "Skip" at bounding box center [660, 503] width 15 height 15
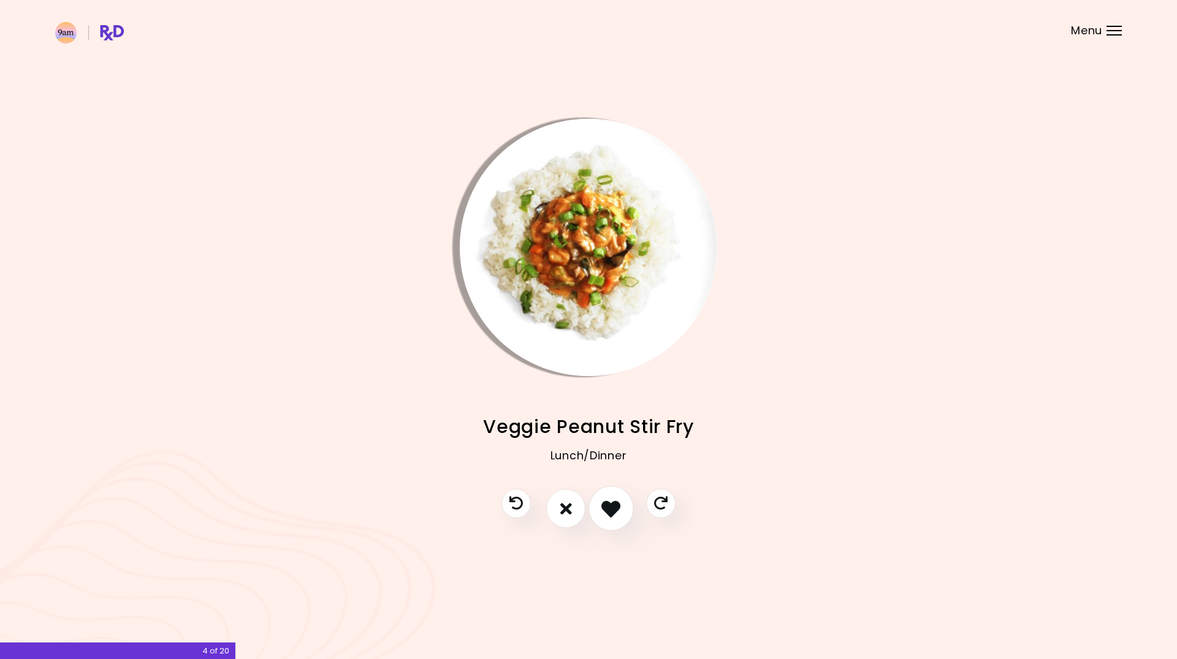
click at [610, 509] on icon "I like this recipe" at bounding box center [610, 508] width 19 height 19
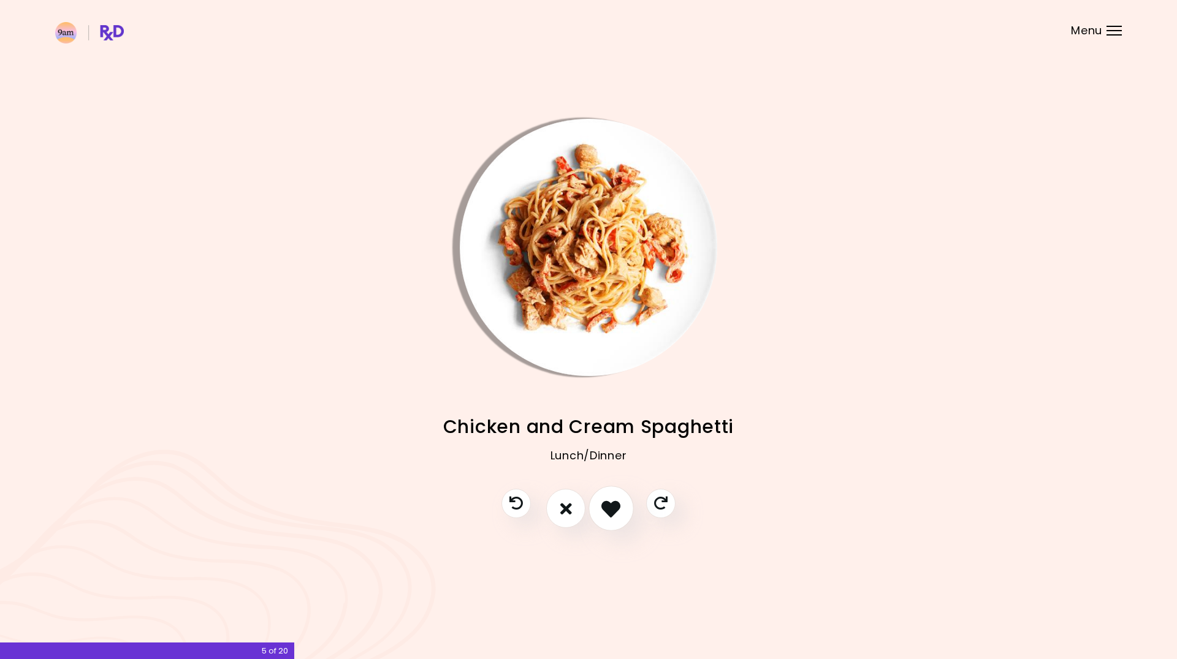
click at [610, 509] on icon "I like this recipe" at bounding box center [610, 508] width 19 height 19
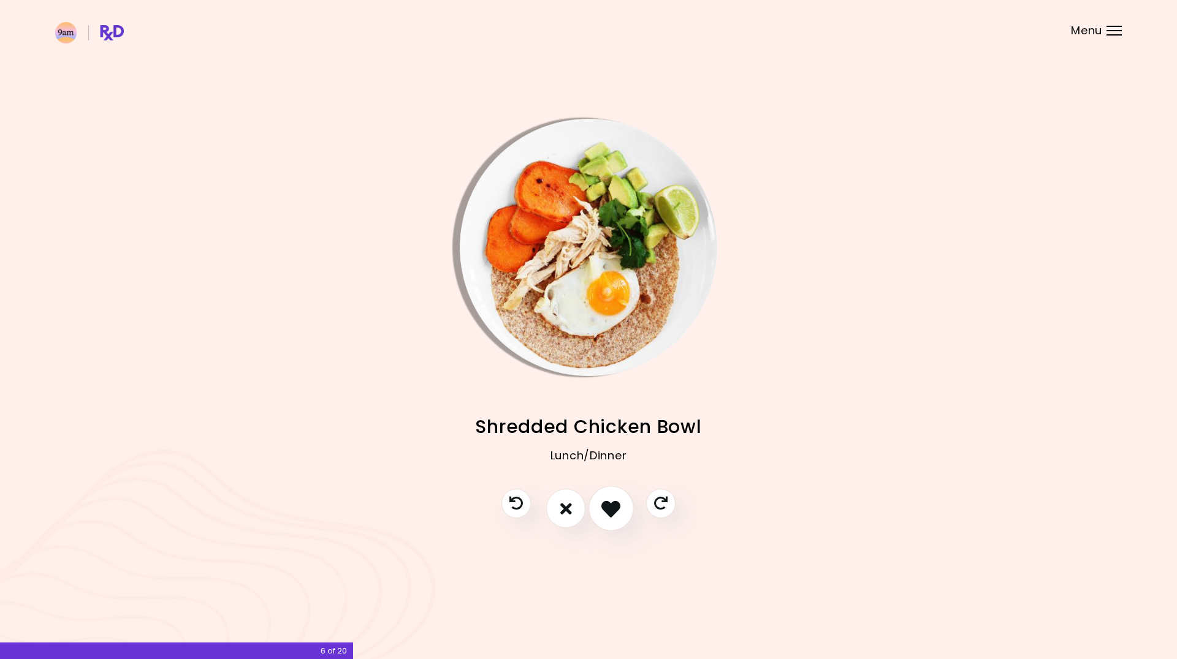
click at [610, 509] on icon "I like this recipe" at bounding box center [610, 508] width 19 height 19
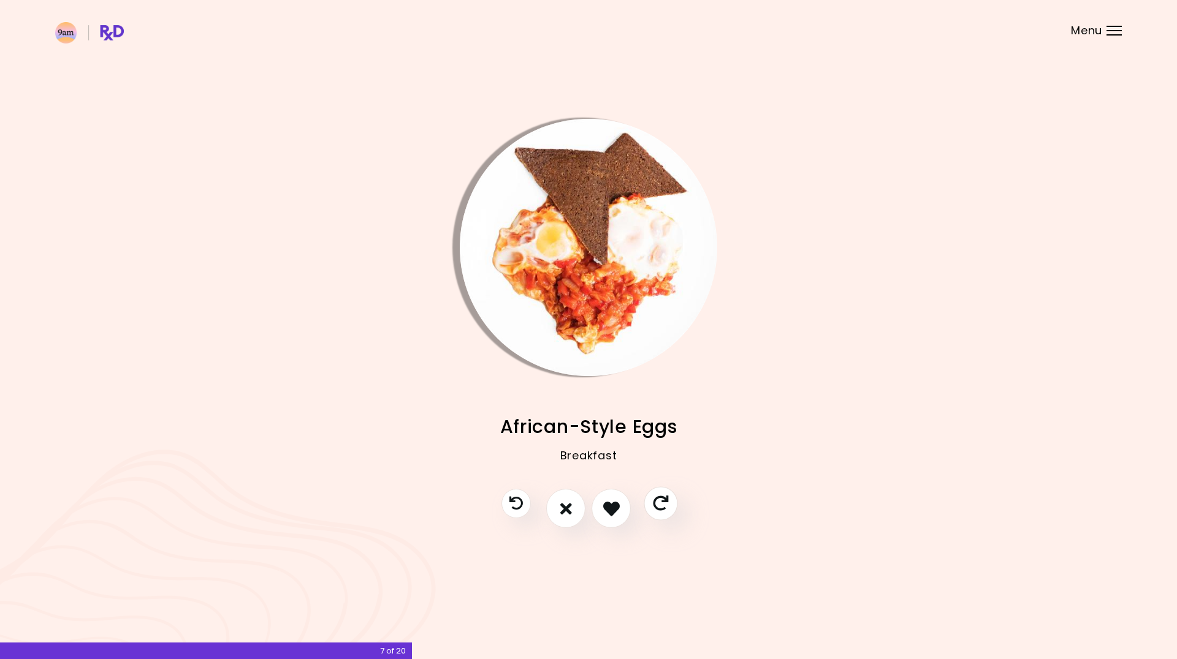
click at [664, 501] on icon "Skip" at bounding box center [660, 503] width 15 height 15
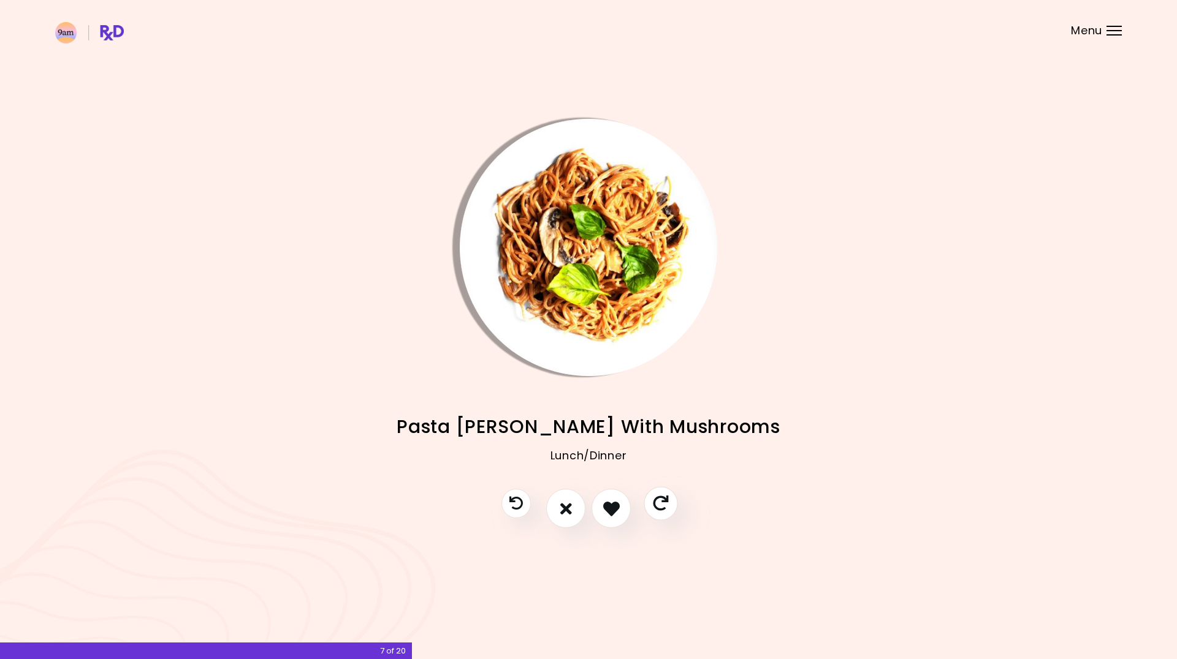
click at [658, 502] on icon "Skip" at bounding box center [660, 503] width 15 height 15
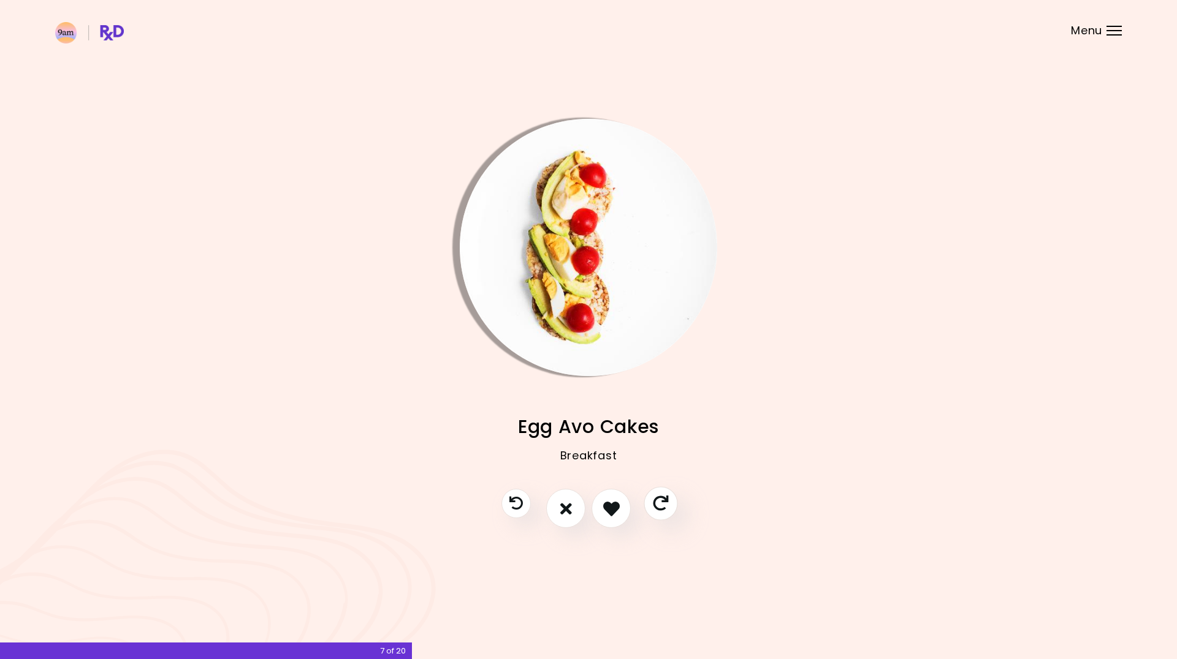
click at [658, 502] on icon "Skip" at bounding box center [660, 503] width 15 height 15
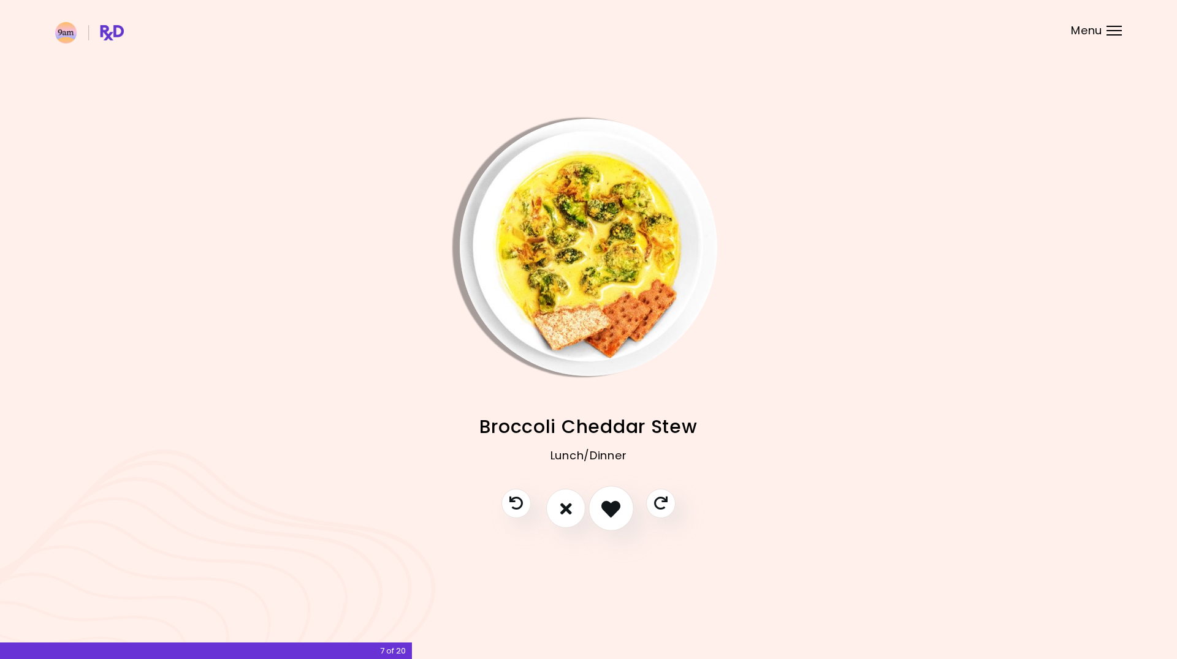
click at [604, 509] on icon "I like this recipe" at bounding box center [610, 508] width 19 height 19
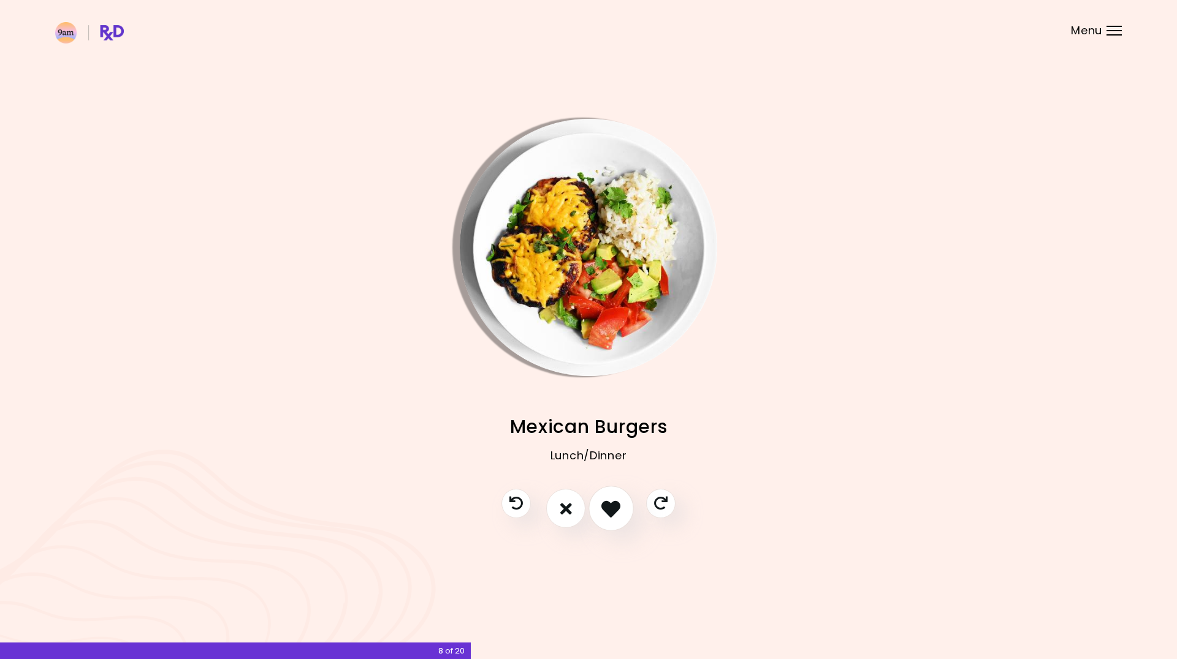
click at [607, 509] on icon "I like this recipe" at bounding box center [610, 508] width 19 height 19
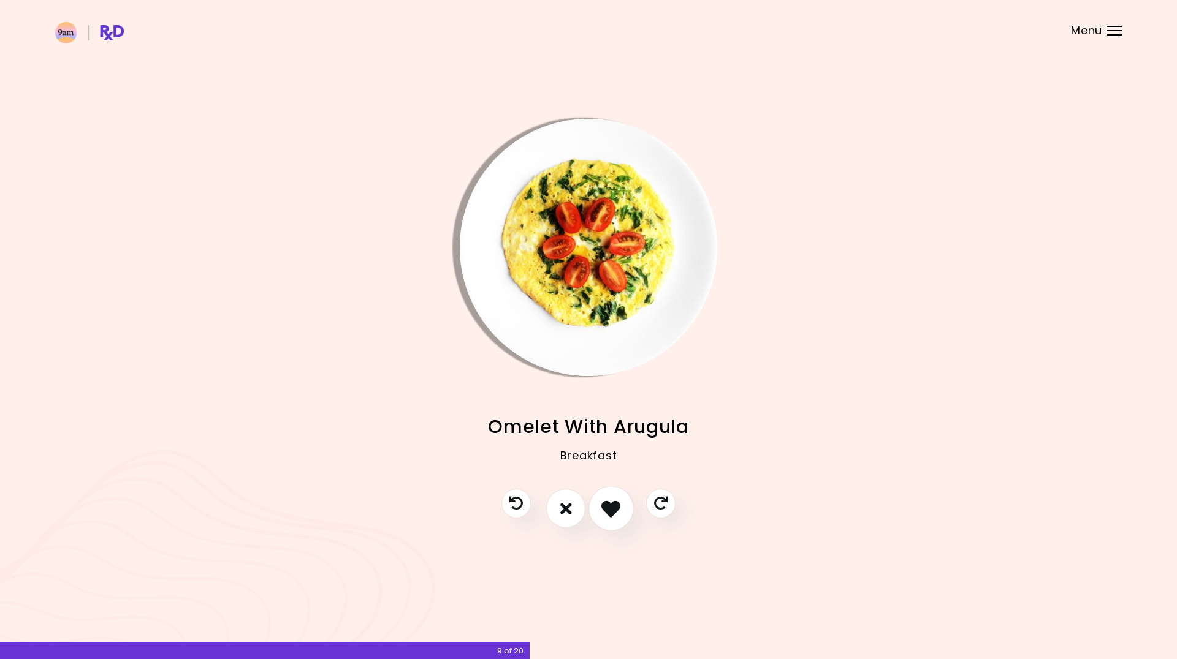
click at [610, 509] on icon "I like this recipe" at bounding box center [610, 508] width 19 height 19
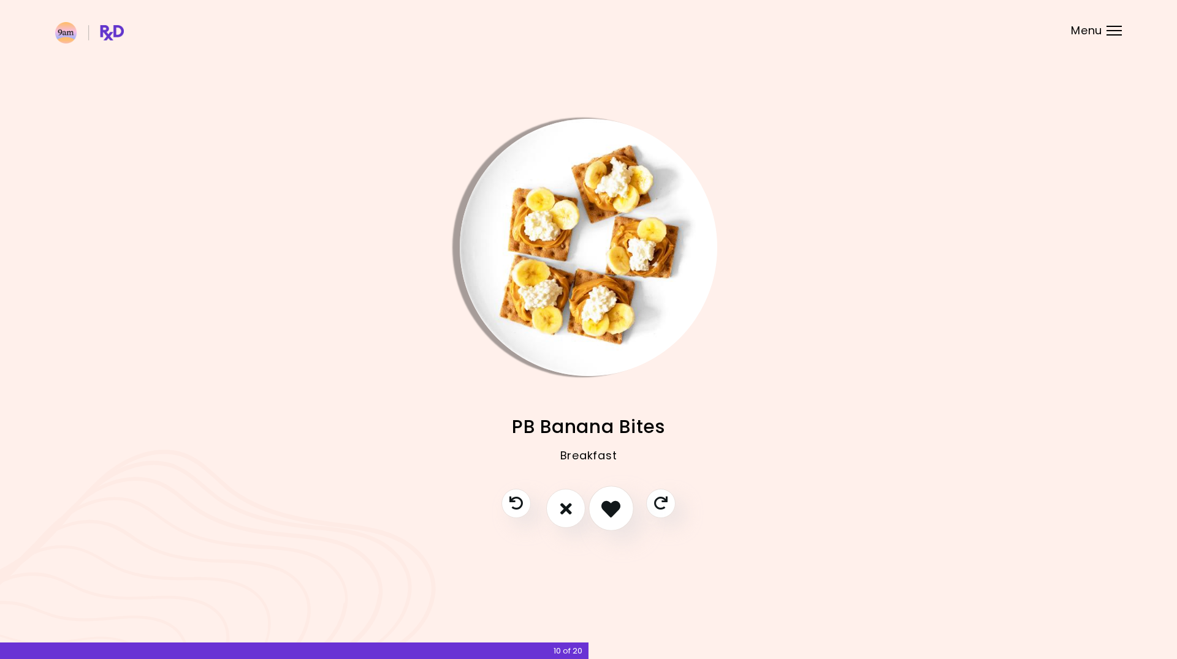
click at [610, 509] on icon "I like this recipe" at bounding box center [610, 508] width 19 height 19
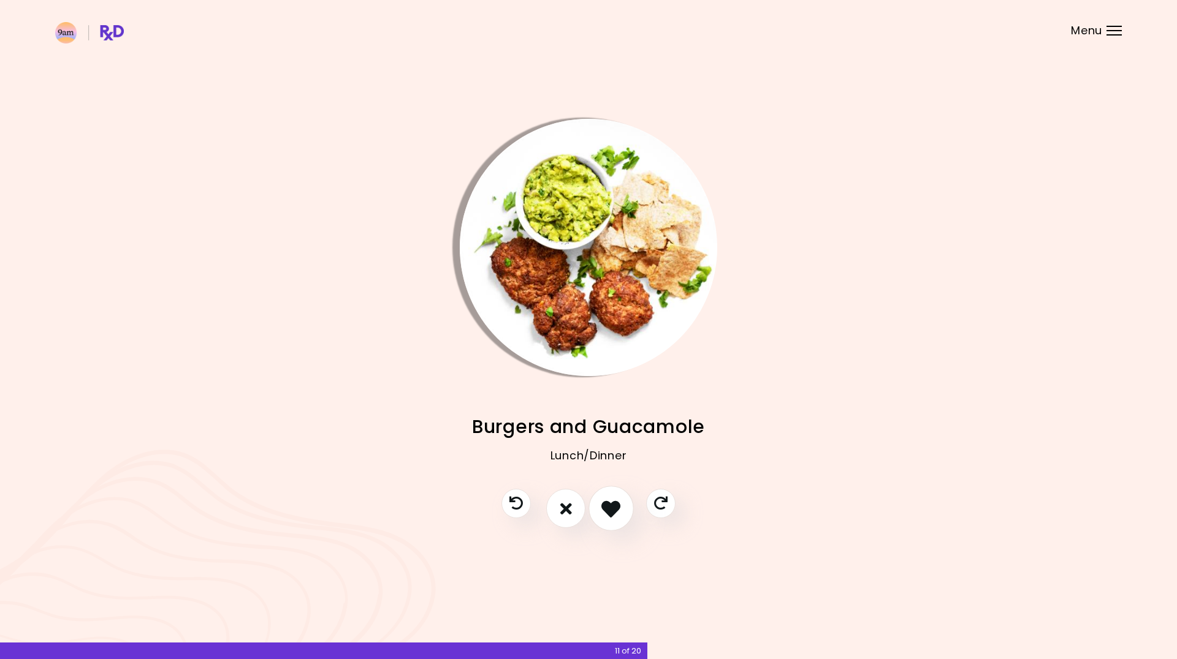
click at [610, 509] on icon "I like this recipe" at bounding box center [610, 508] width 19 height 19
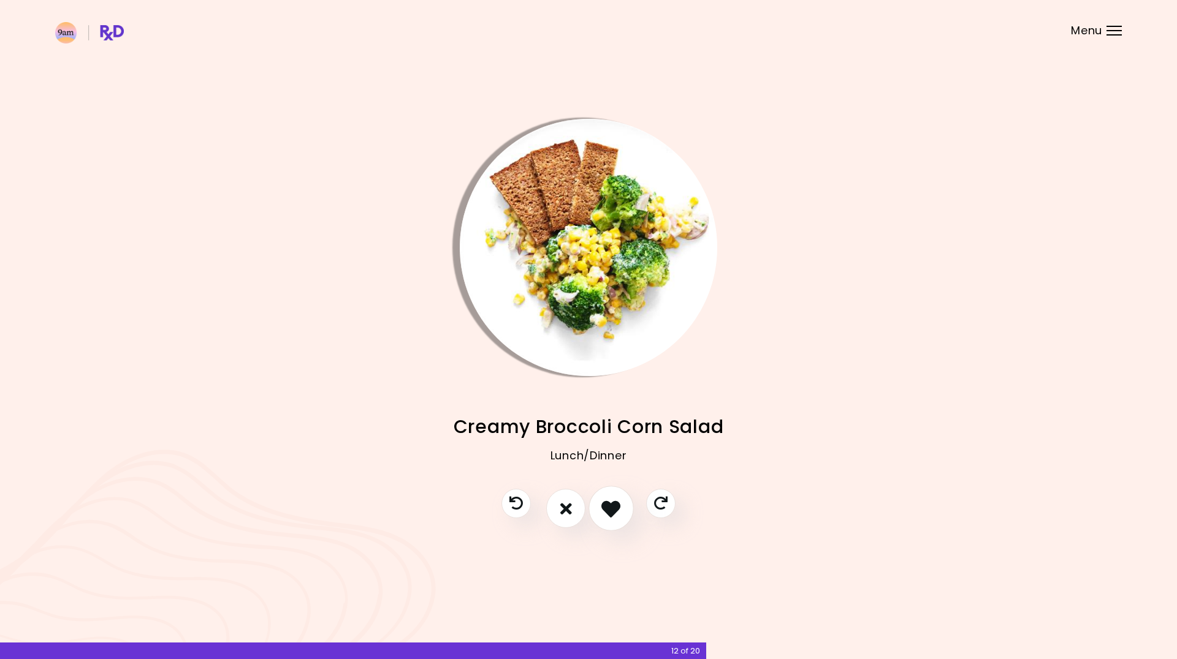
click at [610, 509] on icon "I like this recipe" at bounding box center [610, 508] width 19 height 19
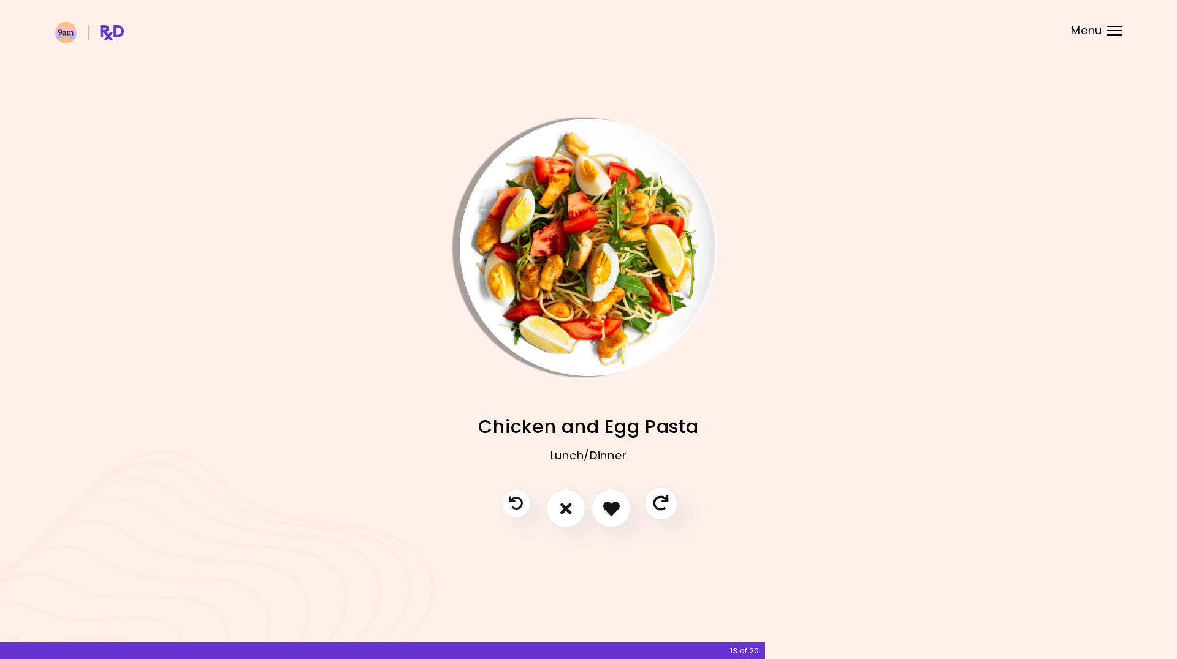
click at [663, 502] on icon "Skip" at bounding box center [660, 503] width 15 height 15
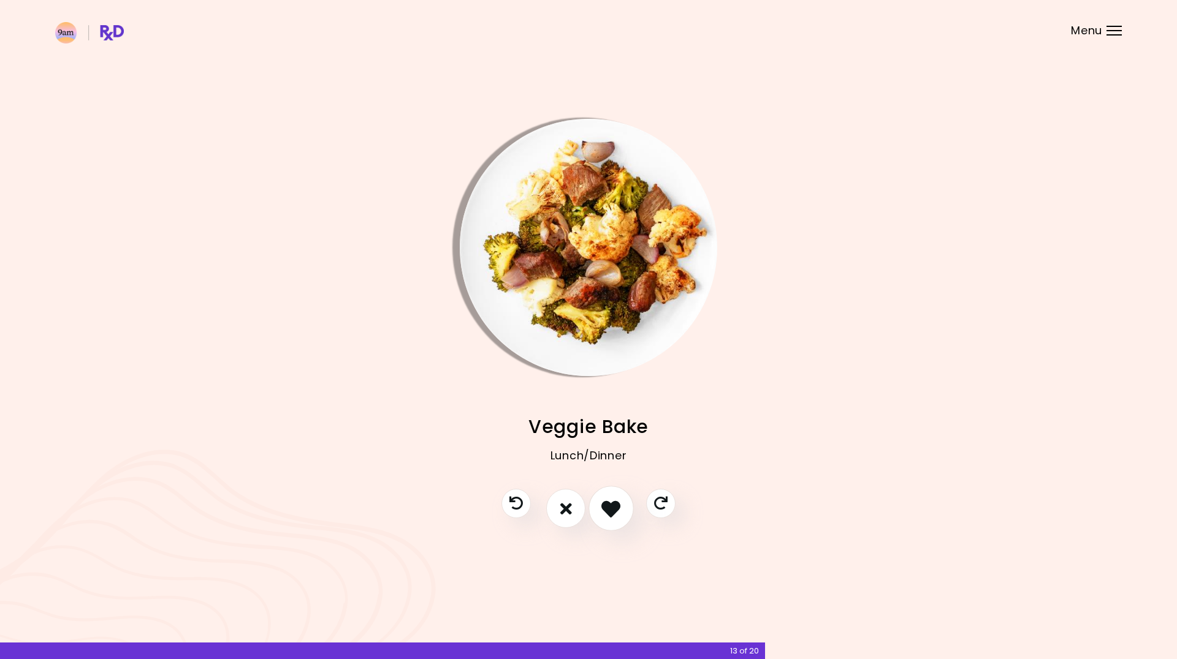
click at [613, 507] on icon "I like this recipe" at bounding box center [610, 508] width 19 height 19
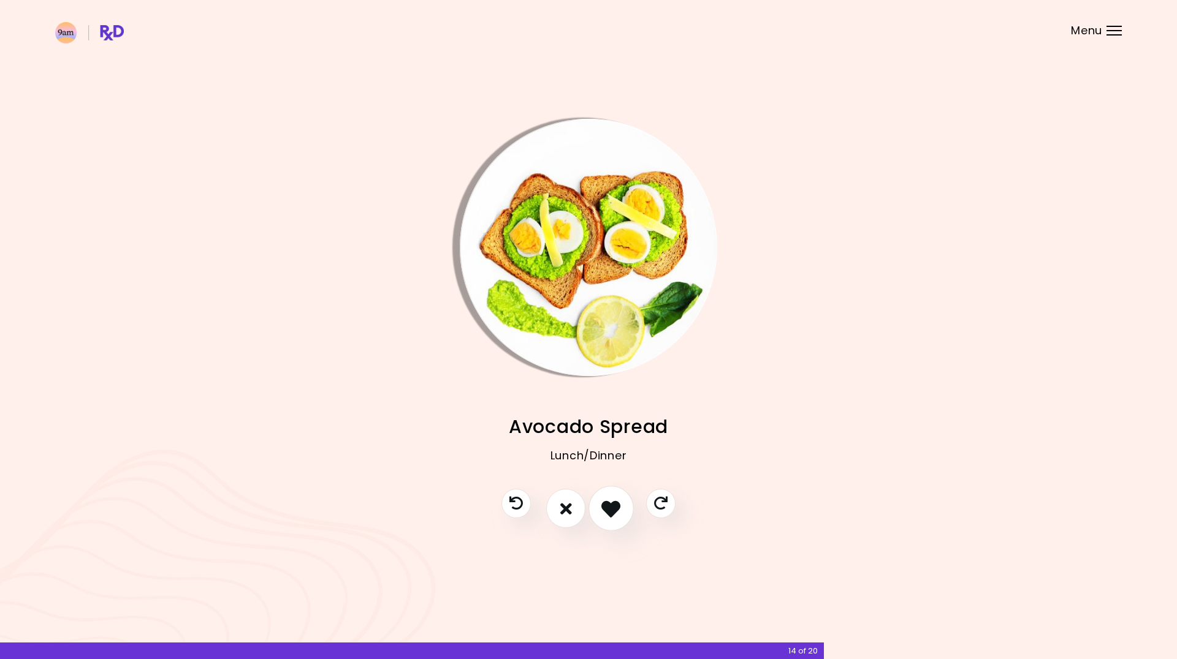
click at [613, 507] on icon "I like this recipe" at bounding box center [610, 508] width 19 height 19
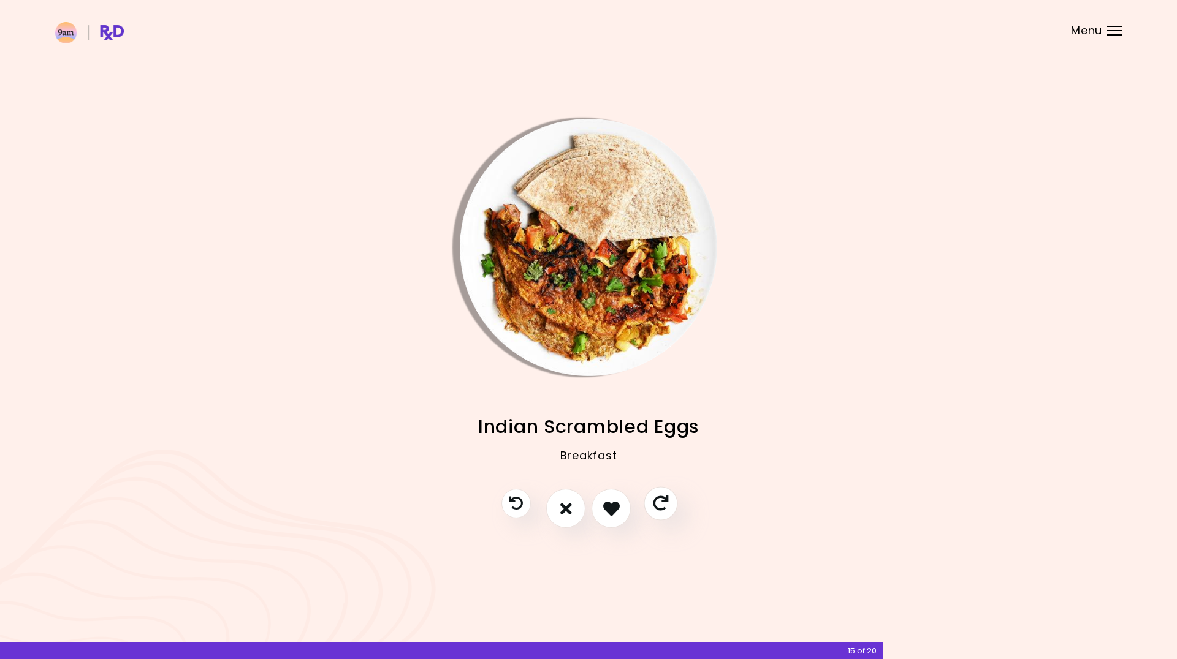
click at [662, 503] on icon "Skip" at bounding box center [660, 503] width 15 height 15
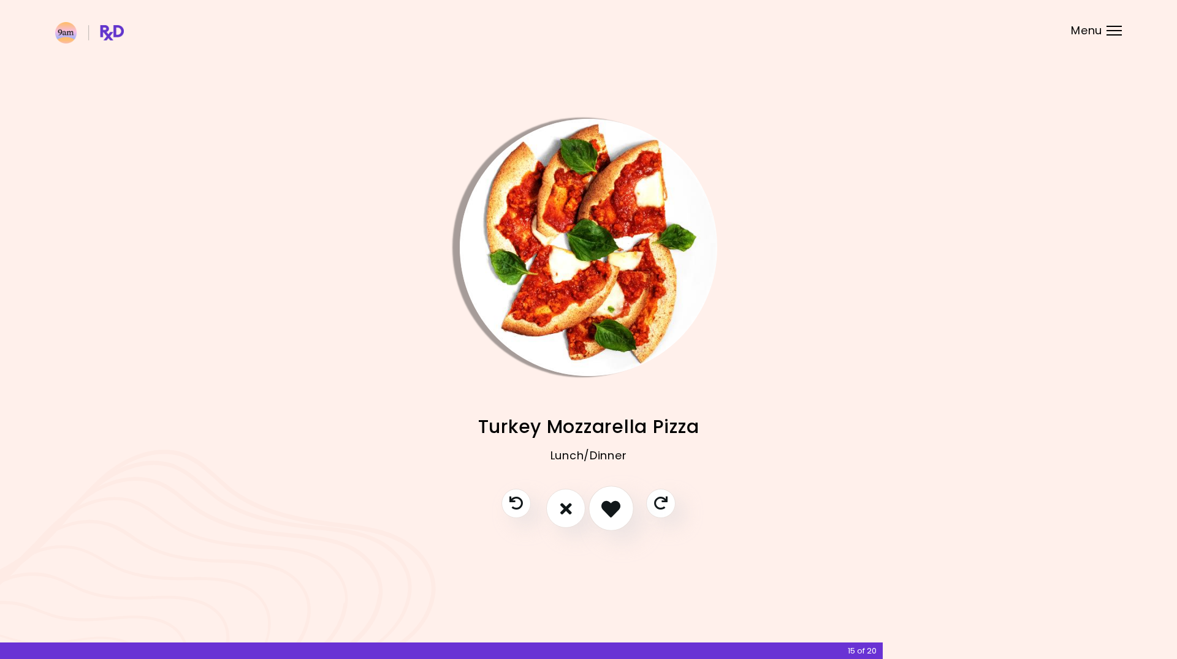
click at [611, 508] on icon "I like this recipe" at bounding box center [610, 508] width 19 height 19
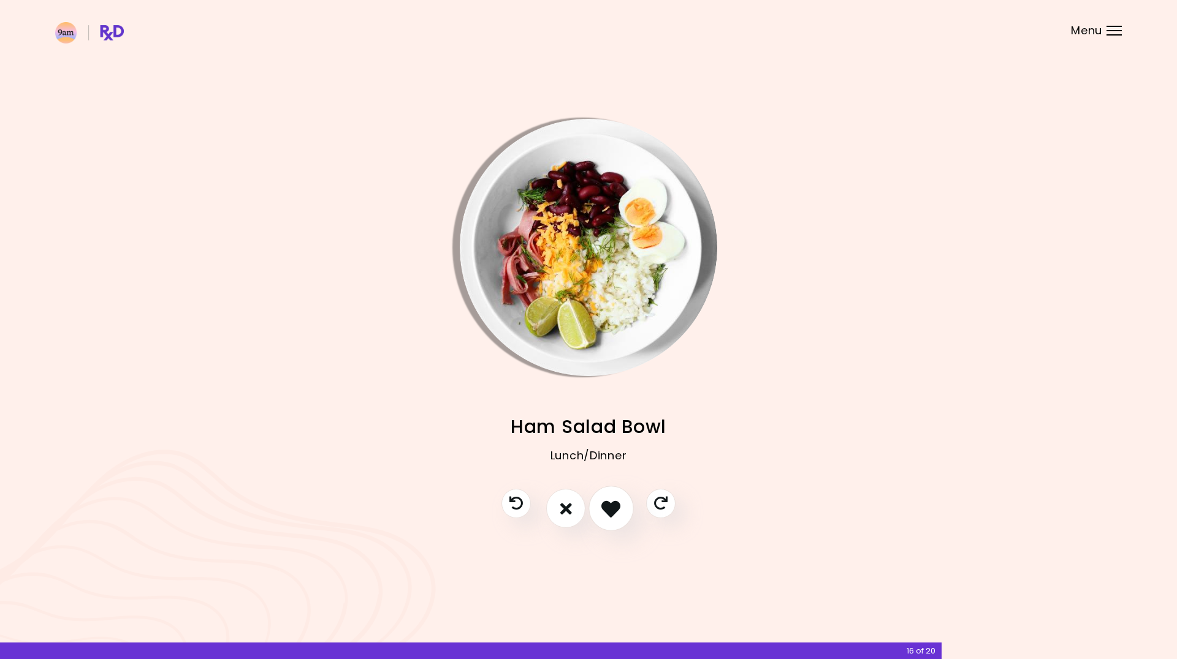
click at [611, 508] on icon "I like this recipe" at bounding box center [610, 508] width 19 height 19
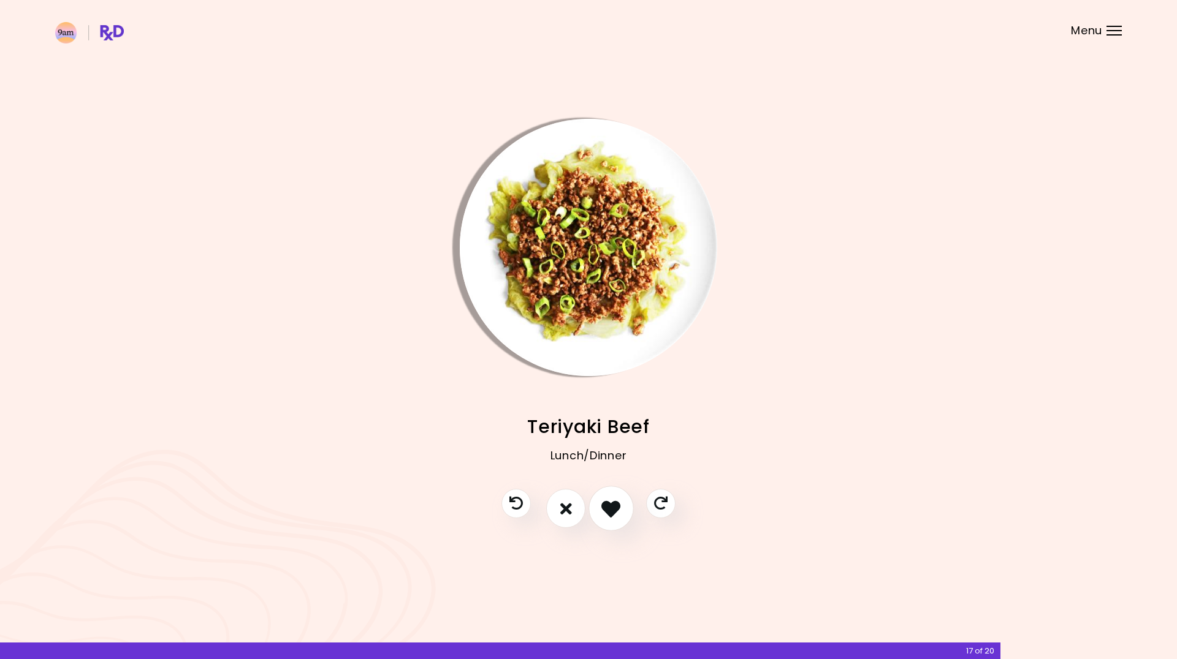
click at [611, 508] on icon "I like this recipe" at bounding box center [610, 508] width 19 height 19
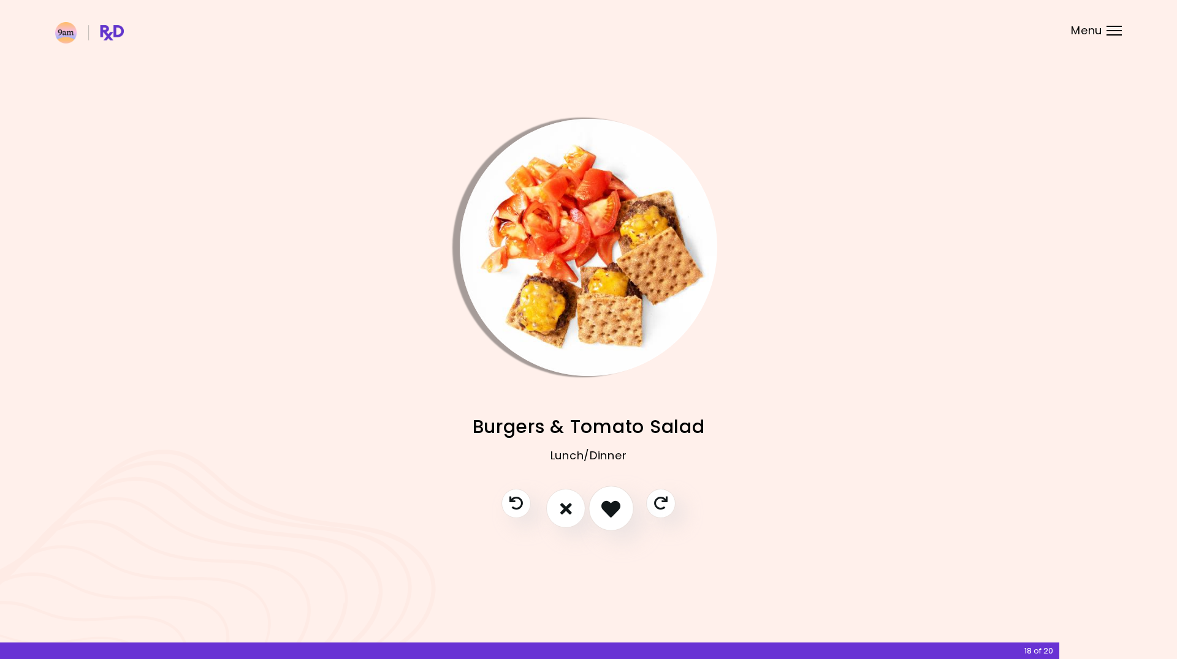
click at [611, 508] on icon "I like this recipe" at bounding box center [610, 508] width 19 height 19
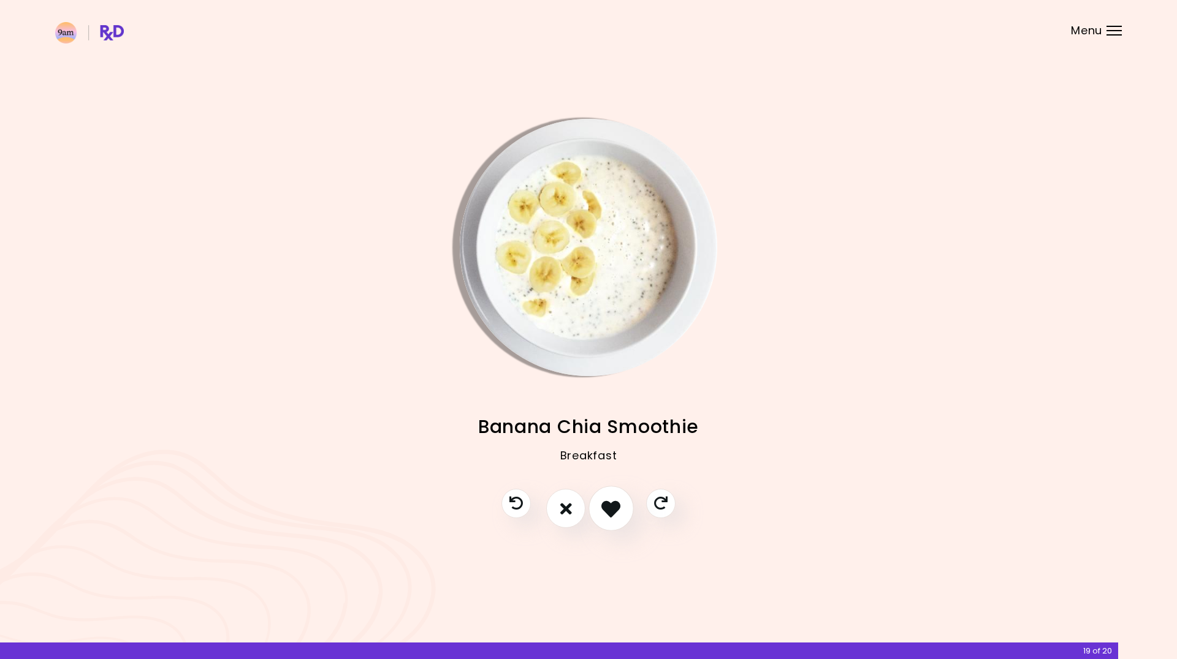
click at [611, 508] on icon "I like this recipe" at bounding box center [610, 508] width 19 height 19
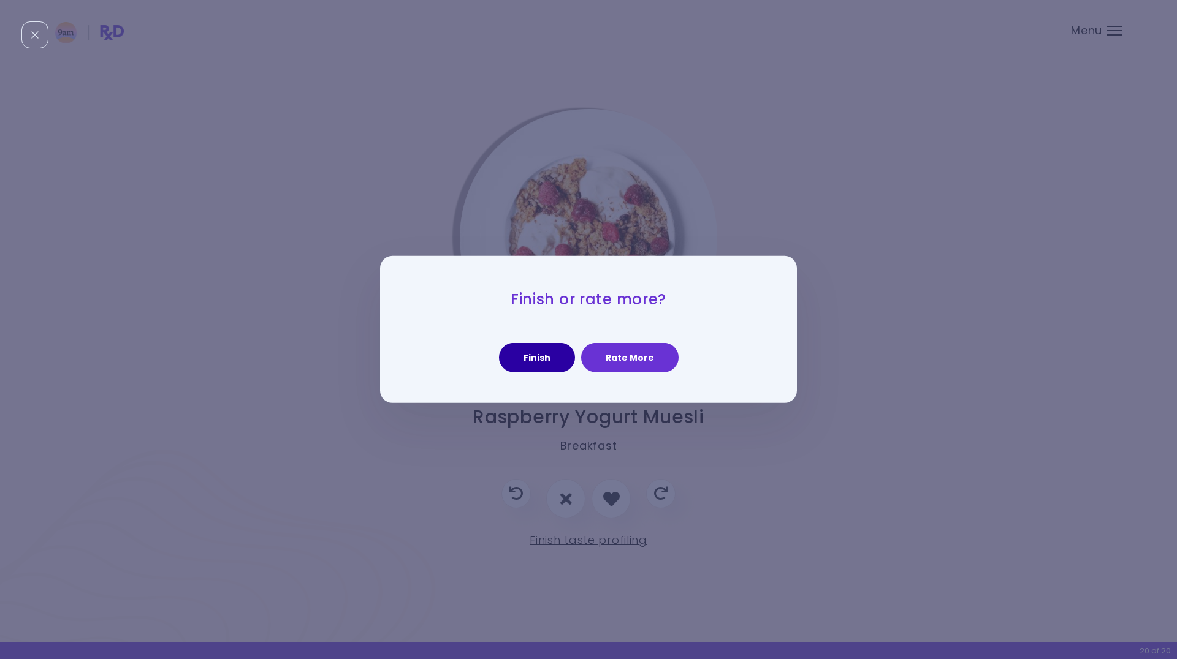
click at [537, 359] on button "Finish" at bounding box center [537, 357] width 76 height 29
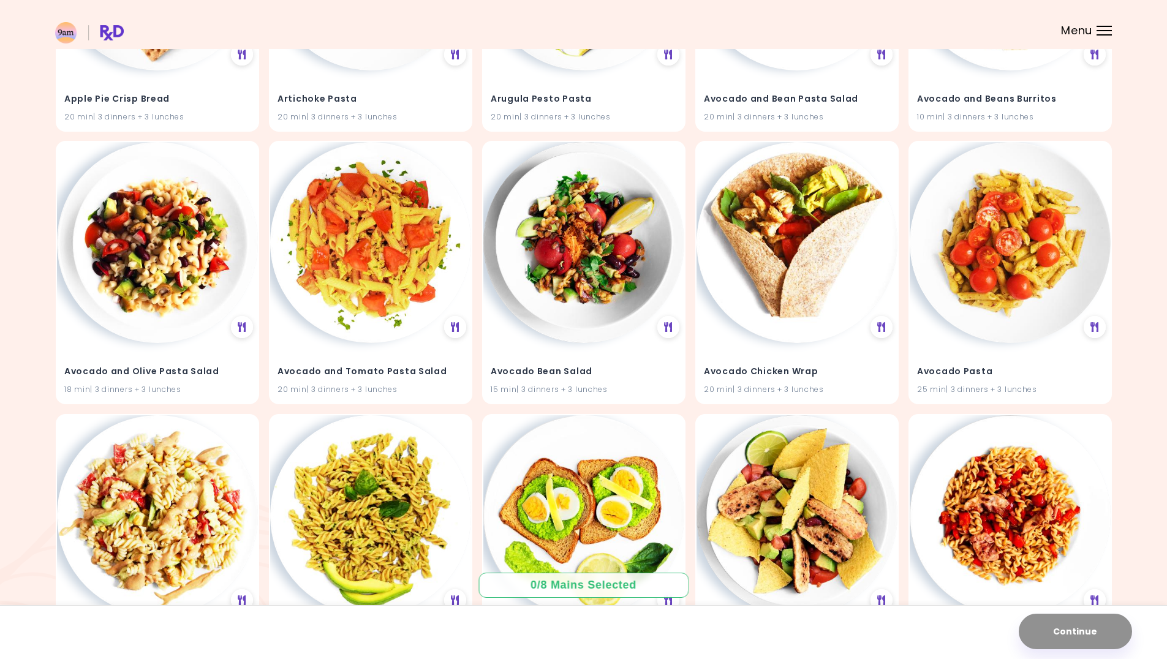
scroll to position [306, 0]
